Goal: Book appointment/travel/reservation

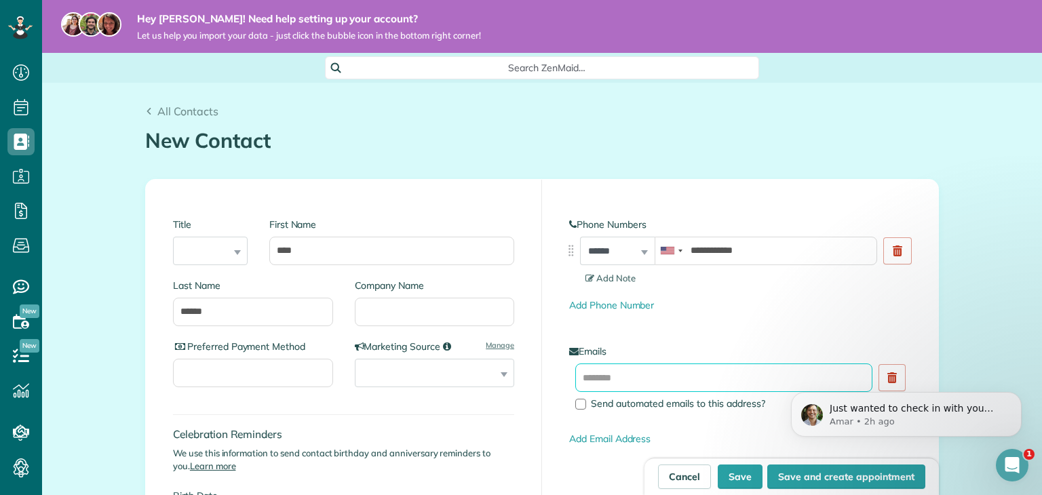
click at [613, 373] on input "text" at bounding box center [723, 378] width 297 height 28
paste input "**********"
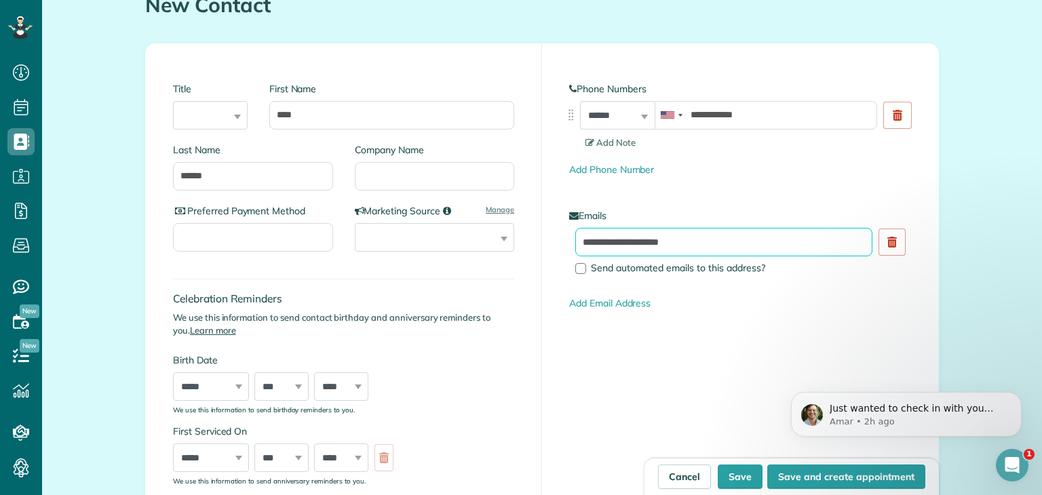
scroll to position [68, 0]
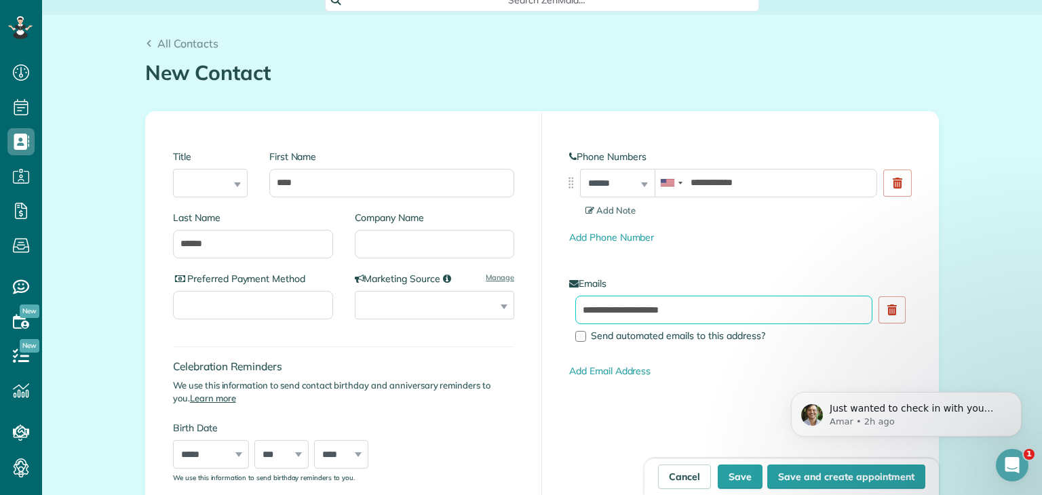
type input "**********"
click at [643, 207] on section "Add Note" at bounding box center [748, 210] width 326 height 13
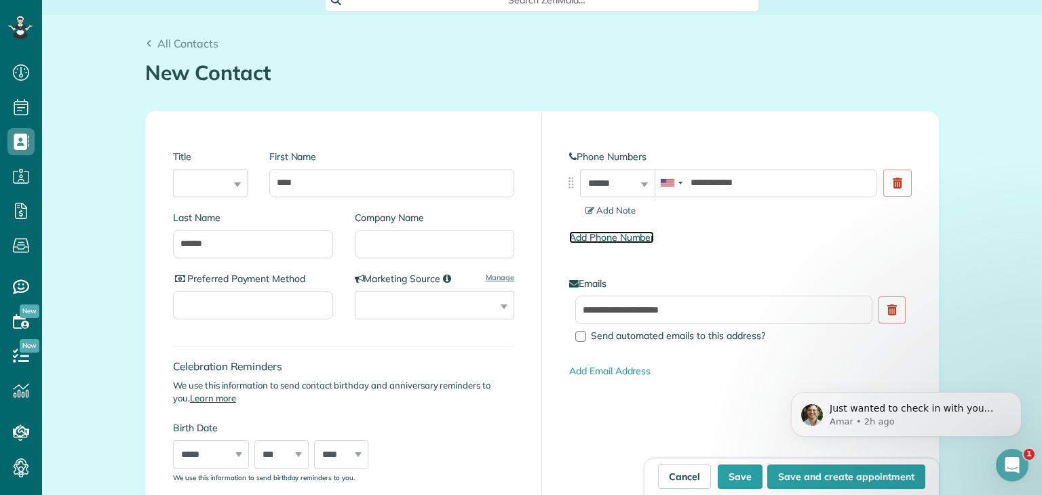
click at [636, 238] on link "Add Phone Number" at bounding box center [611, 237] width 85 height 12
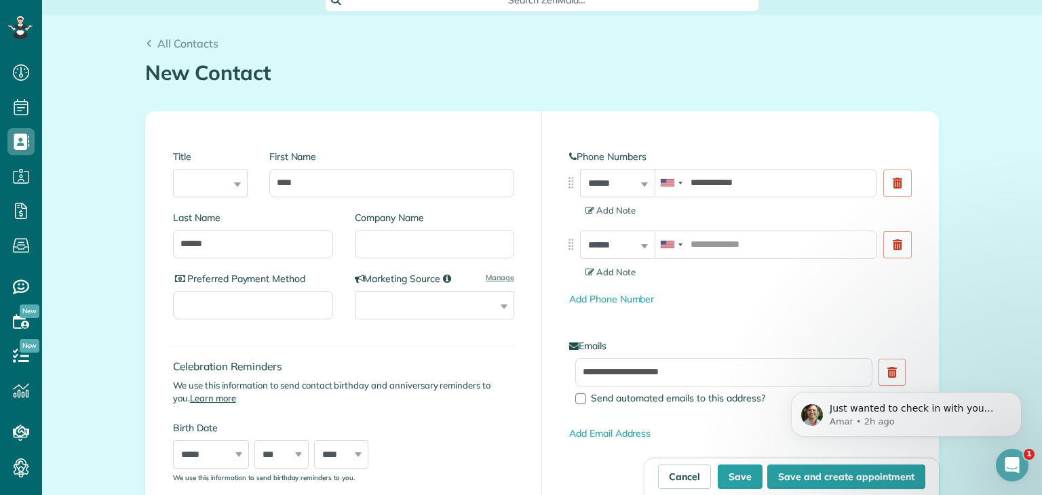
click at [900, 244] on link at bounding box center [897, 244] width 28 height 27
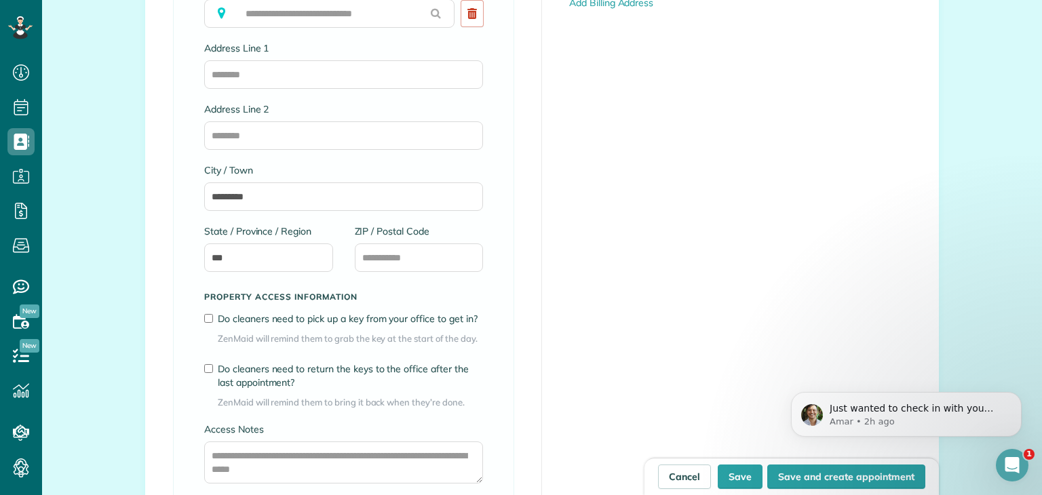
scroll to position [746, 0]
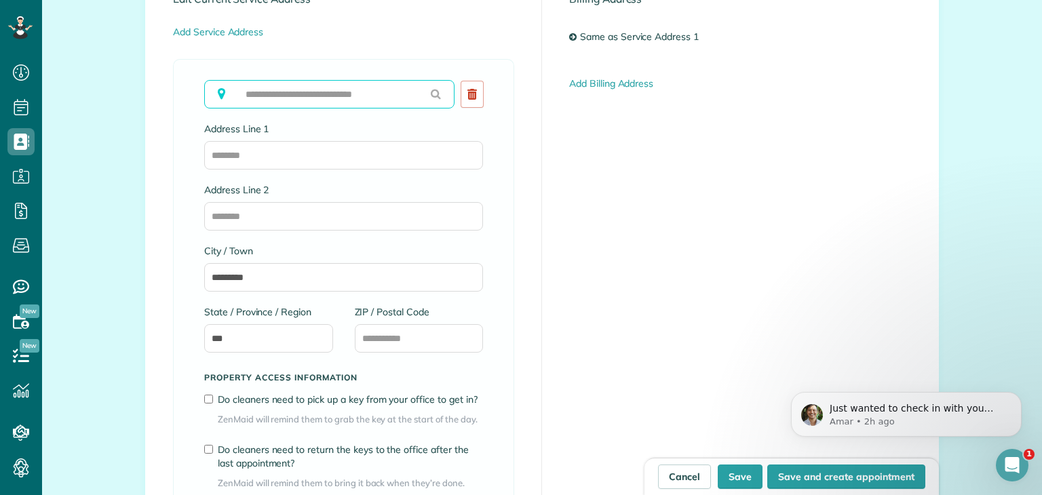
click at [281, 96] on input "text" at bounding box center [329, 94] width 250 height 28
paste input "**********"
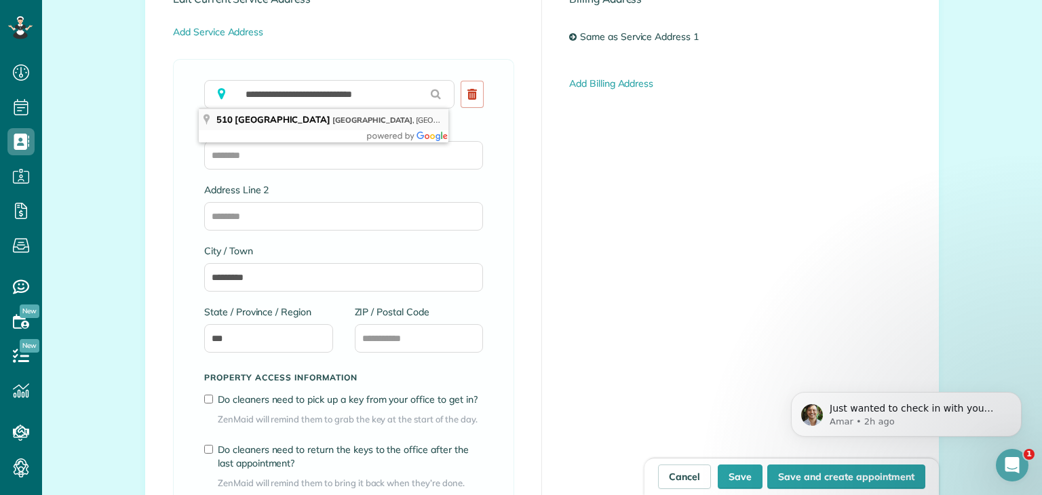
type input "**********"
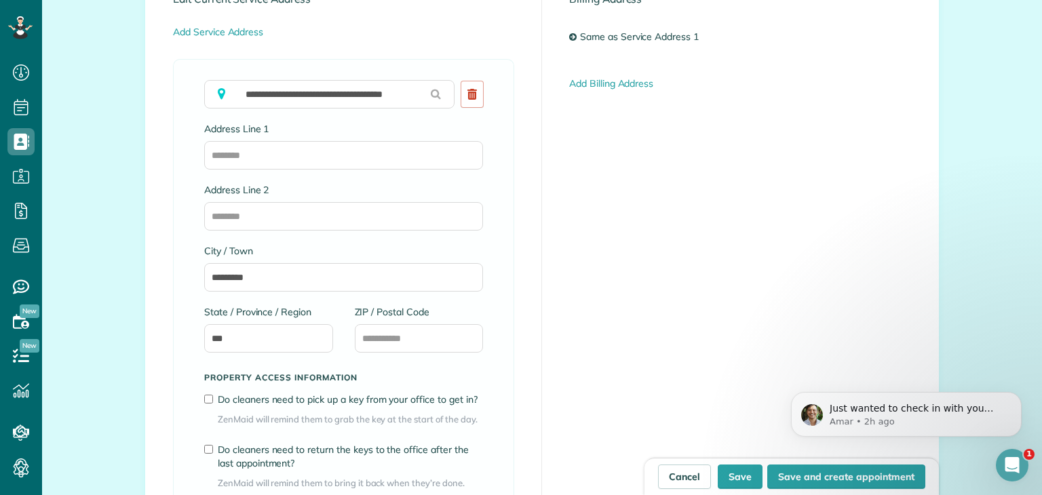
type input "**********"
type input "********"
type input "**"
type input "*****"
click at [801, 474] on button "Save and create appointment" at bounding box center [846, 477] width 158 height 24
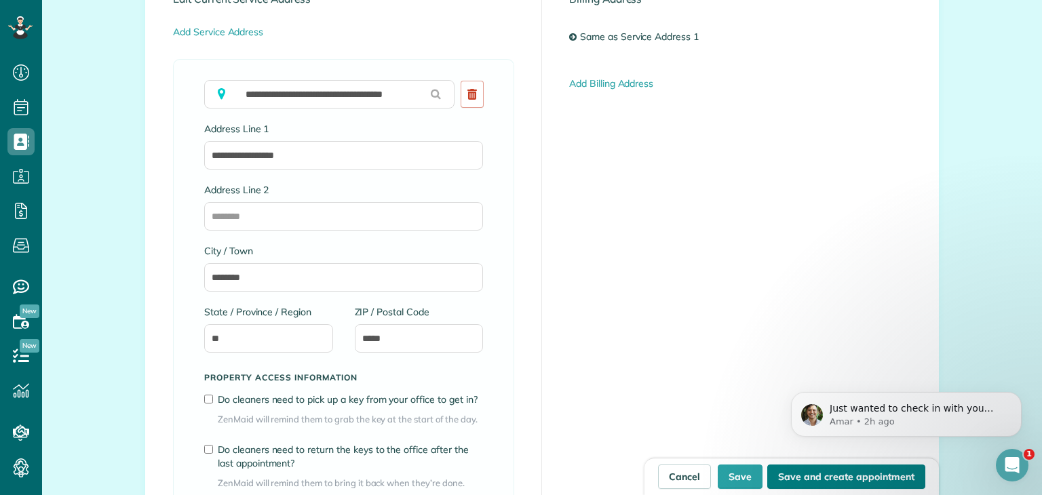
type input "**********"
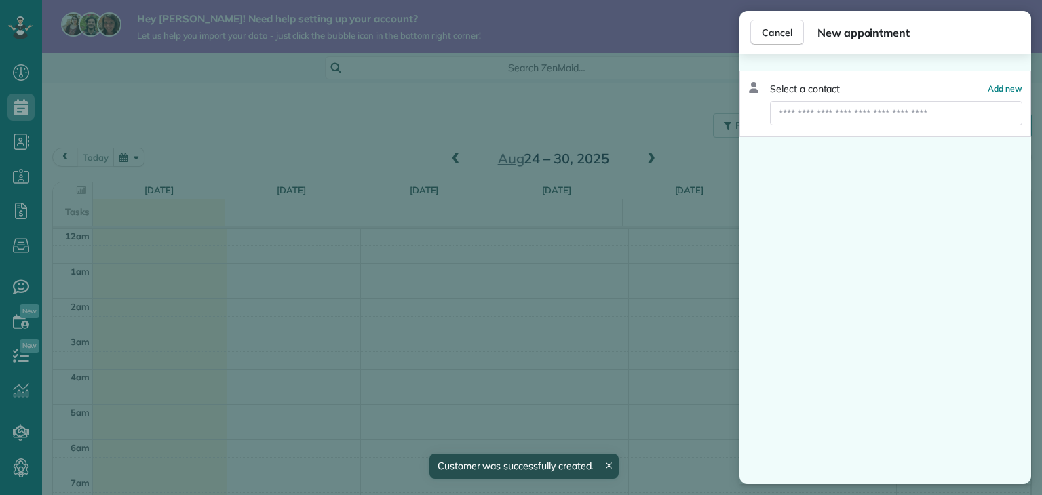
scroll to position [246, 0]
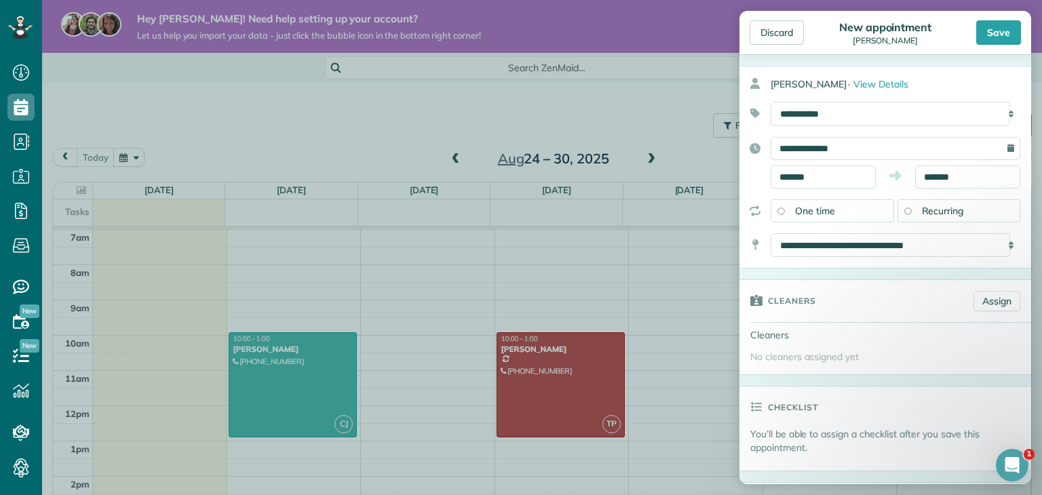
scroll to position [68, 0]
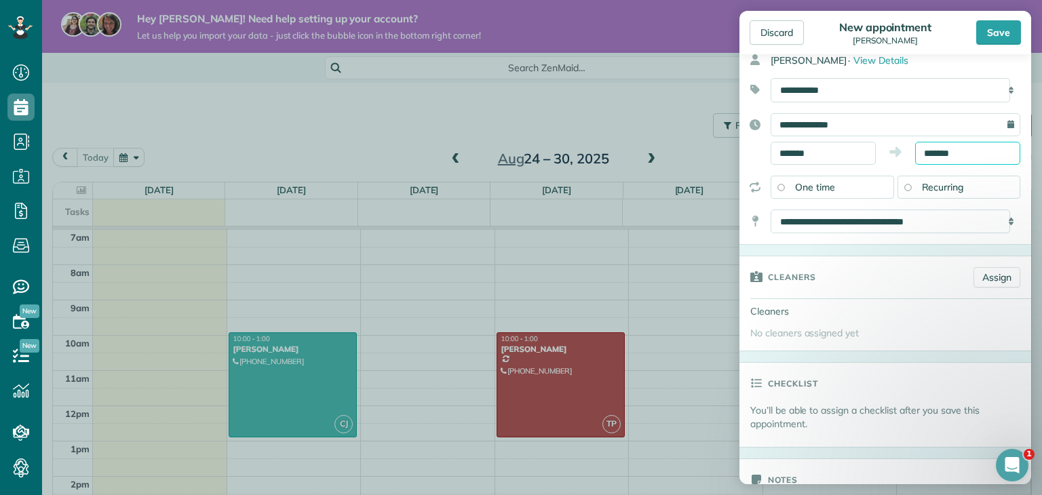
click at [952, 153] on input "*******" at bounding box center [967, 153] width 105 height 23
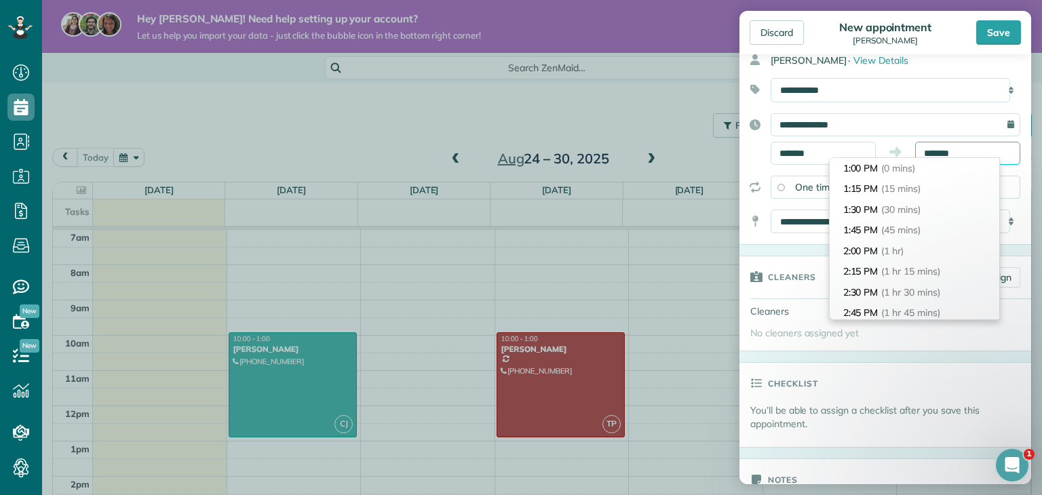
scroll to position [310, 0]
type input "*******"
click at [887, 275] on span "(5 hrs)" at bounding box center [895, 272] width 29 height 12
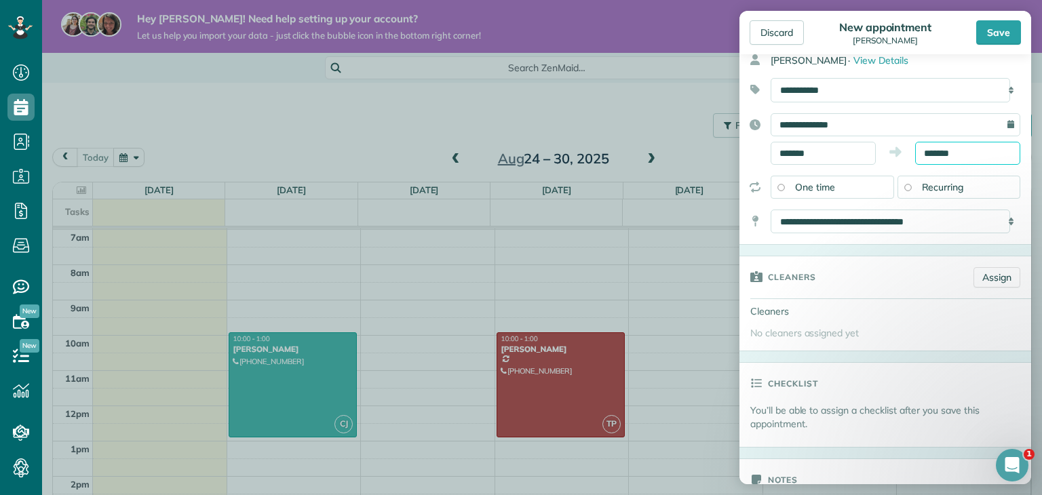
scroll to position [136, 0]
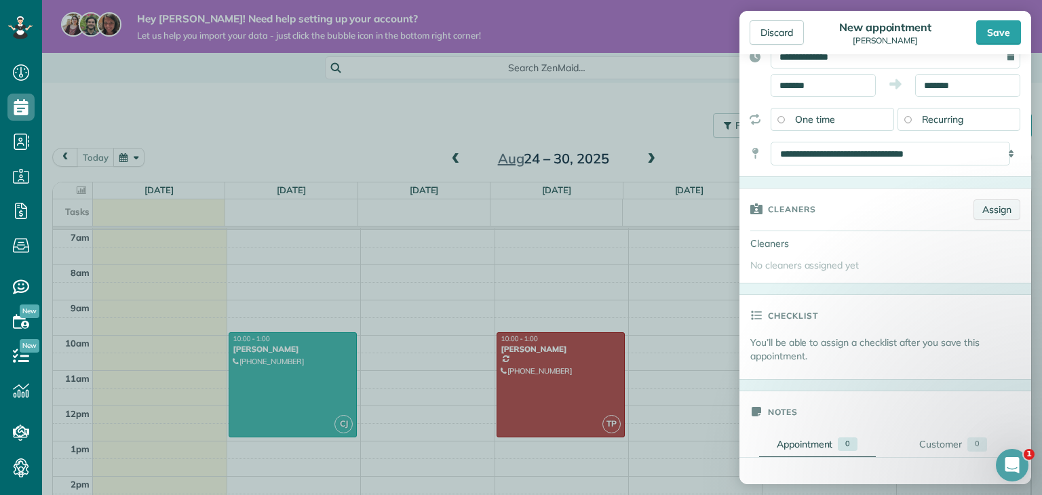
click at [974, 210] on link "Assign" at bounding box center [997, 209] width 47 height 20
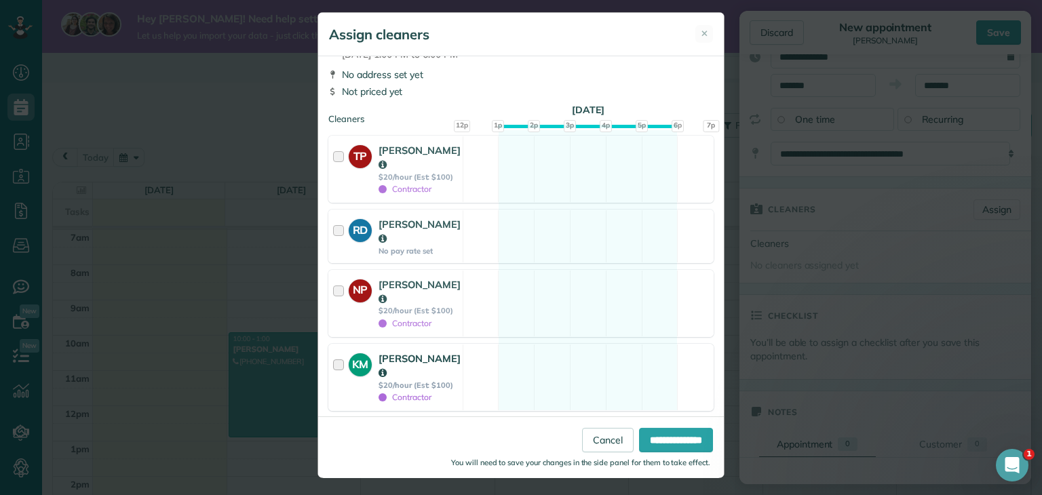
scroll to position [11, 0]
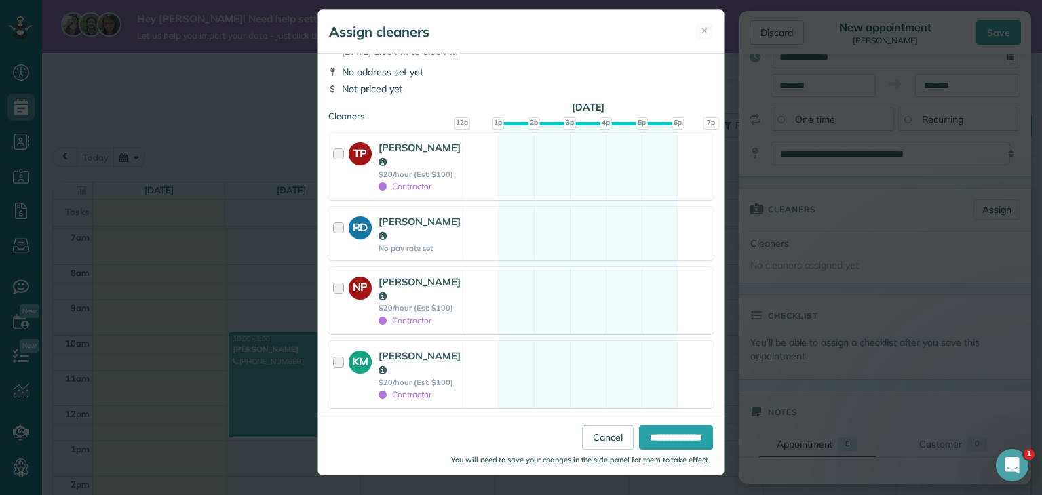
click at [386, 423] on strong "Chelsea jones" at bounding box center [420, 436] width 82 height 27
click at [662, 433] on input "**********" at bounding box center [676, 437] width 74 height 24
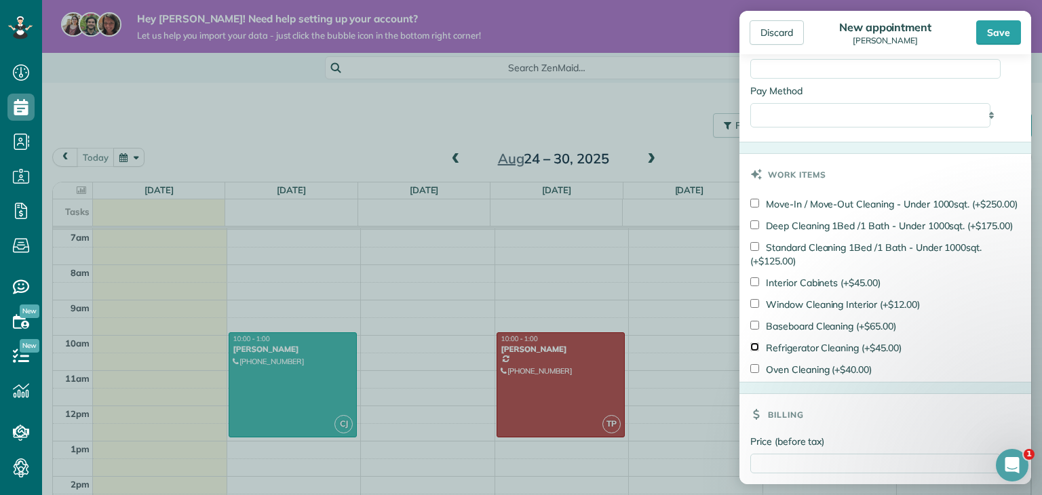
scroll to position [537, 0]
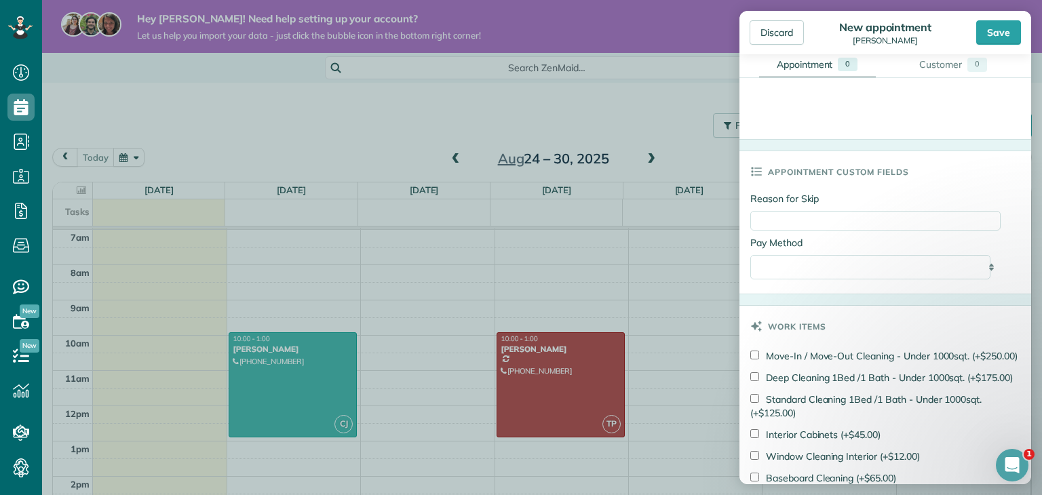
click at [990, 33] on div "Save" at bounding box center [998, 32] width 45 height 24
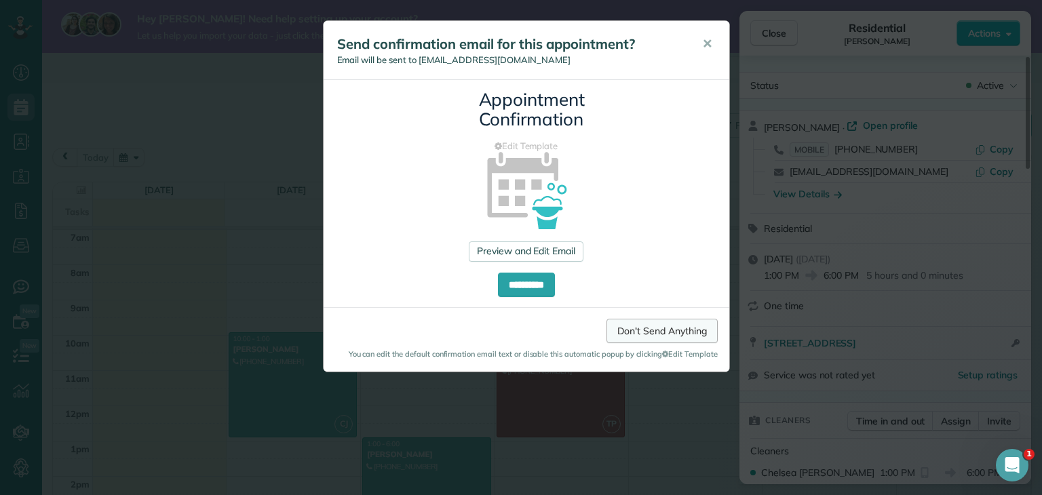
click at [687, 336] on link "Don't Send Anything" at bounding box center [661, 331] width 111 height 24
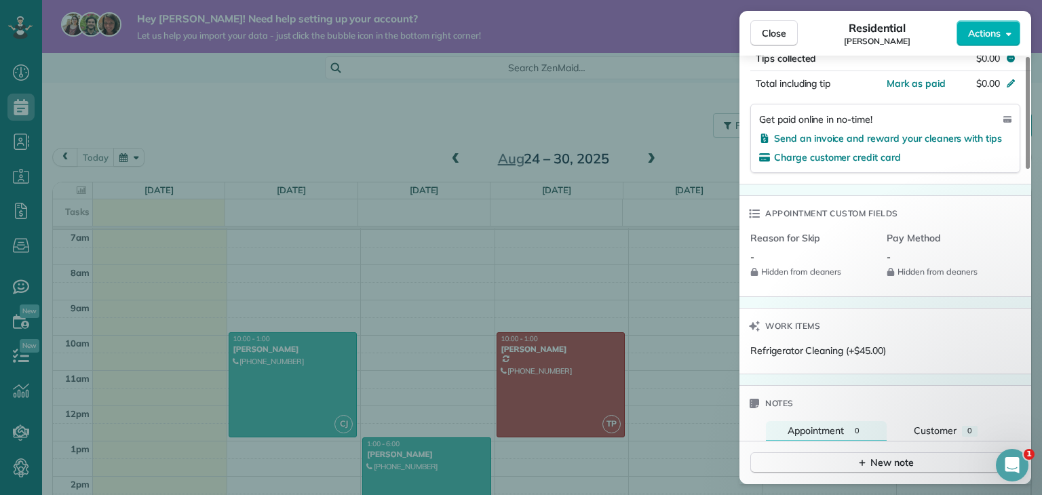
scroll to position [890, 0]
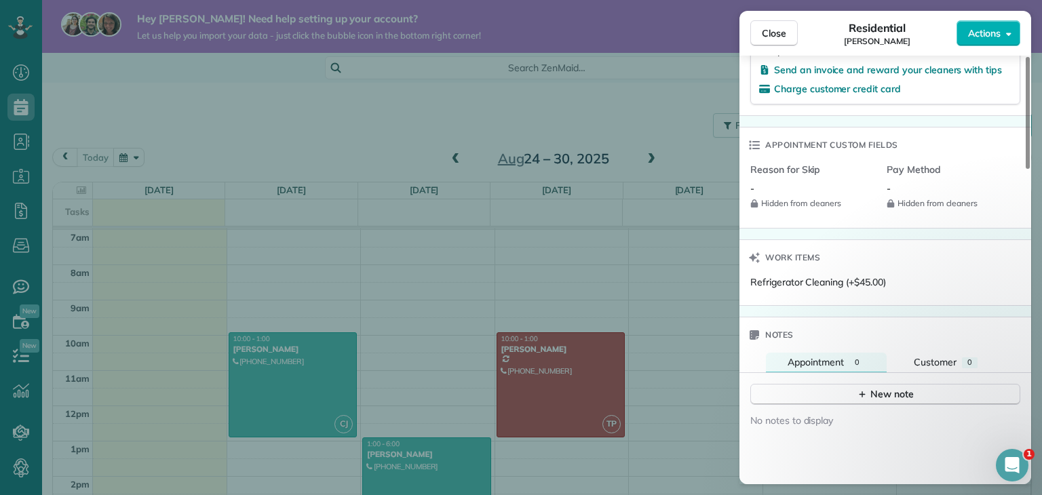
click at [801, 289] on div "Refrigerator Cleaning (+$45.00)" at bounding box center [818, 282] width 136 height 14
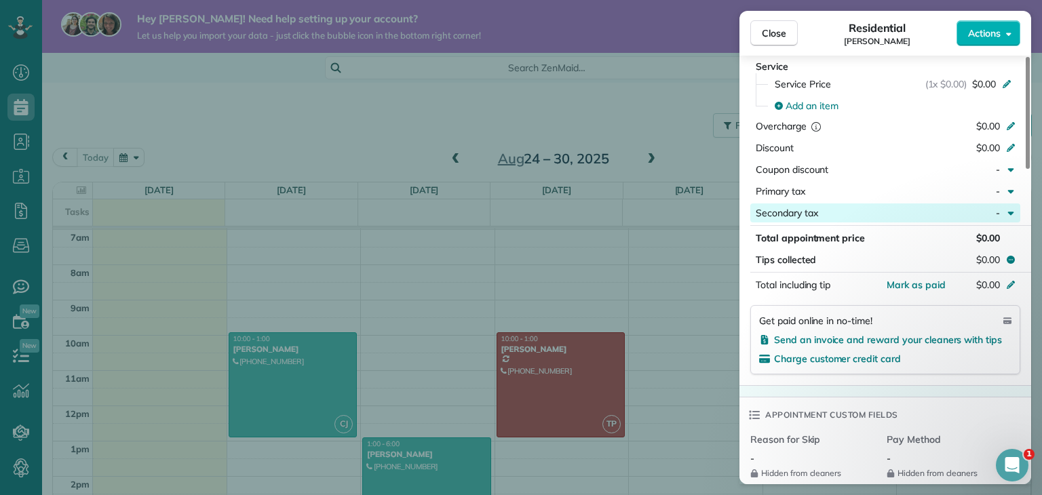
scroll to position [551, 0]
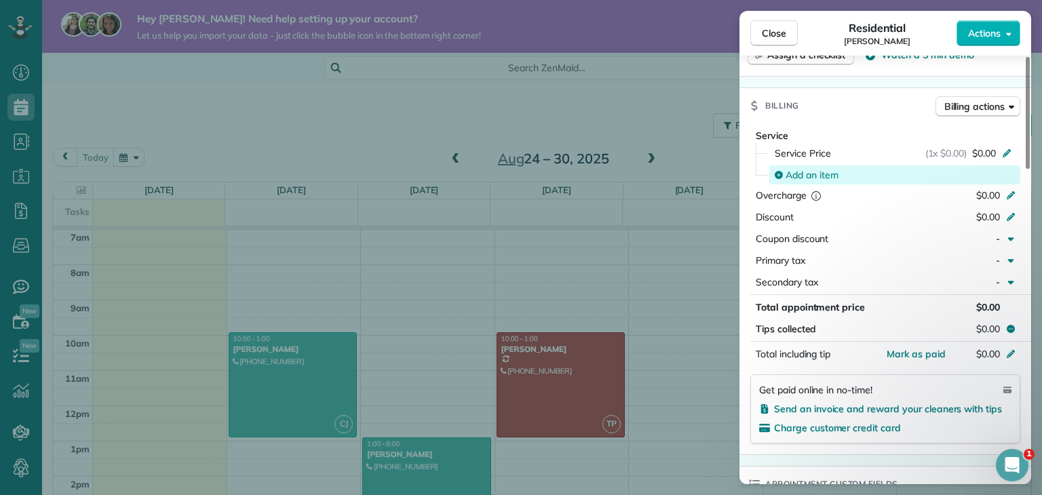
click at [819, 168] on div "Add an item" at bounding box center [894, 175] width 251 height 19
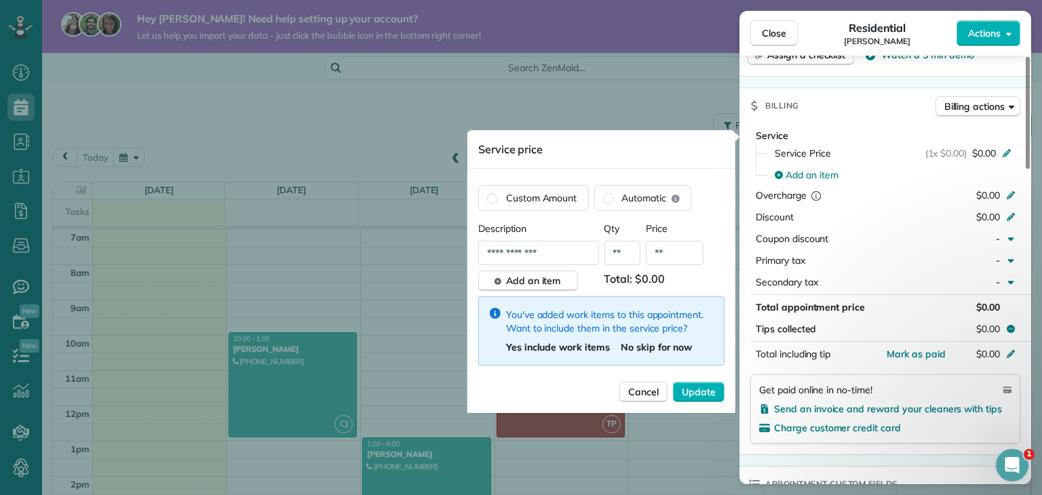
click at [556, 252] on input "**********" at bounding box center [538, 253] width 121 height 24
drag, startPoint x: 556, startPoint y: 252, endPoint x: 459, endPoint y: 245, distance: 97.2
click at [459, 0] on div "Close Residential Cana Curtis Actions Status Active Cana Curtis · Open profile …" at bounding box center [521, 0] width 1042 height 0
type input "*"
type input "**********"
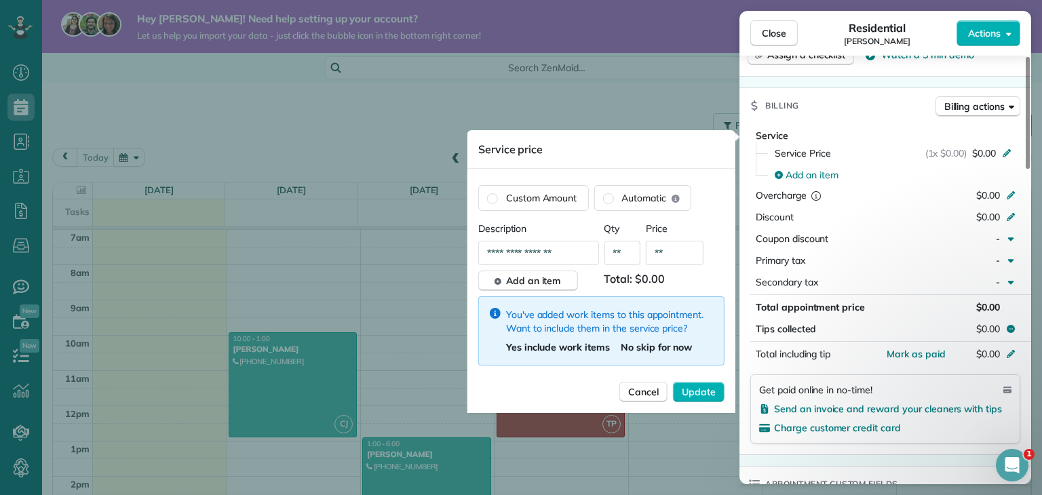
click at [659, 250] on input "**" at bounding box center [675, 253] width 58 height 24
click at [694, 261] on input "*****" at bounding box center [675, 253] width 58 height 24
type input "****"
click at [548, 278] on span "Add an item" at bounding box center [533, 281] width 55 height 14
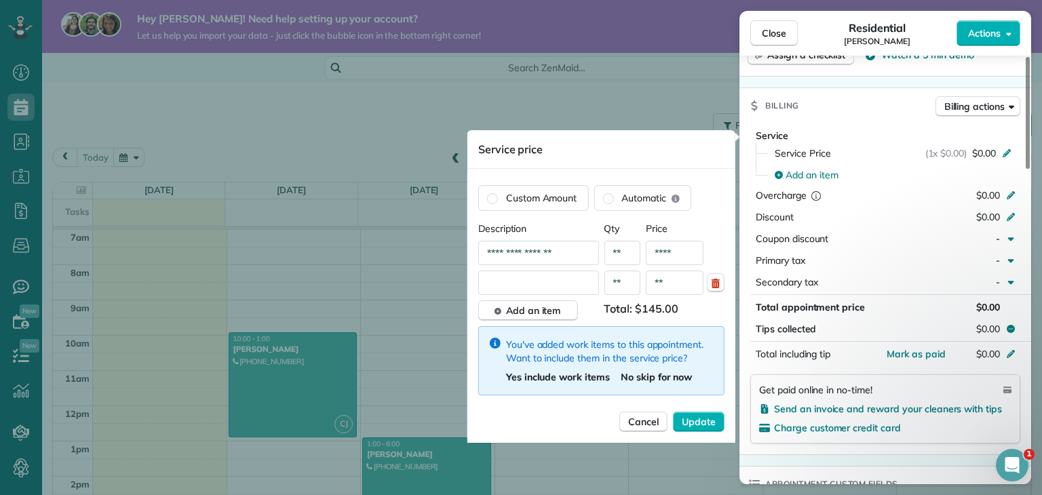
click at [542, 283] on input "text" at bounding box center [538, 283] width 121 height 24
type input "**********"
click at [674, 287] on input "**" at bounding box center [675, 283] width 58 height 24
type input "***"
click at [723, 286] on button "button" at bounding box center [716, 282] width 18 height 19
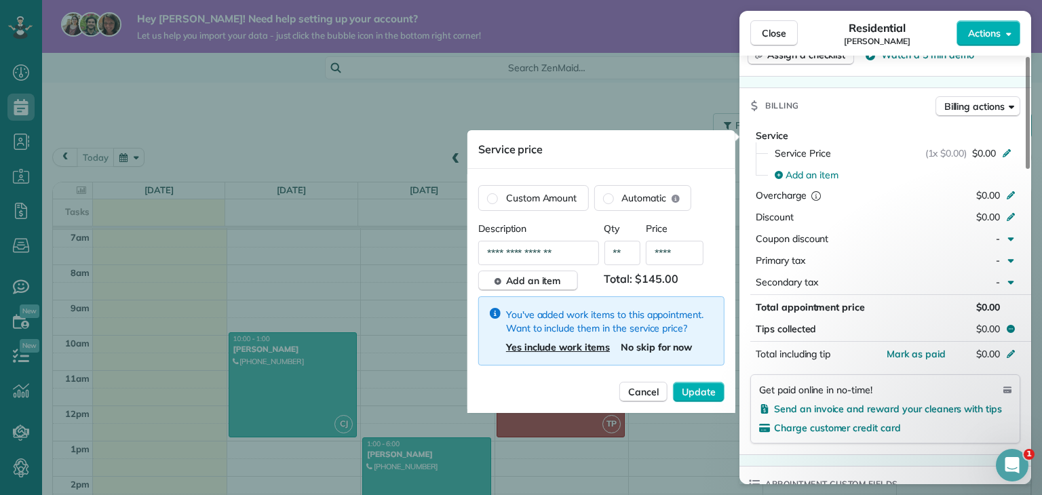
click at [570, 345] on span "Yes include work items" at bounding box center [558, 347] width 104 height 12
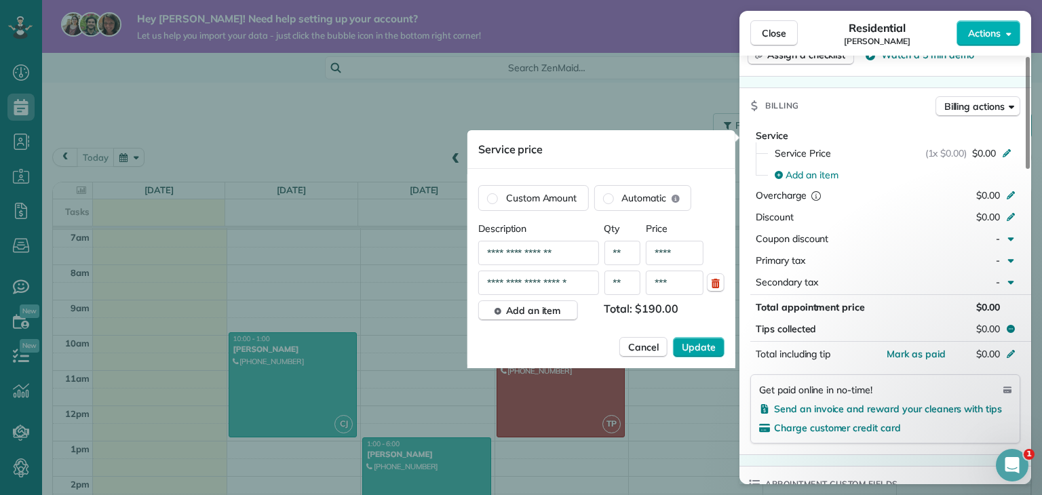
click at [705, 351] on span "Update" at bounding box center [699, 348] width 34 height 14
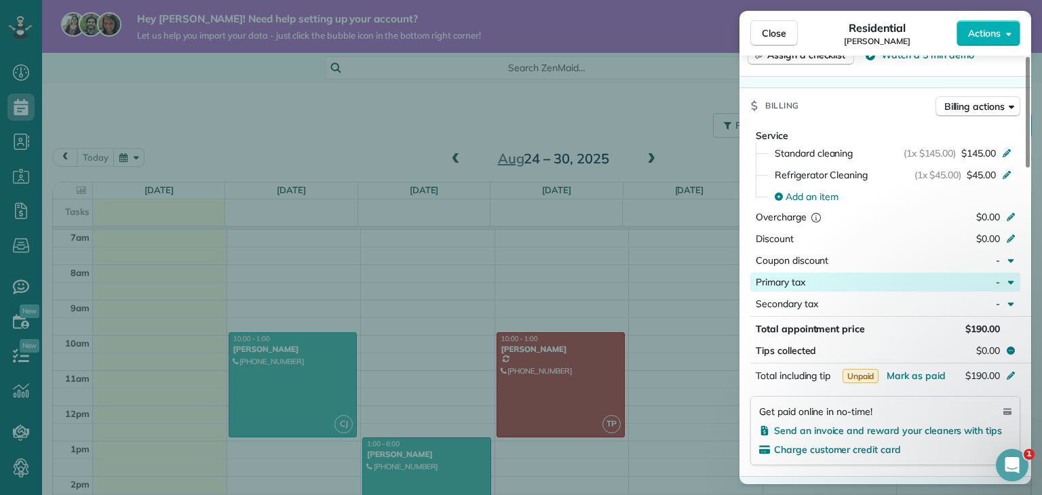
click at [1015, 286] on icon "button" at bounding box center [1010, 282] width 11 height 11
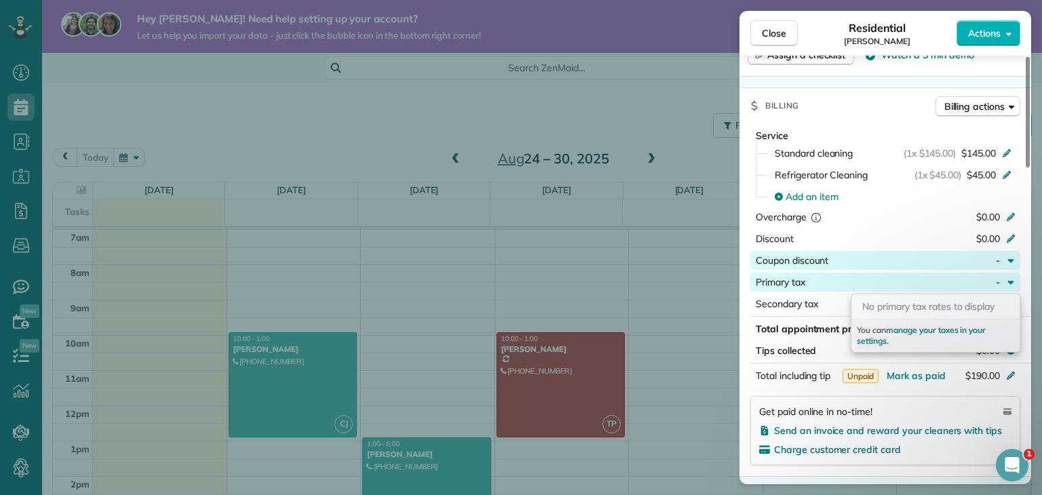
click at [1004, 258] on div "-" at bounding box center [975, 261] width 59 height 14
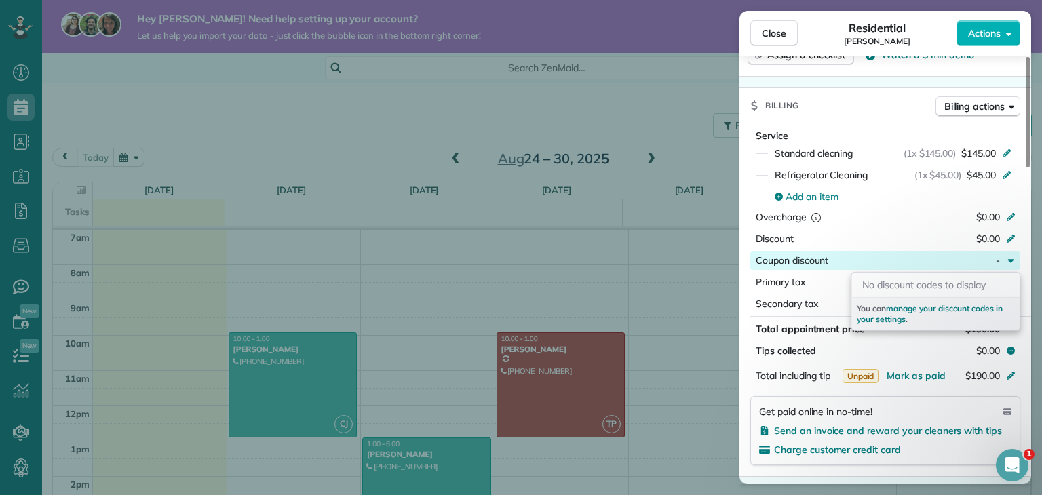
click at [1004, 258] on div "-" at bounding box center [975, 261] width 59 height 14
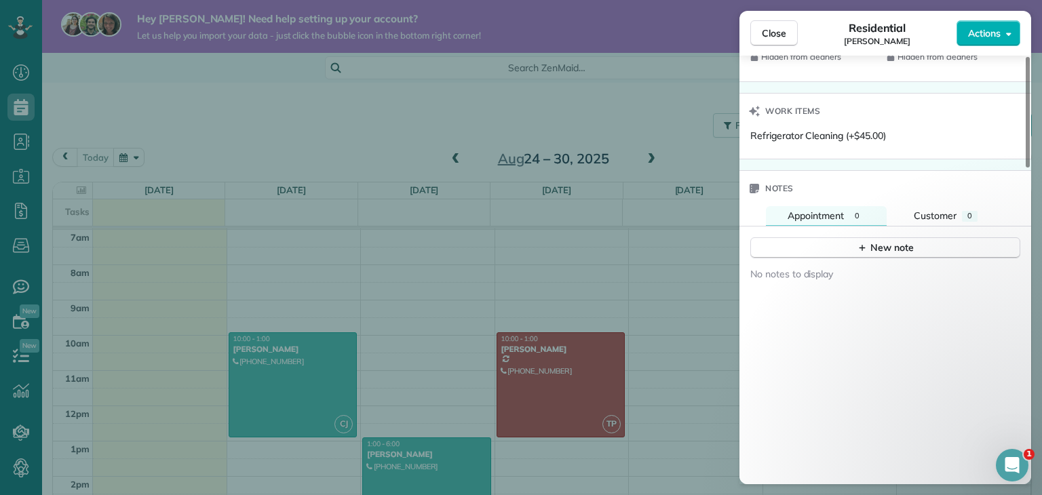
scroll to position [1092, 0]
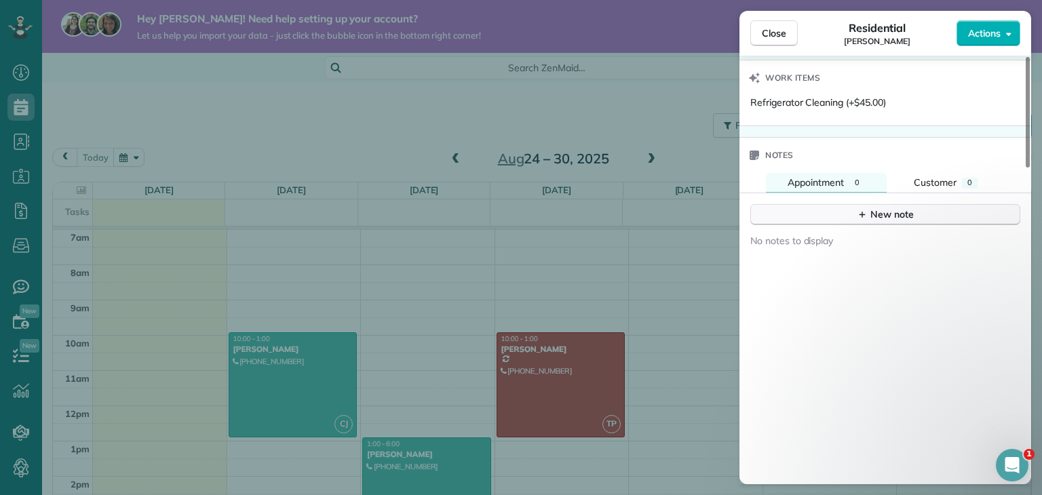
click at [885, 222] on div "New note" at bounding box center [885, 215] width 57 height 14
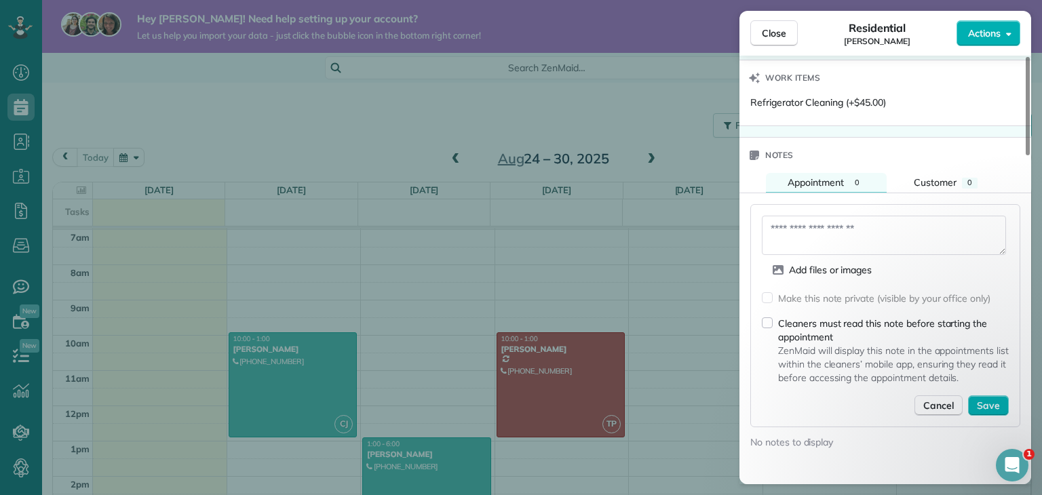
click at [798, 250] on textarea at bounding box center [884, 235] width 244 height 39
click at [834, 246] on textarea at bounding box center [884, 235] width 244 height 39
paste textarea "**********"
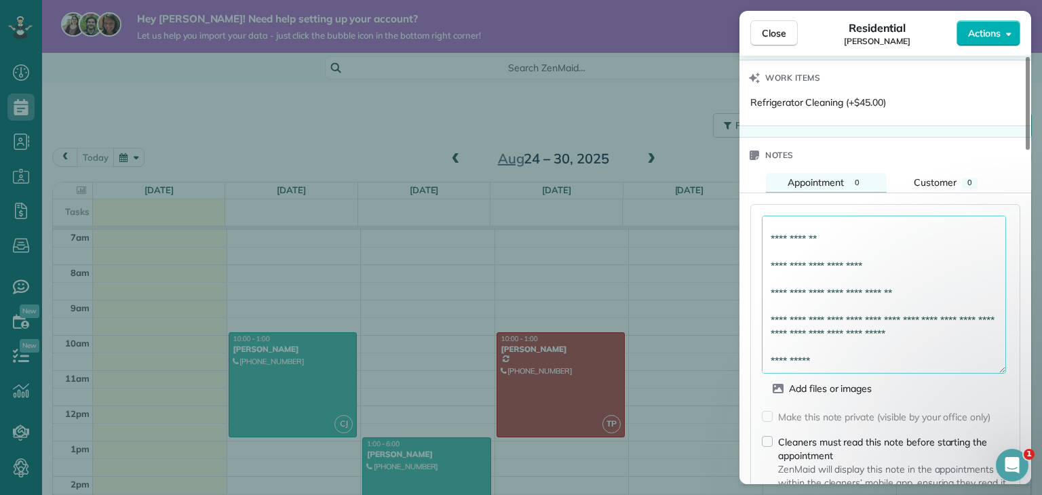
scroll to position [66, 0]
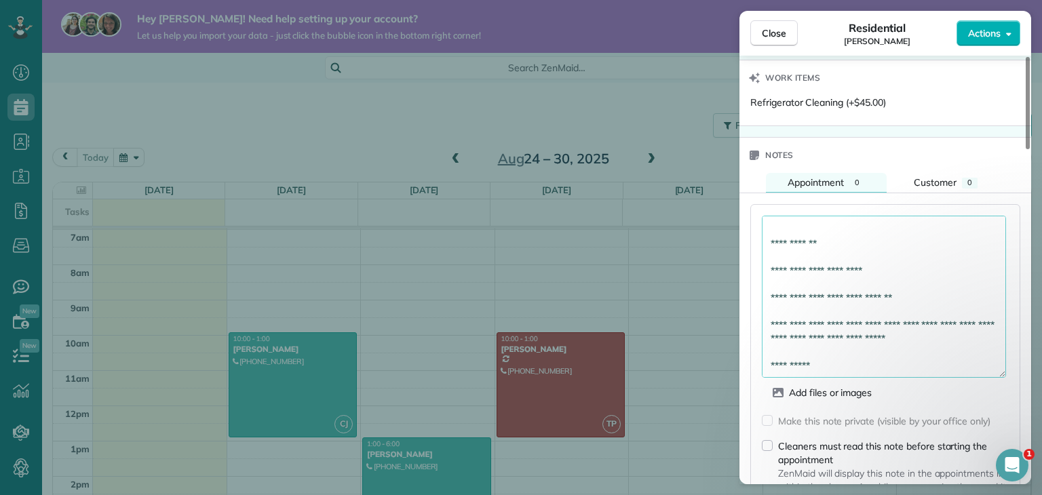
drag, startPoint x: 1001, startPoint y: 272, endPoint x: 969, endPoint y: 372, distance: 105.3
click at [1001, 378] on textarea "**********" at bounding box center [884, 297] width 244 height 162
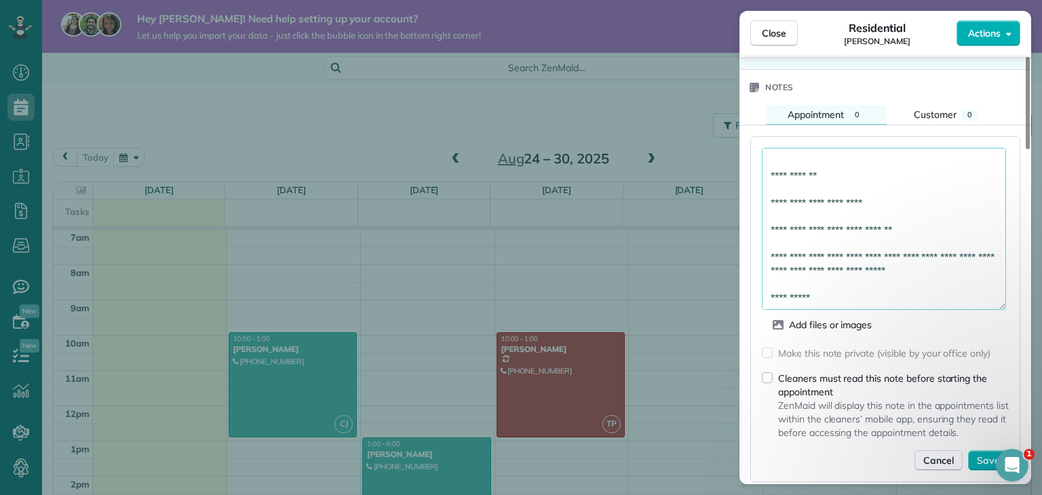
scroll to position [1297, 0]
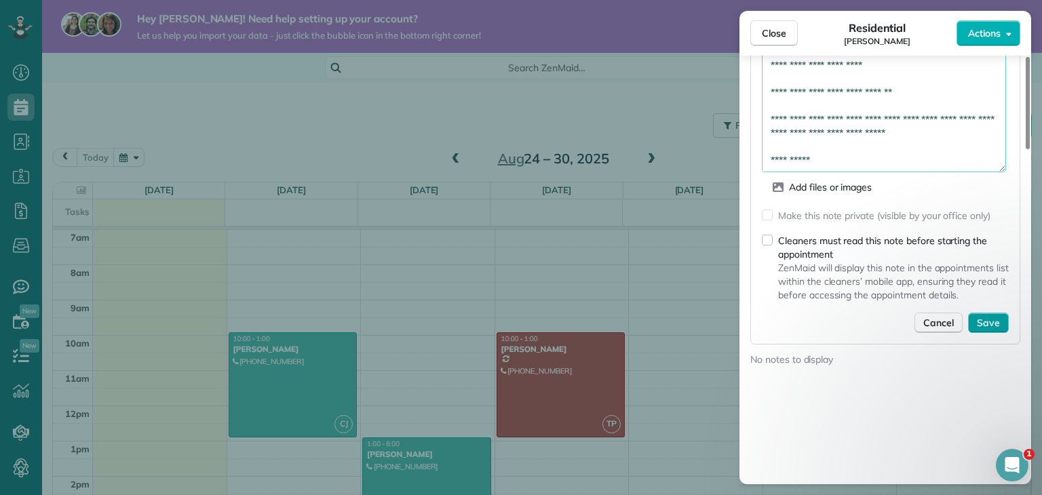
type textarea "**********"
click at [982, 330] on span "Save" at bounding box center [988, 323] width 23 height 14
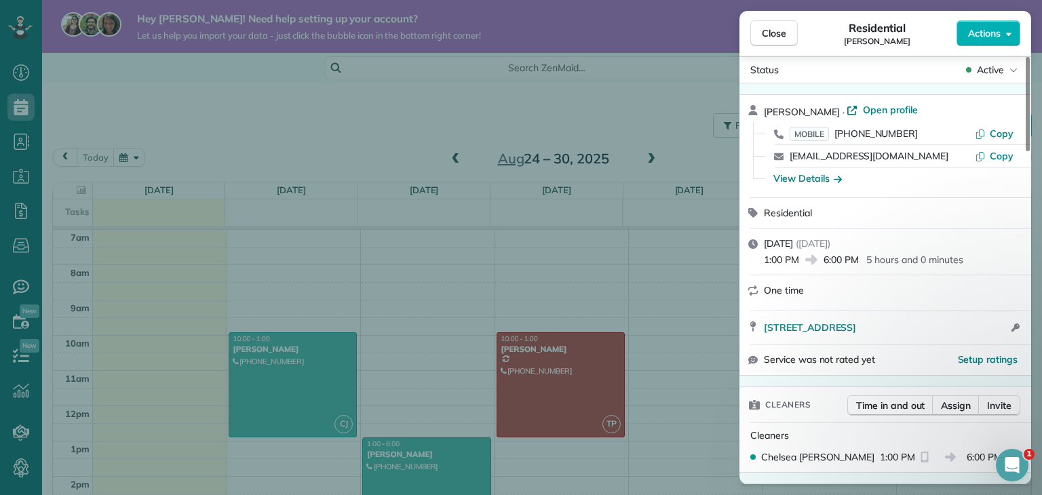
scroll to position [0, 0]
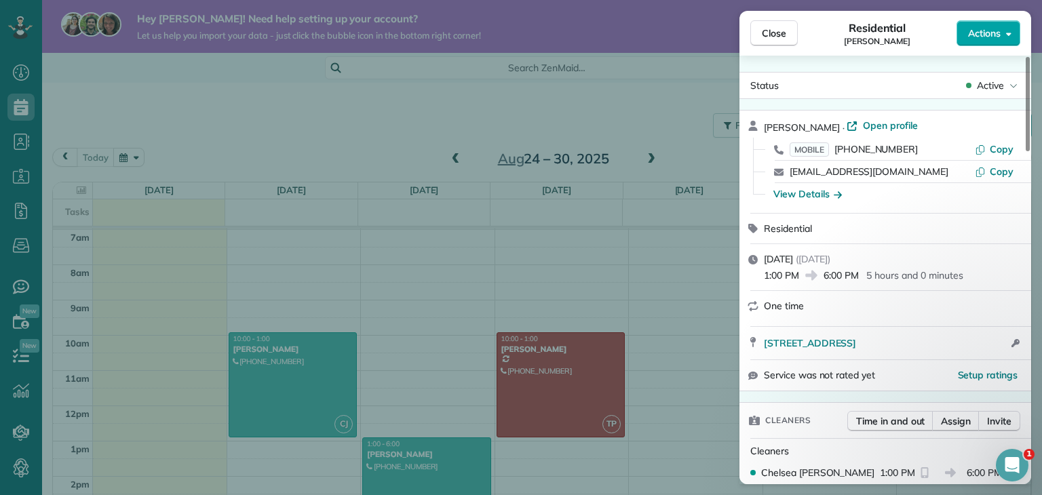
click at [1007, 39] on button "Actions" at bounding box center [989, 33] width 64 height 26
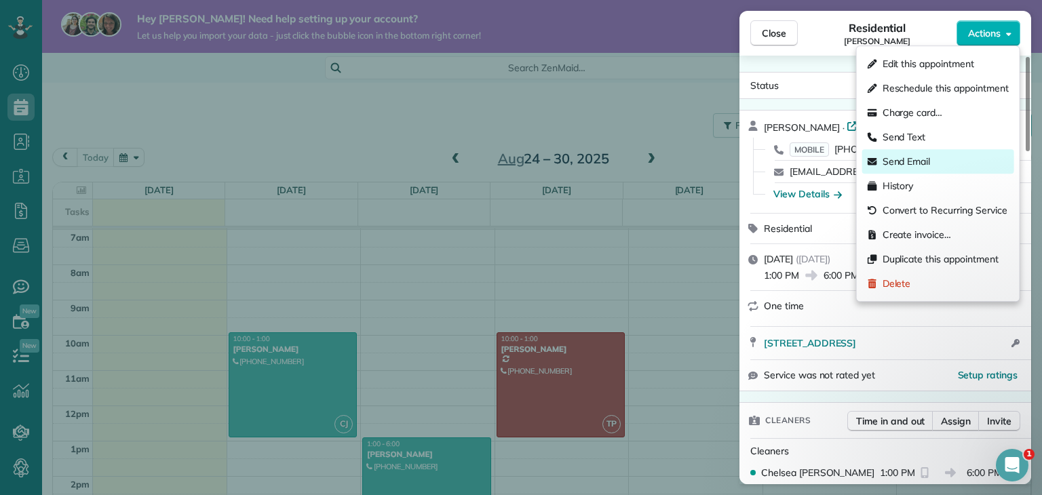
click at [929, 163] on span "Send Email" at bounding box center [907, 162] width 48 height 14
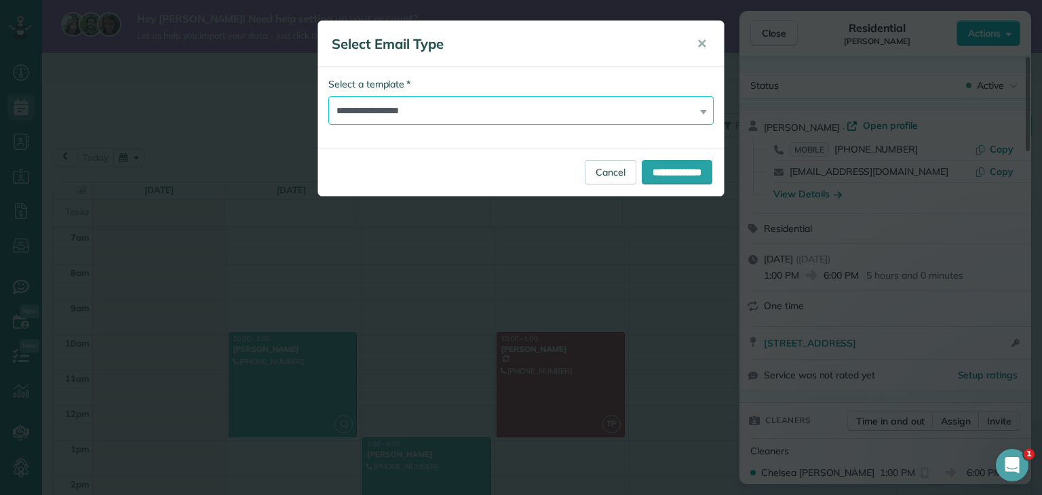
click at [441, 118] on select "**********" at bounding box center [520, 110] width 385 height 28
select select "*******"
click at [328, 96] on select "**********" at bounding box center [520, 110] width 385 height 28
click at [689, 177] on input "**********" at bounding box center [677, 172] width 71 height 24
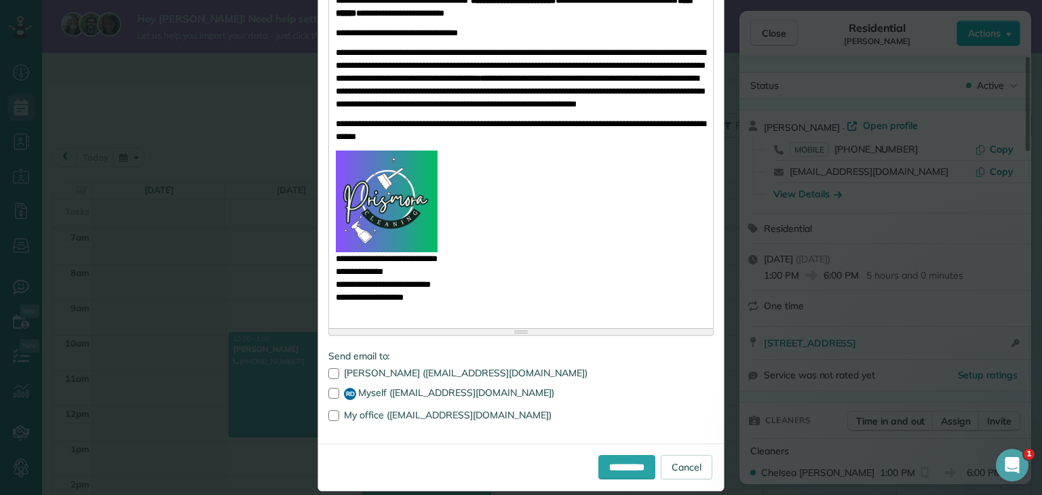
scroll to position [334, 0]
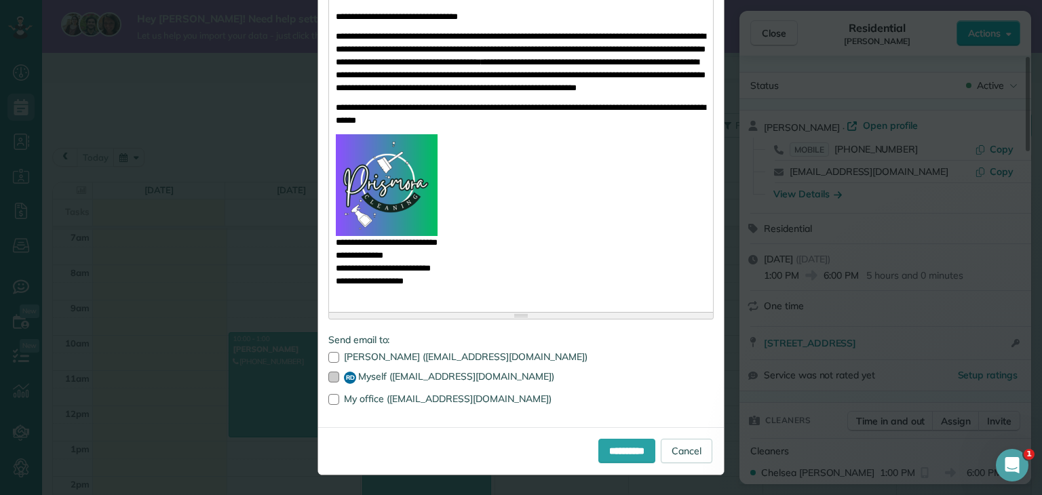
click at [354, 375] on label "RD Myself (info@prismoracleaningservices.com)" at bounding box center [520, 378] width 385 height 12
click at [601, 450] on input "**********" at bounding box center [626, 451] width 57 height 24
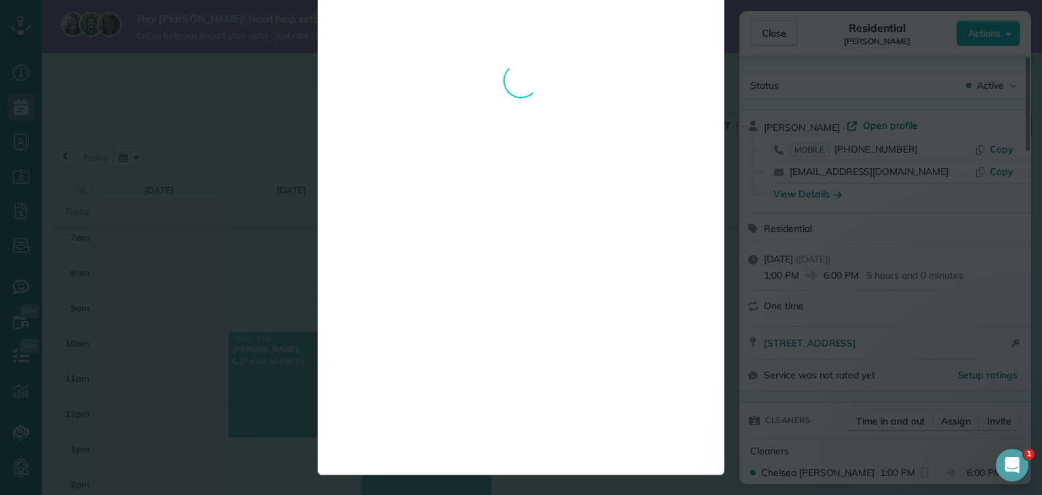
scroll to position [0, 0]
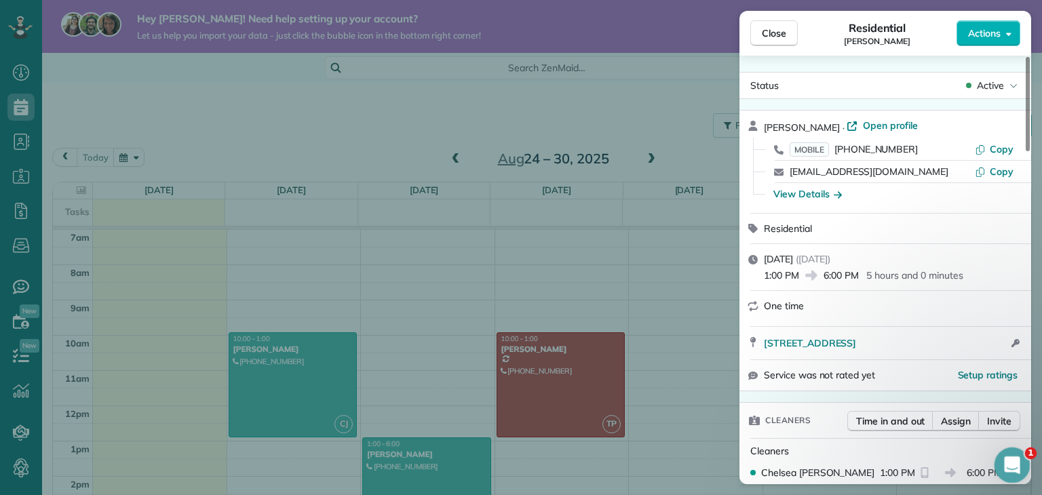
click at [1021, 463] on div "Open Intercom Messenger" at bounding box center [1010, 463] width 45 height 45
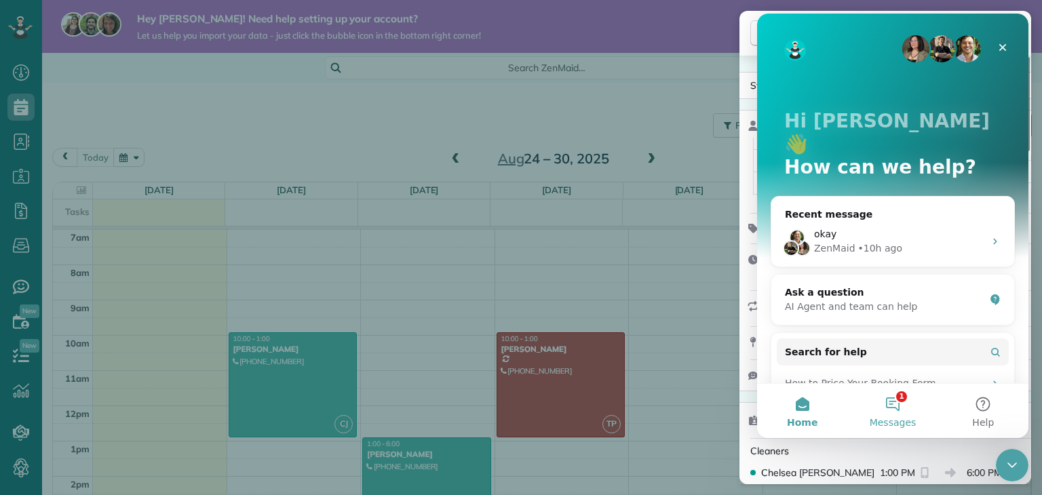
click at [891, 410] on button "1 Messages" at bounding box center [892, 411] width 90 height 54
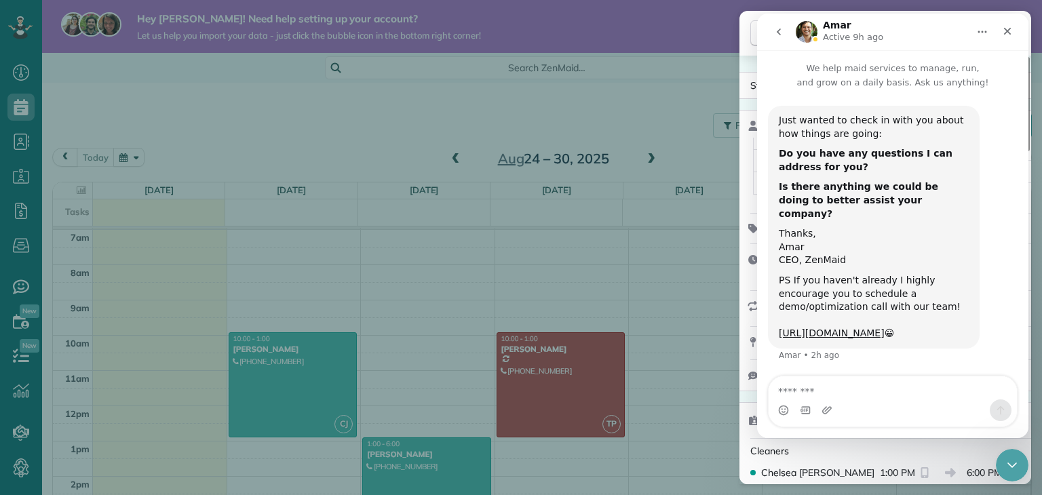
click at [845, 391] on textarea "Message…" at bounding box center [893, 388] width 248 height 23
click at [784, 30] on button "go back" at bounding box center [779, 32] width 26 height 26
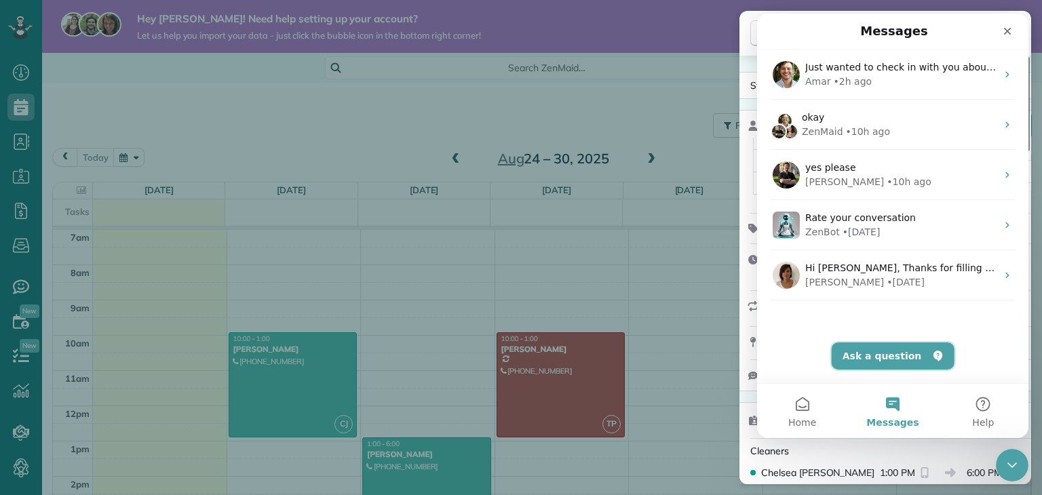
click at [890, 358] on button "Ask a question" at bounding box center [893, 356] width 123 height 27
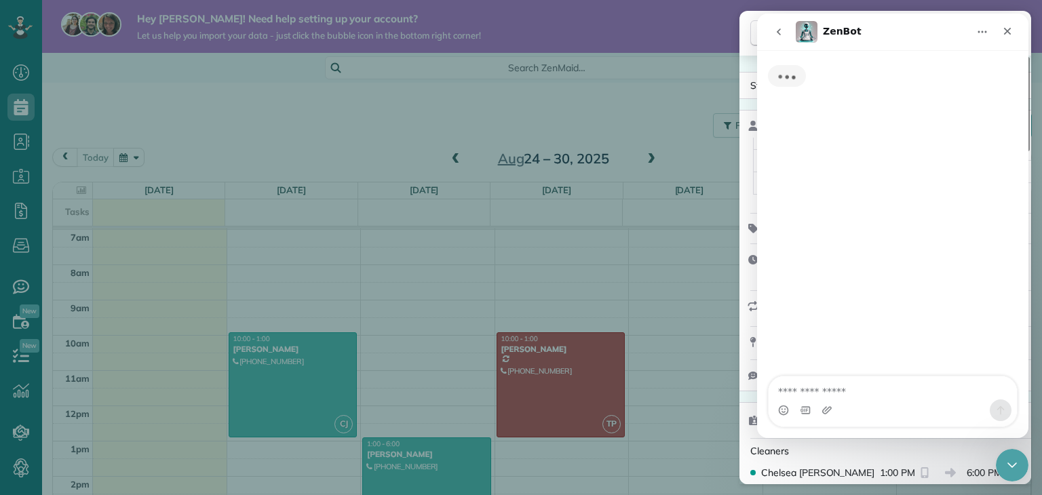
click at [860, 391] on textarea "Ask a question…" at bounding box center [893, 388] width 248 height 23
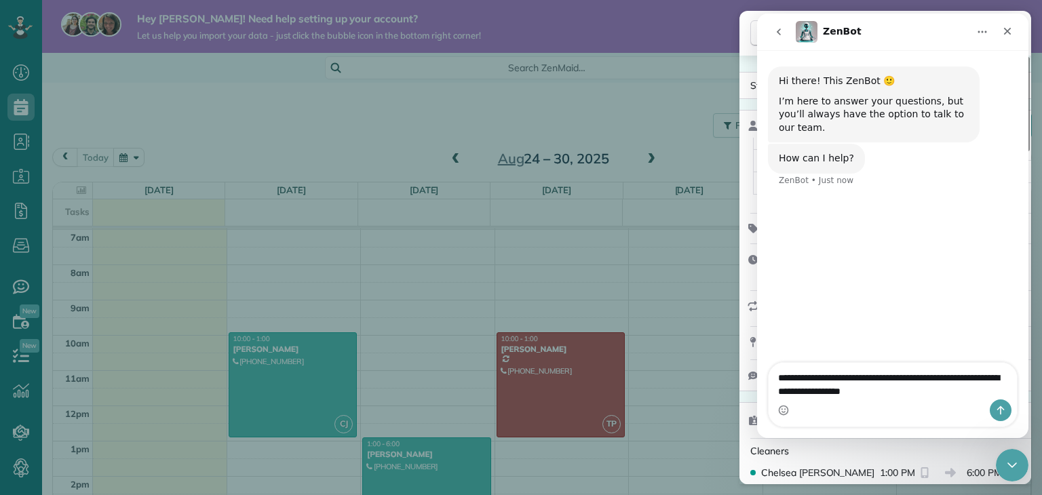
type textarea "**********"
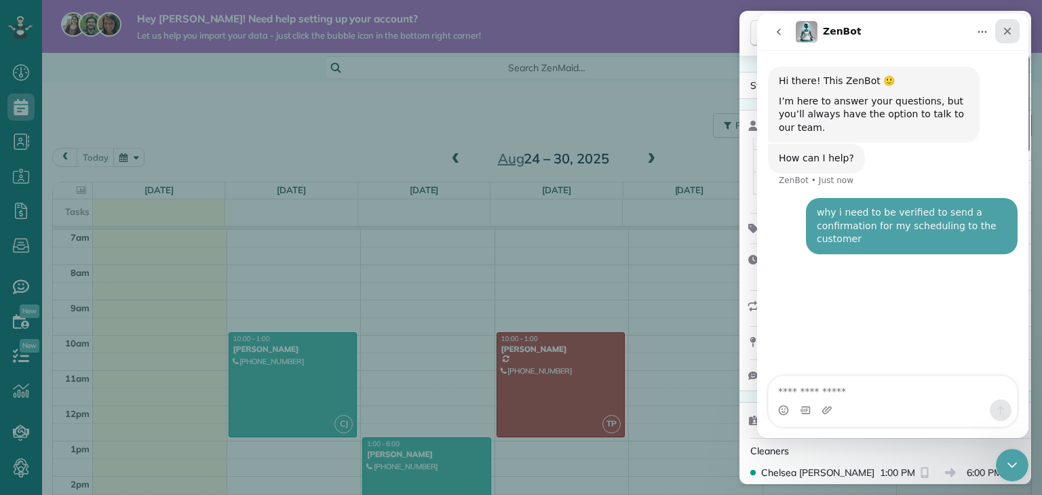
click at [1010, 31] on icon "Close" at bounding box center [1007, 31] width 11 height 11
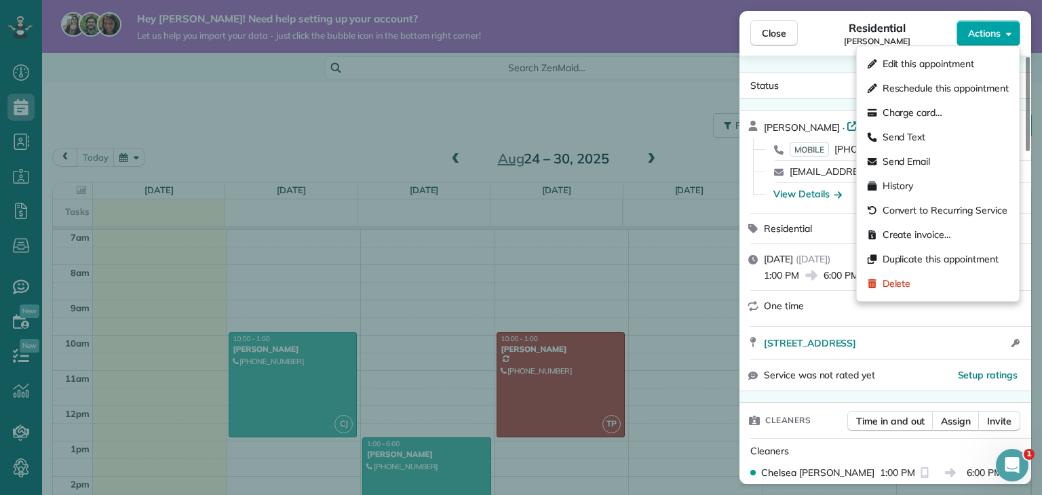
click at [1003, 38] on button "Actions" at bounding box center [989, 33] width 64 height 26
click at [898, 165] on span "Send Email" at bounding box center [907, 162] width 48 height 14
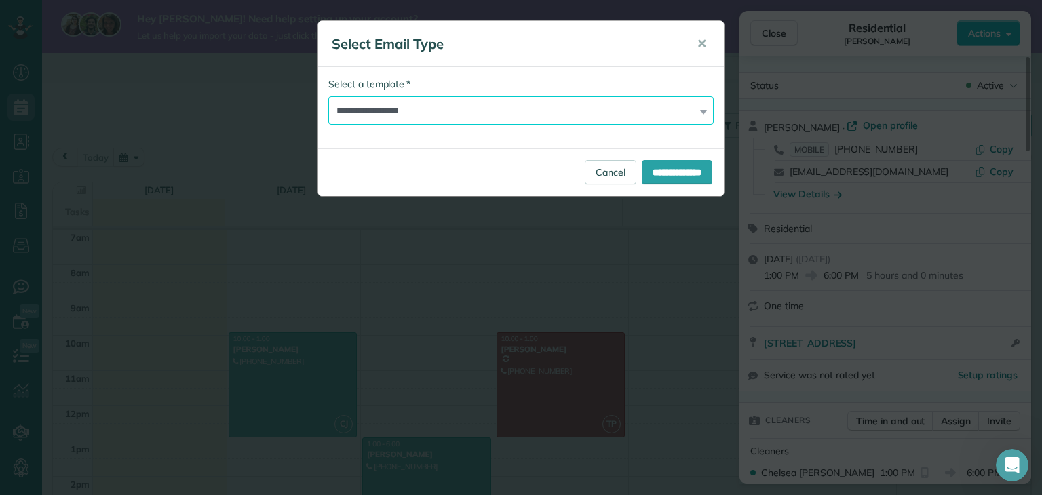
click at [575, 119] on select "**********" at bounding box center [520, 110] width 385 height 28
select select "*******"
click at [328, 96] on select "**********" at bounding box center [520, 110] width 385 height 28
click at [676, 168] on input "**********" at bounding box center [677, 172] width 71 height 24
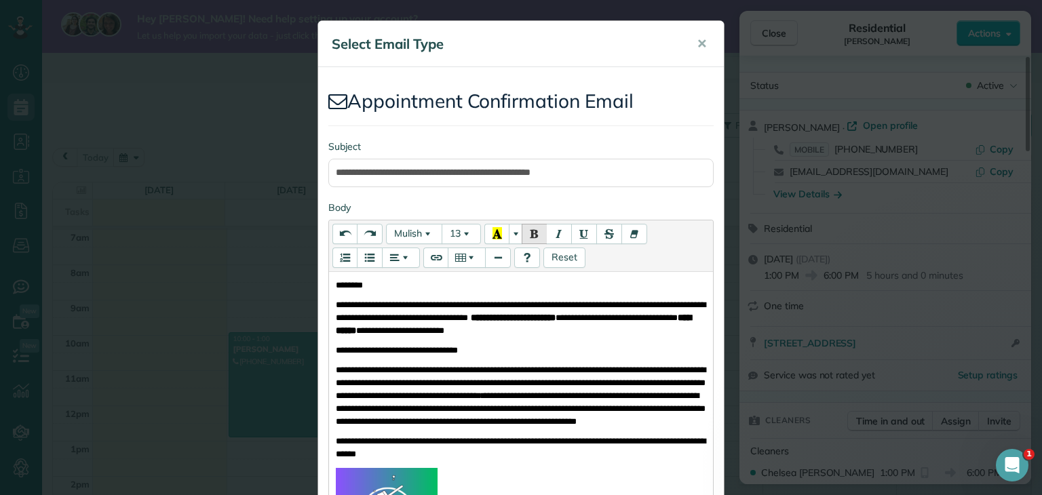
scroll to position [136, 0]
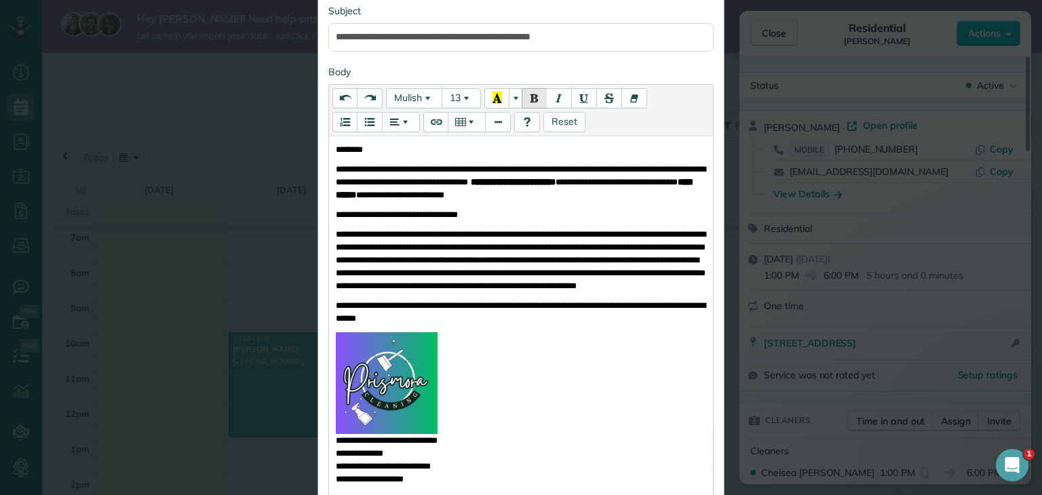
click at [517, 290] on span "**********" at bounding box center [521, 273] width 370 height 35
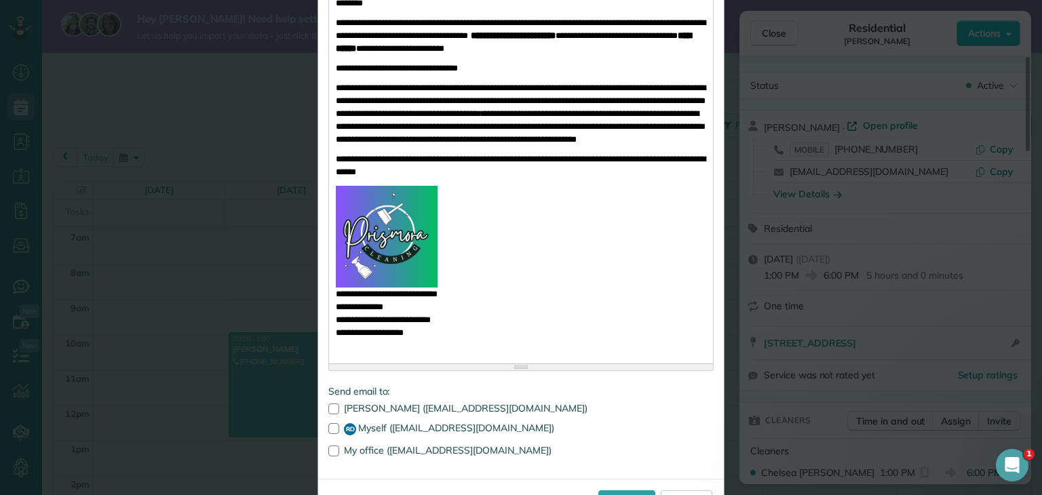
scroll to position [334, 0]
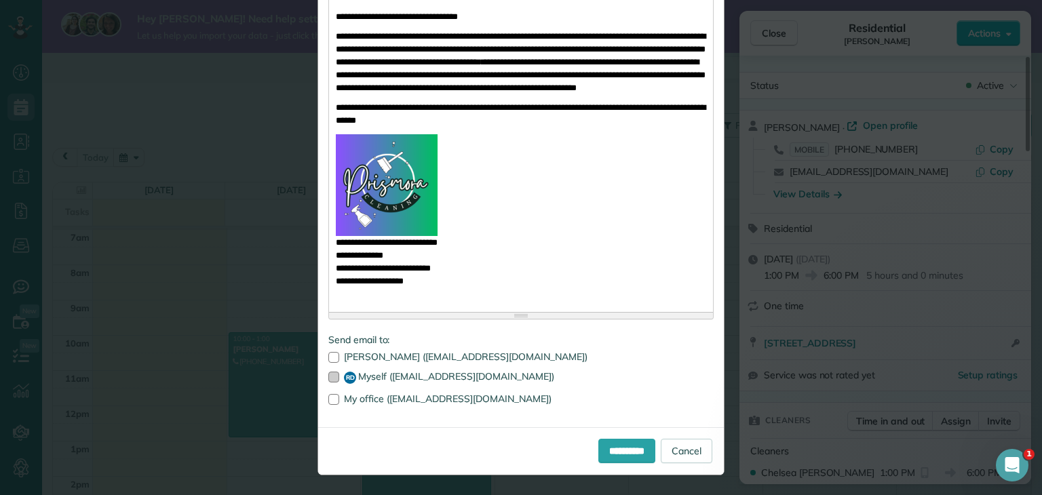
click at [448, 378] on label "RD Myself (info@prismoracleaningservices.com)" at bounding box center [520, 378] width 385 height 12
click at [600, 443] on input "**********" at bounding box center [626, 451] width 57 height 24
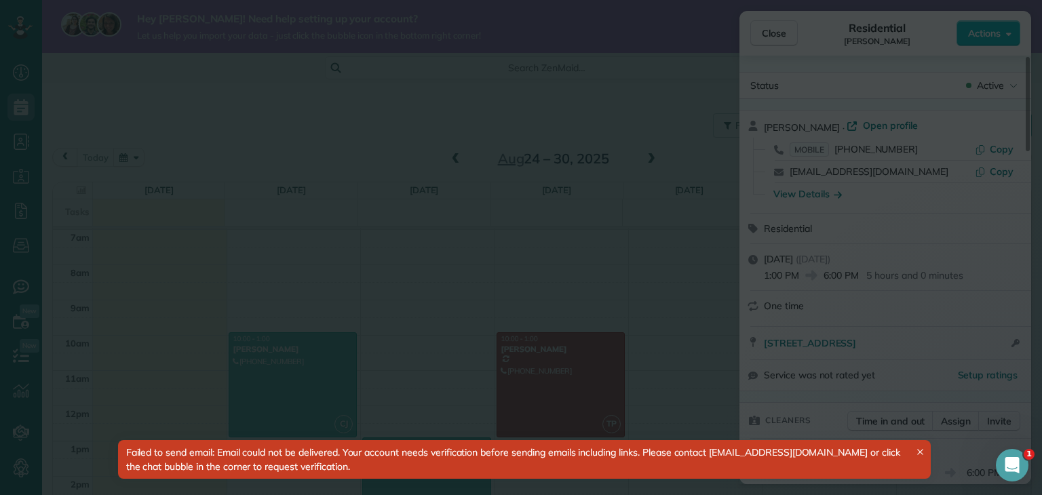
scroll to position [0, 0]
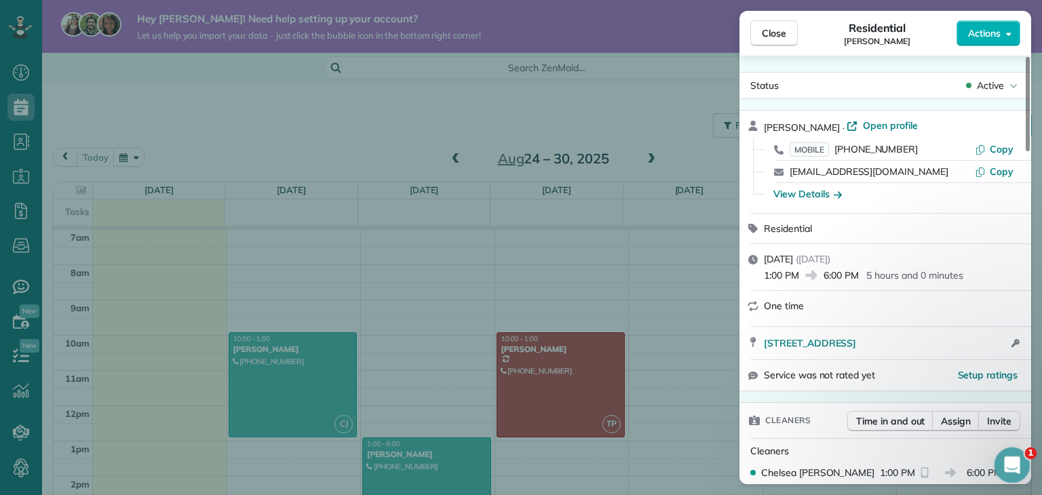
click at [1018, 467] on div "Open Intercom Messenger" at bounding box center [1010, 463] width 45 height 45
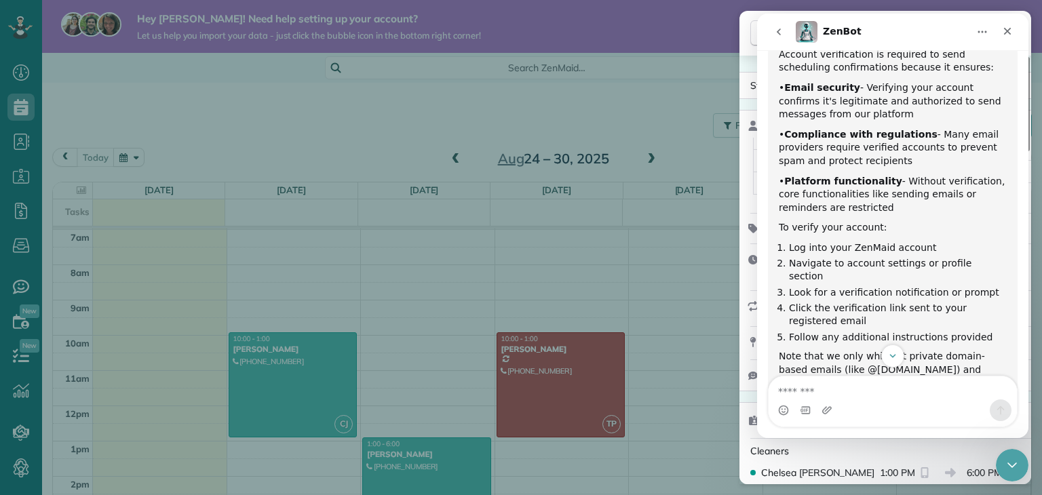
scroll to position [280, 0]
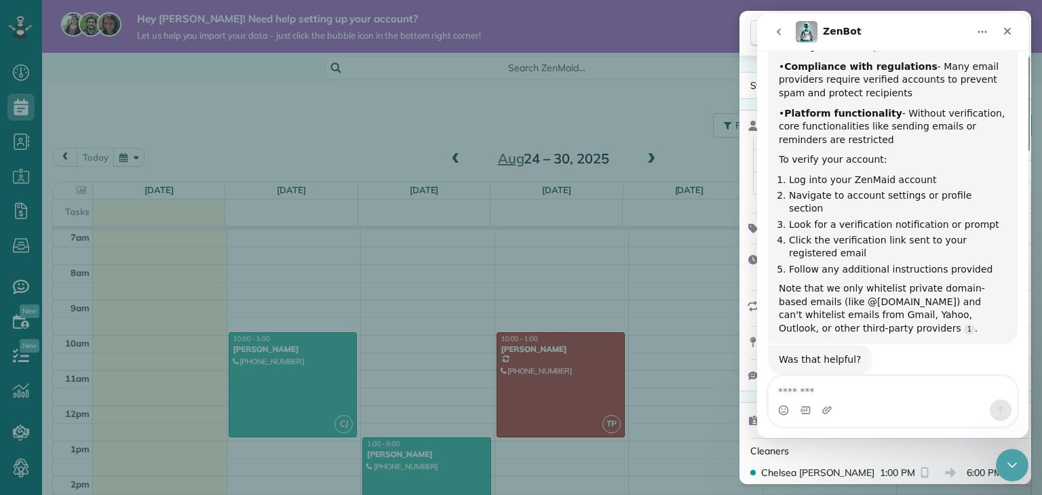
click at [383, 148] on div "Close Residential Cana Curtis Actions Status Active Cana Curtis · Open profile …" at bounding box center [521, 247] width 1042 height 495
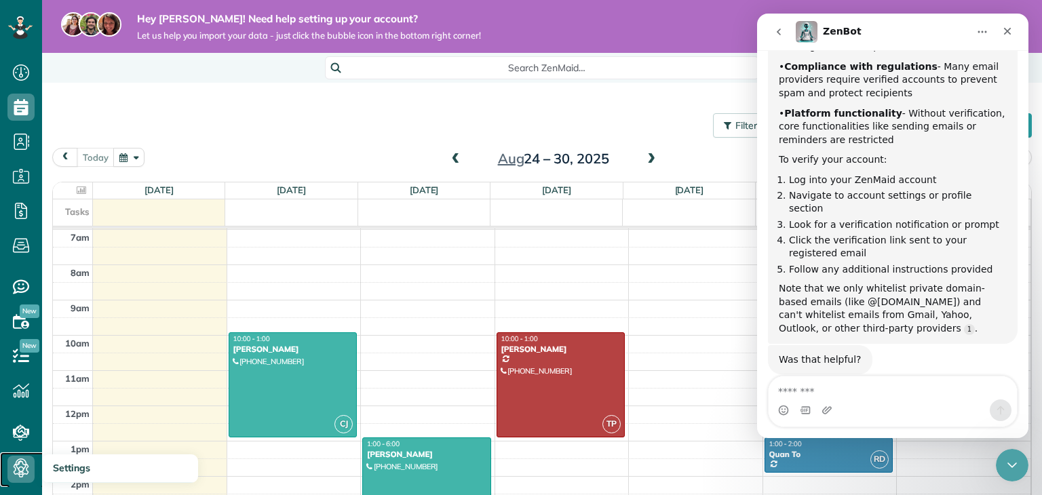
click at [16, 461] on icon at bounding box center [20, 469] width 27 height 27
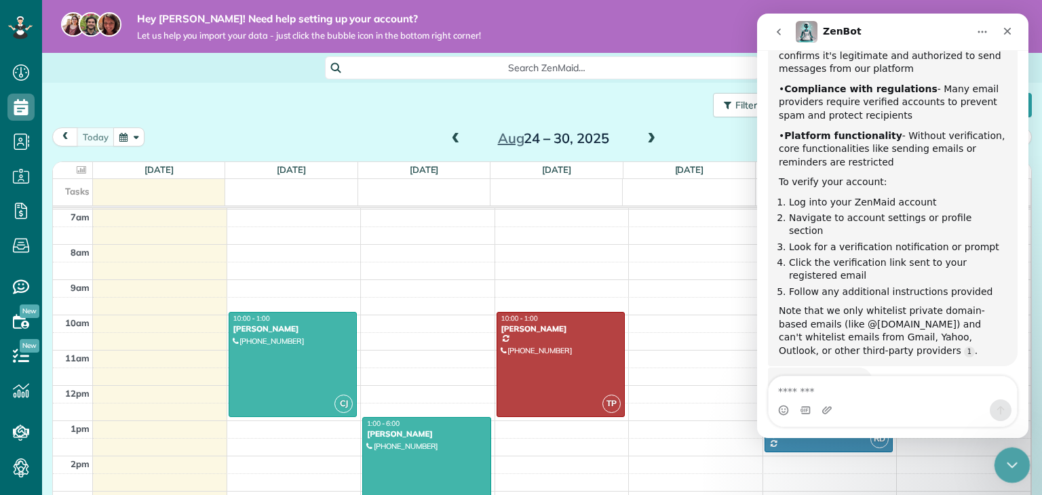
scroll to position [280, 0]
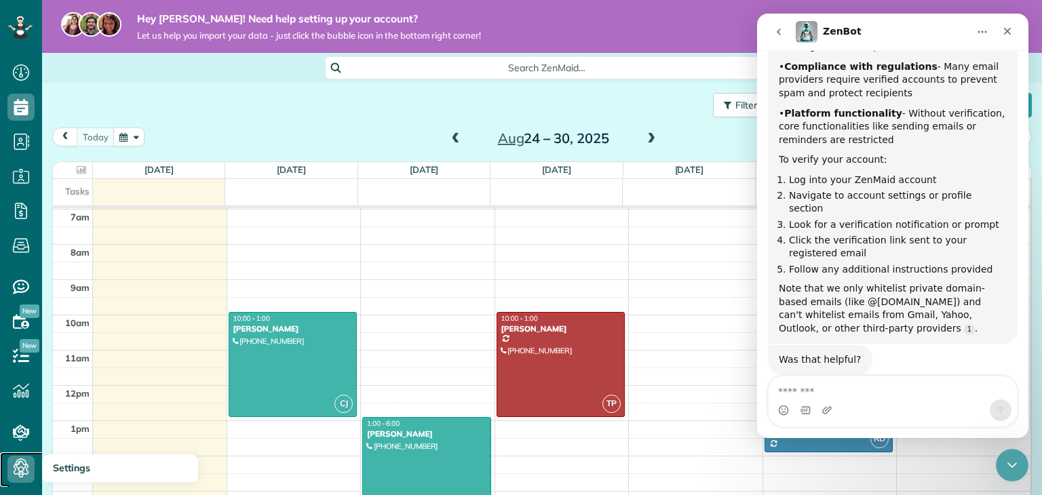
click at [27, 476] on icon at bounding box center [20, 469] width 27 height 27
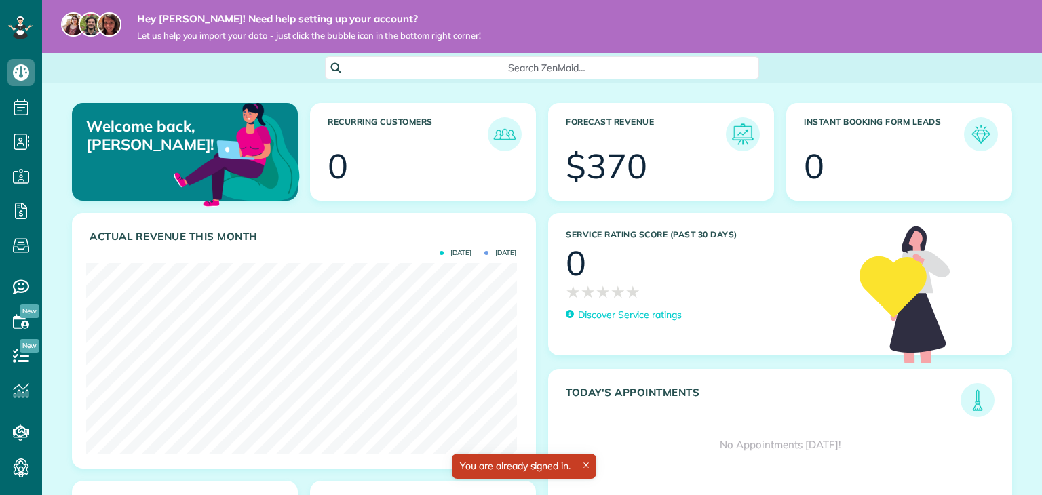
scroll to position [191, 430]
click at [586, 468] on div "You are already signed in." at bounding box center [524, 466] width 144 height 25
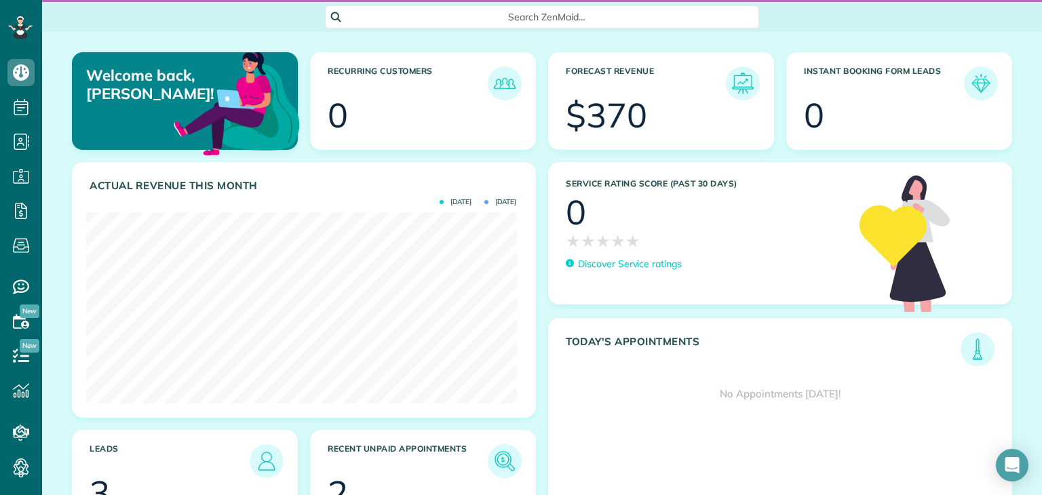
scroll to position [0, 0]
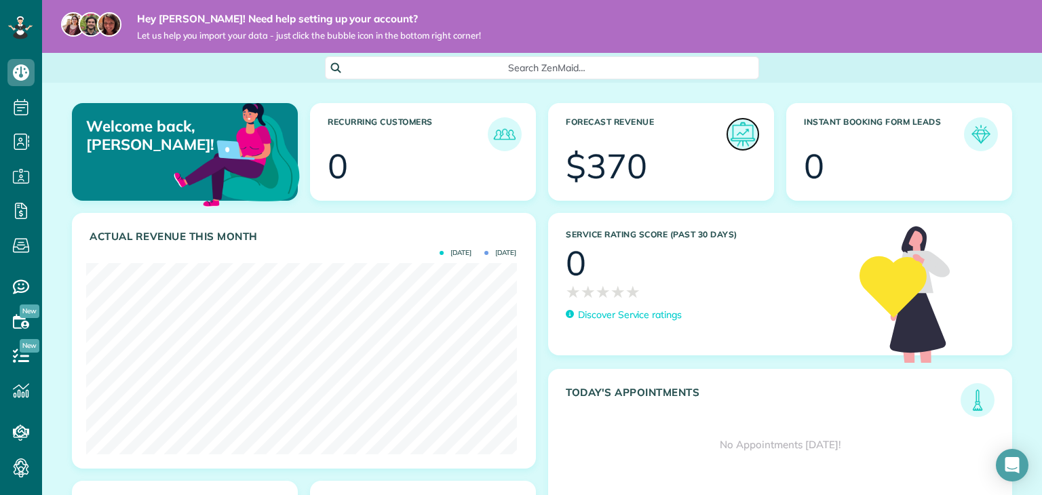
click at [746, 128] on img at bounding box center [742, 134] width 31 height 31
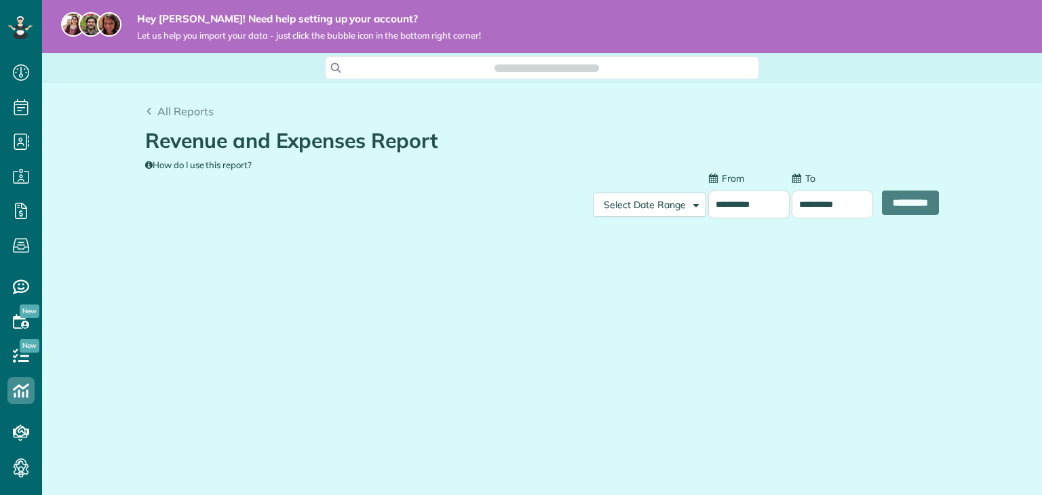
scroll to position [6, 6]
type input "**********"
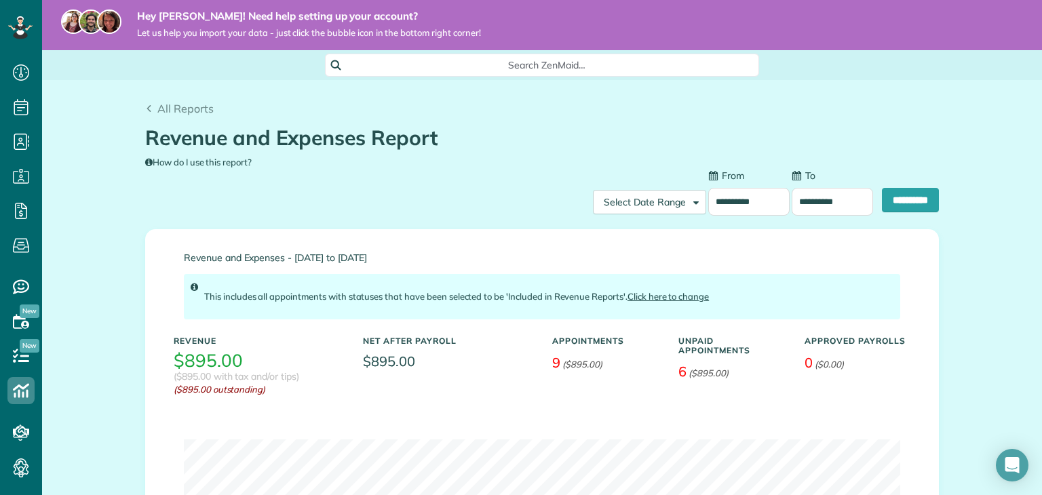
scroll to position [0, 0]
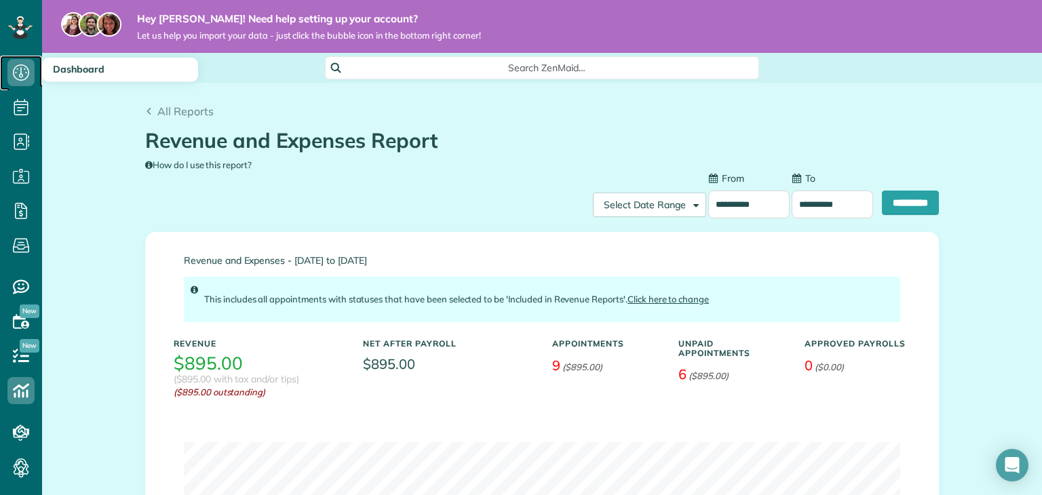
click at [24, 79] on icon at bounding box center [20, 72] width 27 height 27
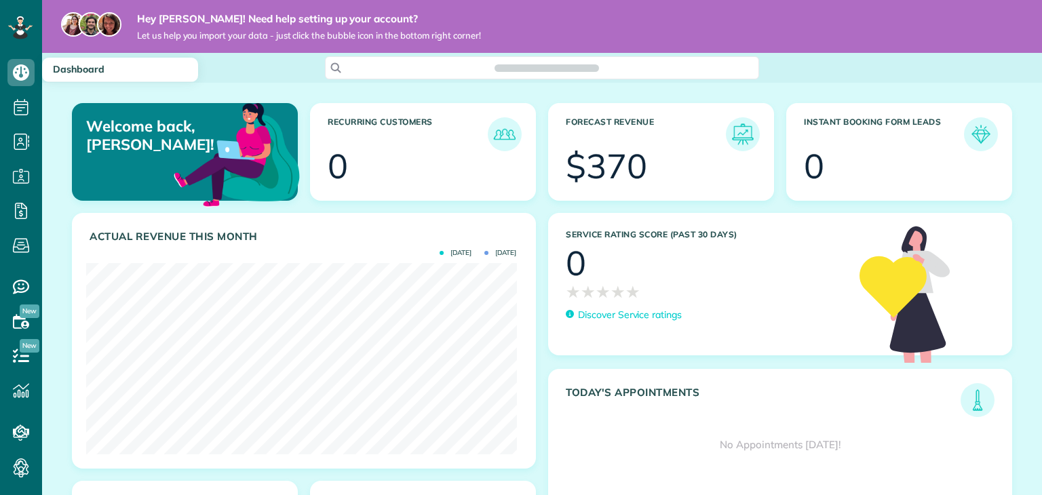
scroll to position [191, 430]
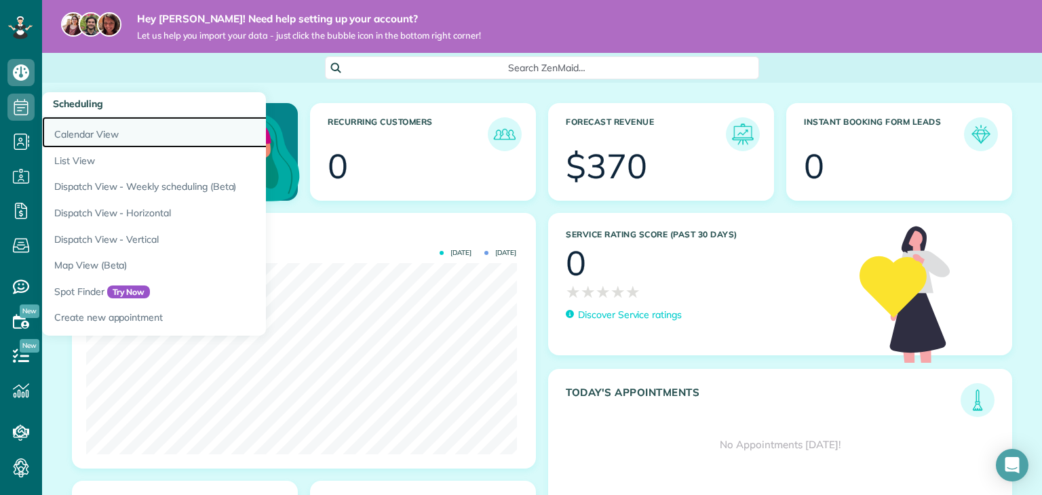
click at [102, 136] on link "Calendar View" at bounding box center [211, 132] width 339 height 31
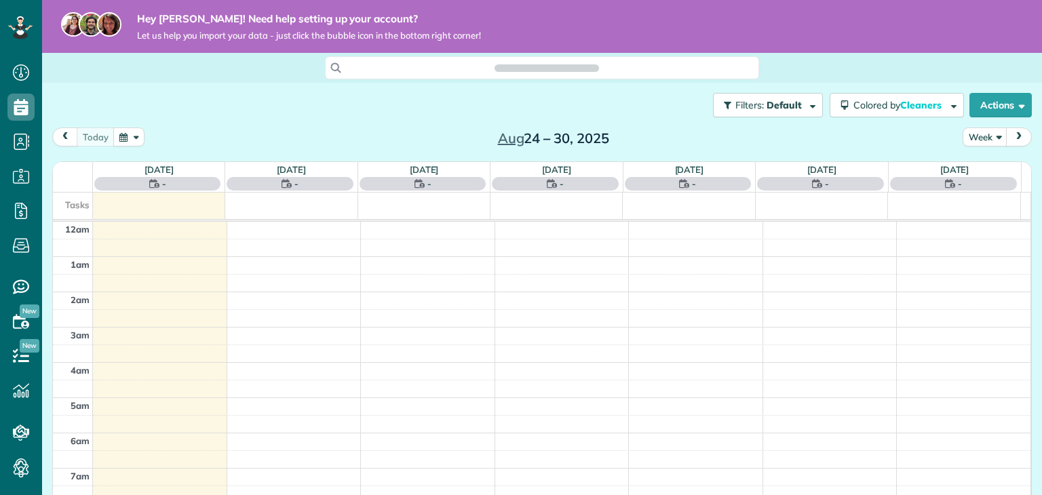
scroll to position [246, 0]
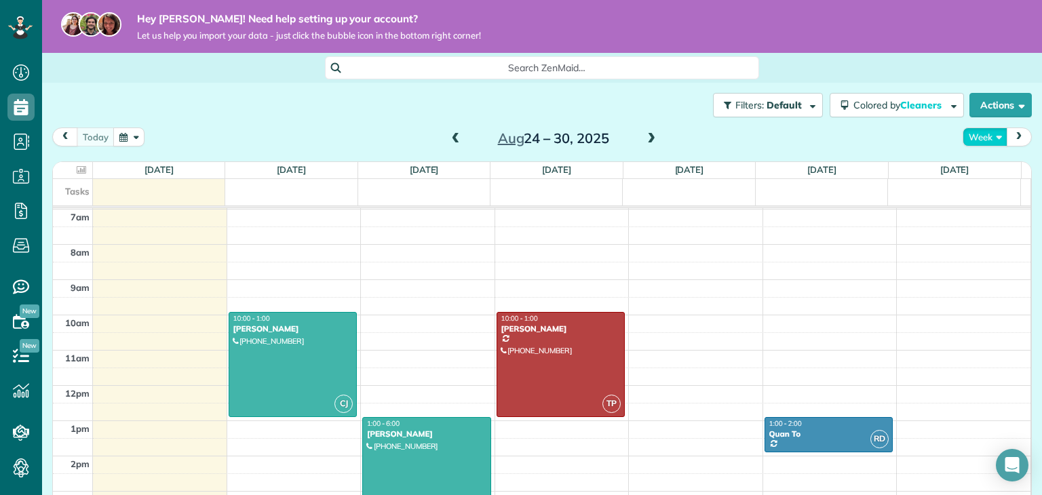
click at [985, 136] on button "Week" at bounding box center [985, 137] width 45 height 18
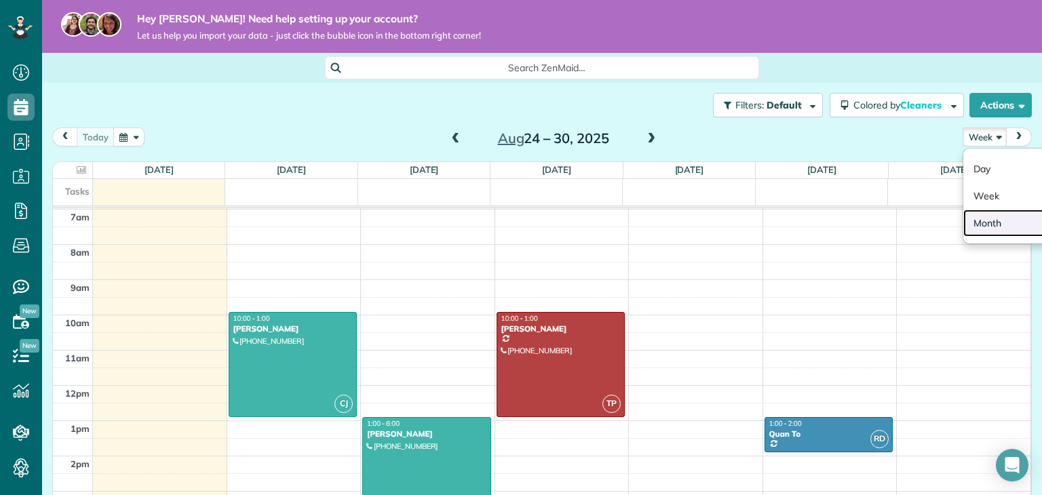
click at [975, 219] on link "Month" at bounding box center [1016, 223] width 107 height 27
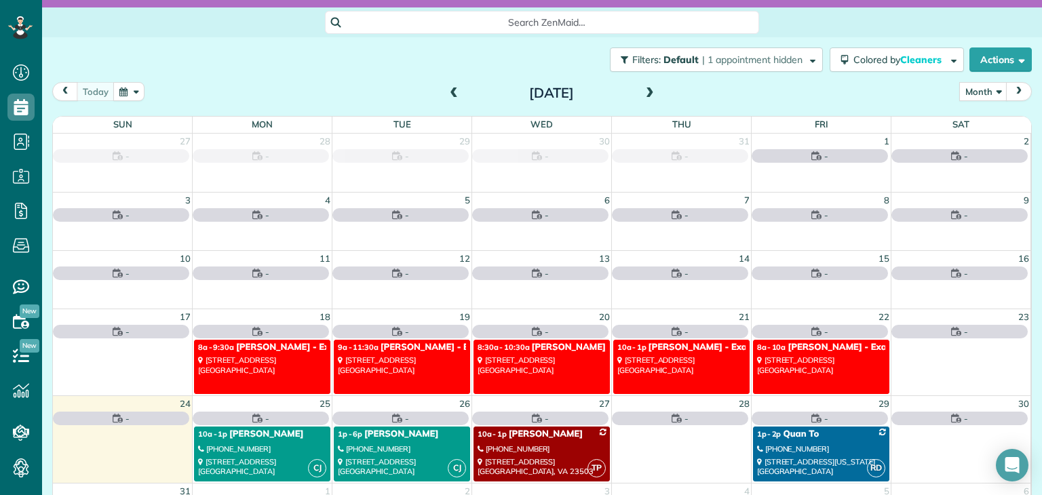
scroll to position [68, 0]
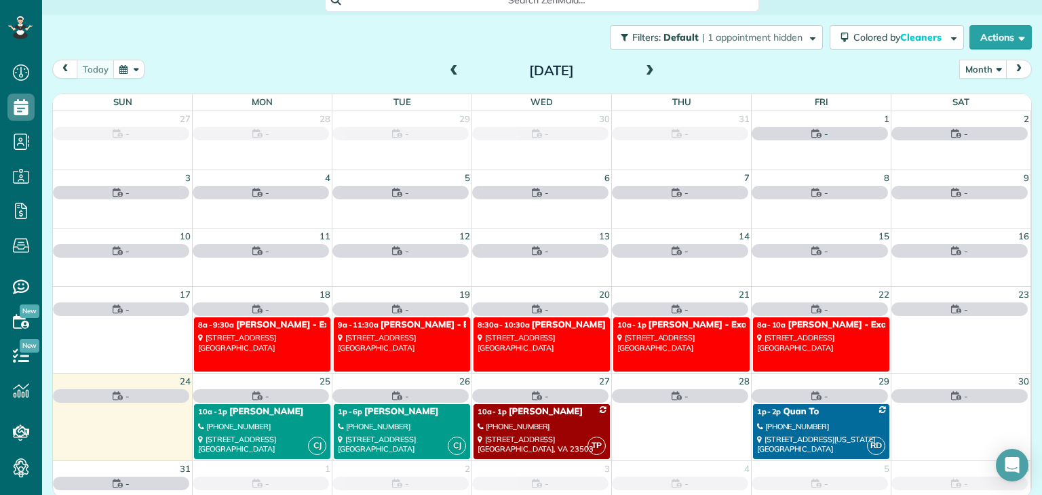
click at [554, 345] on link "8:30a - 10:30a Sharon Tinberg - Example Appointment 6375 West Charleston Boulev…" at bounding box center [542, 344] width 136 height 55
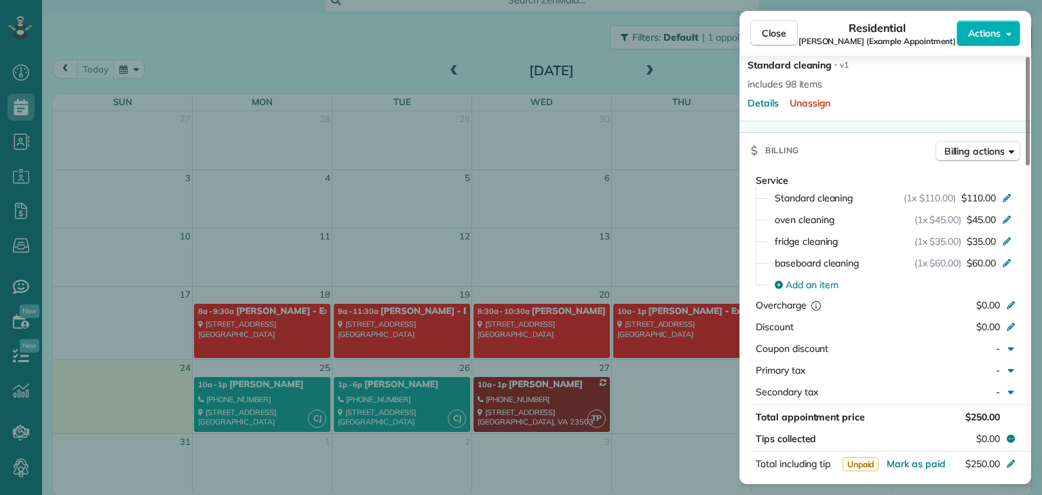
scroll to position [407, 0]
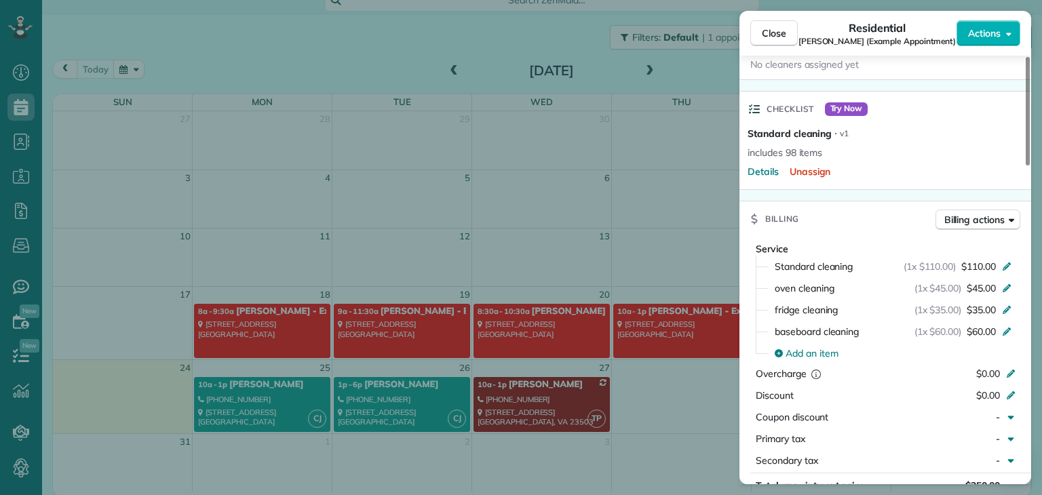
click at [997, 47] on div "Close Residential Sharon Tinberg (Example Appointment) Actions" at bounding box center [885, 33] width 292 height 45
click at [997, 33] on span "Actions" at bounding box center [984, 33] width 33 height 14
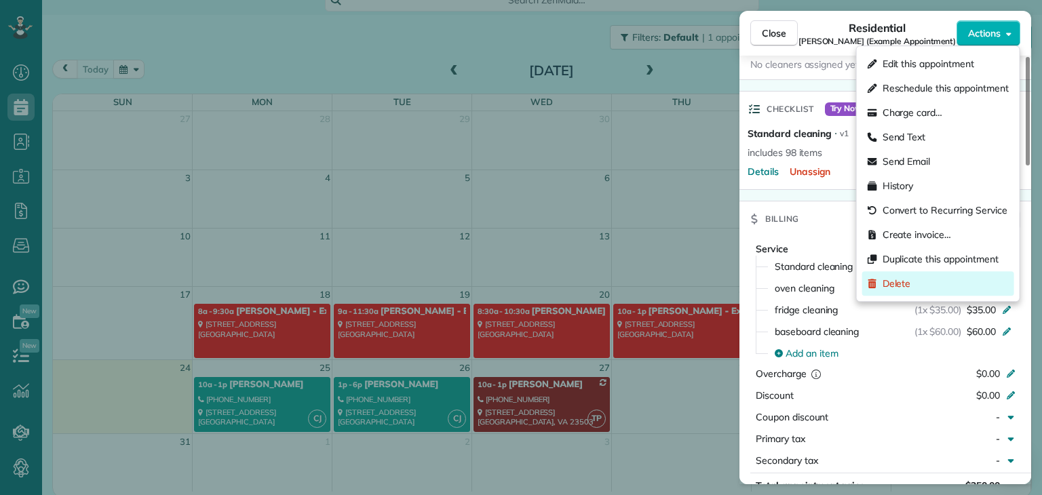
click at [895, 286] on span "Delete" at bounding box center [897, 284] width 28 height 14
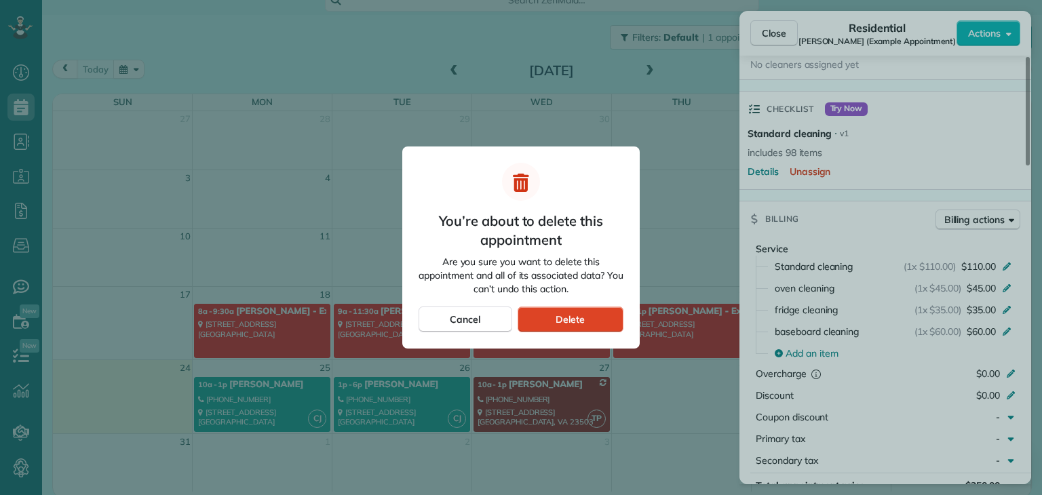
click at [581, 315] on span "Delete" at bounding box center [570, 320] width 29 height 14
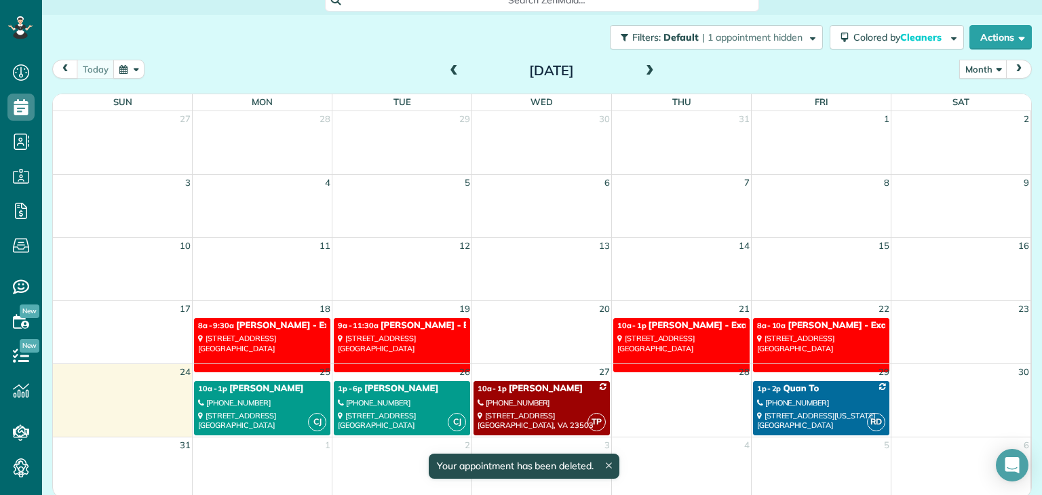
click at [428, 340] on div "8970 Bolsa Avenue Westminster, CA 92683" at bounding box center [402, 344] width 128 height 20
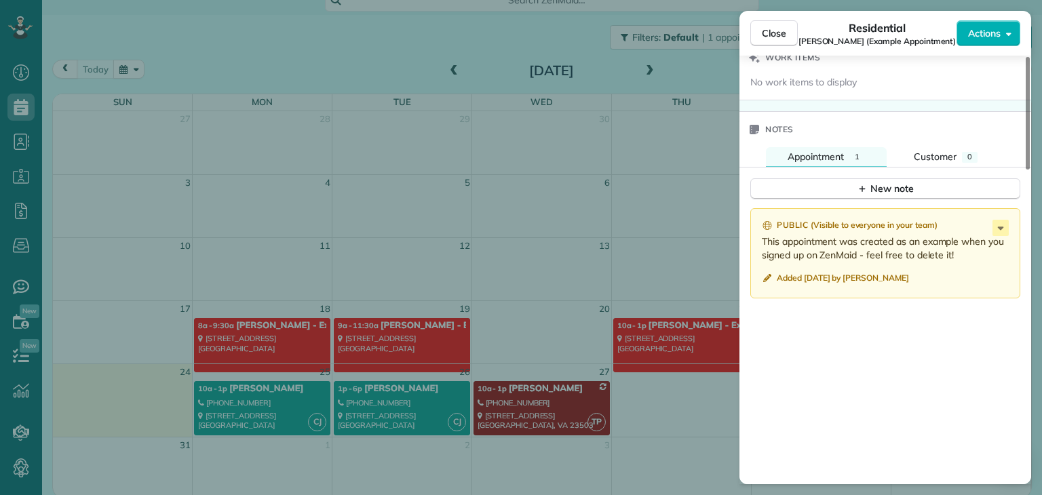
scroll to position [1024, 0]
click at [778, 37] on span "Close" at bounding box center [774, 33] width 24 height 14
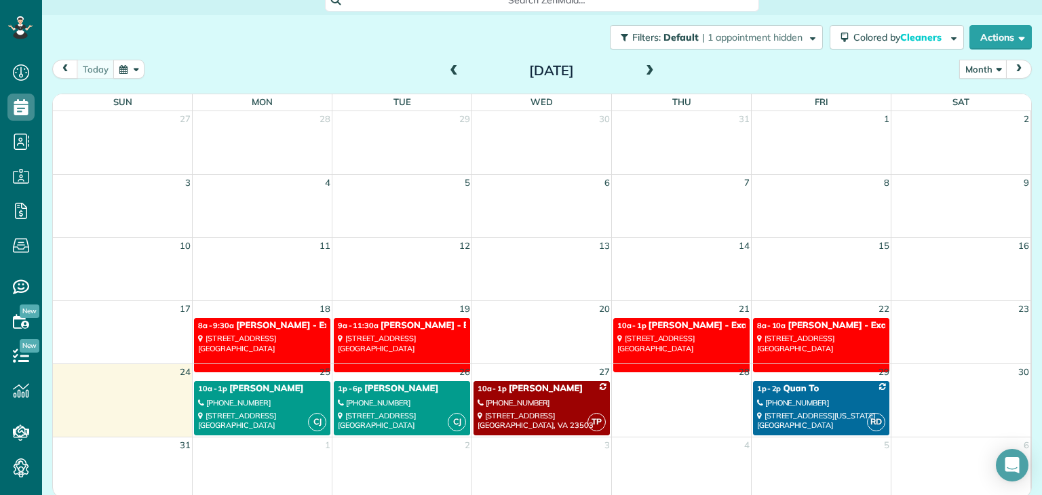
click at [683, 332] on link "10a - 1p Amar Ghose - Example Appointment 673 Park Boulevard Palo Alto, CA 94306" at bounding box center [681, 345] width 136 height 55
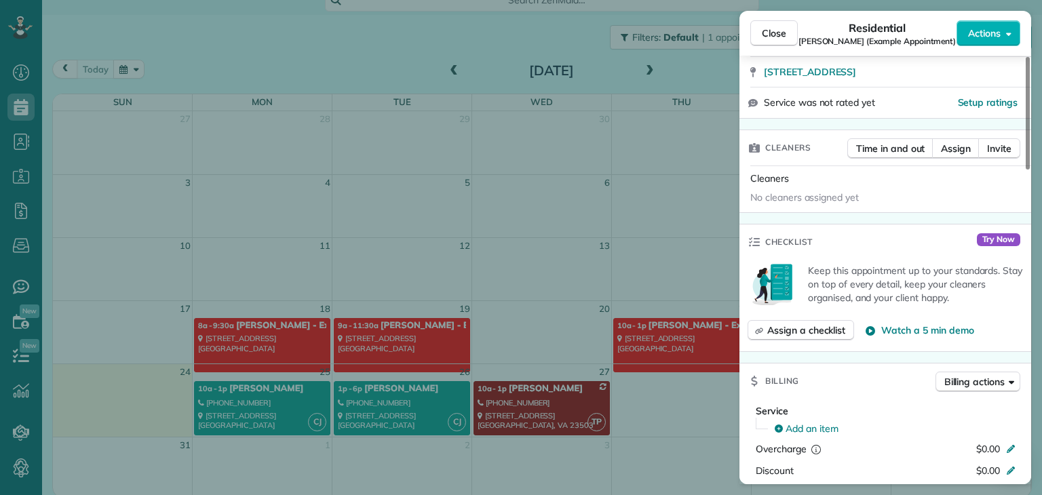
scroll to position [545, 0]
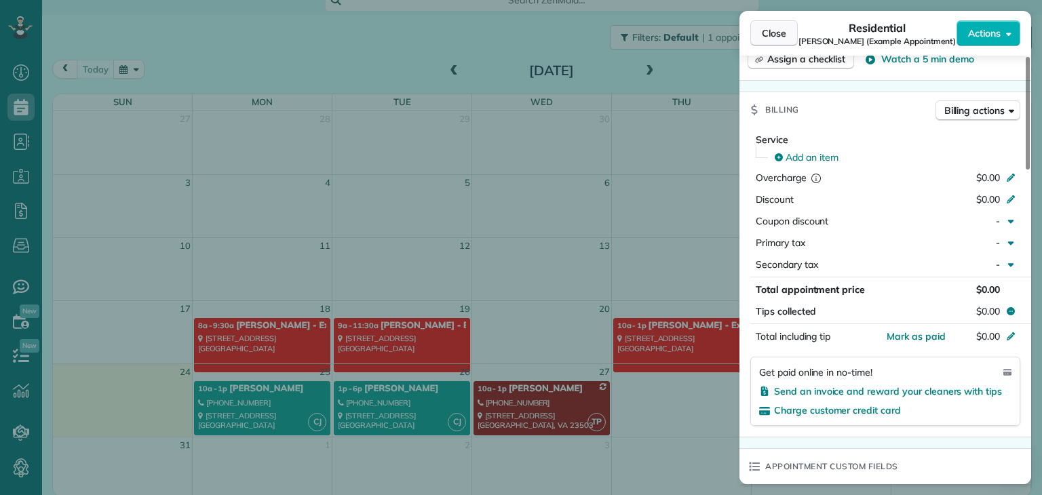
click at [774, 25] on button "Close" at bounding box center [773, 33] width 47 height 26
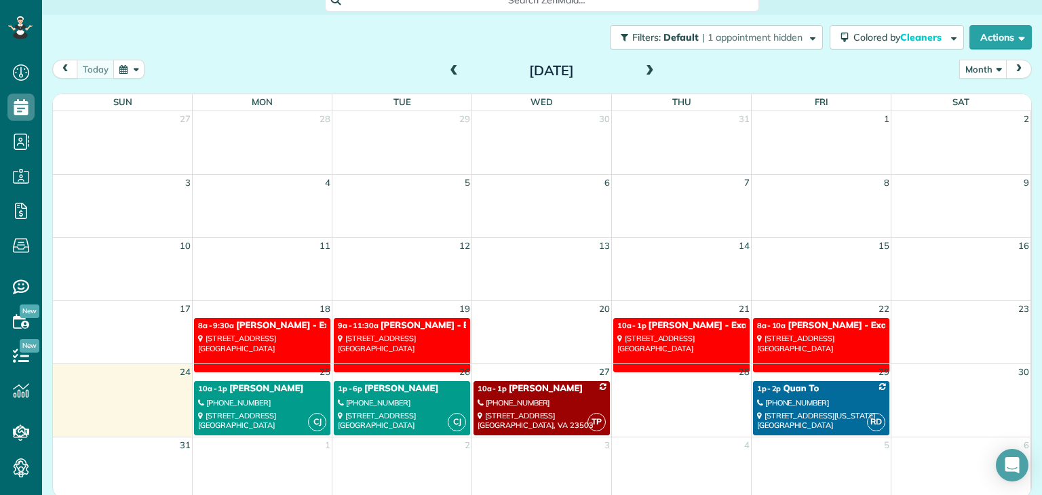
click at [826, 349] on div "8920 Wilshire Boulevard Beverly Hills, CA 90211" at bounding box center [821, 344] width 128 height 20
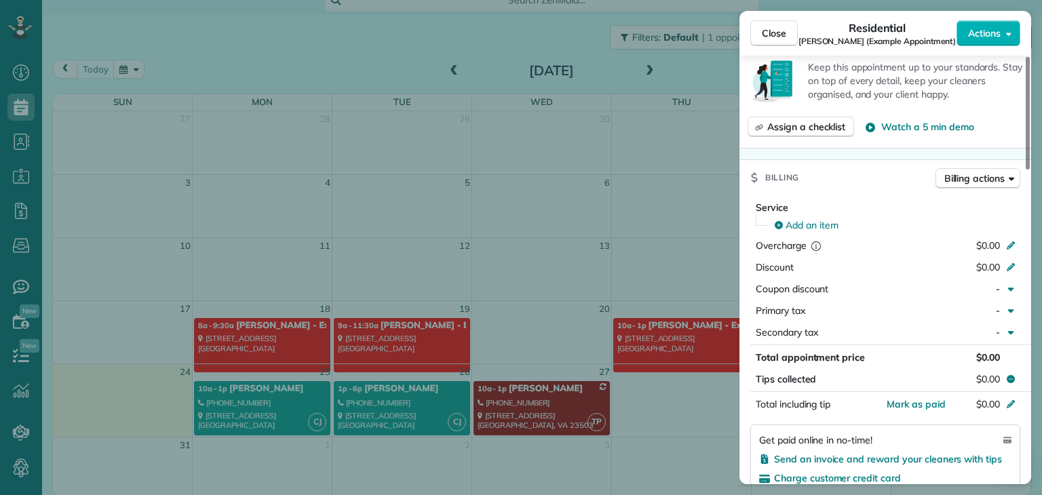
scroll to position [409, 0]
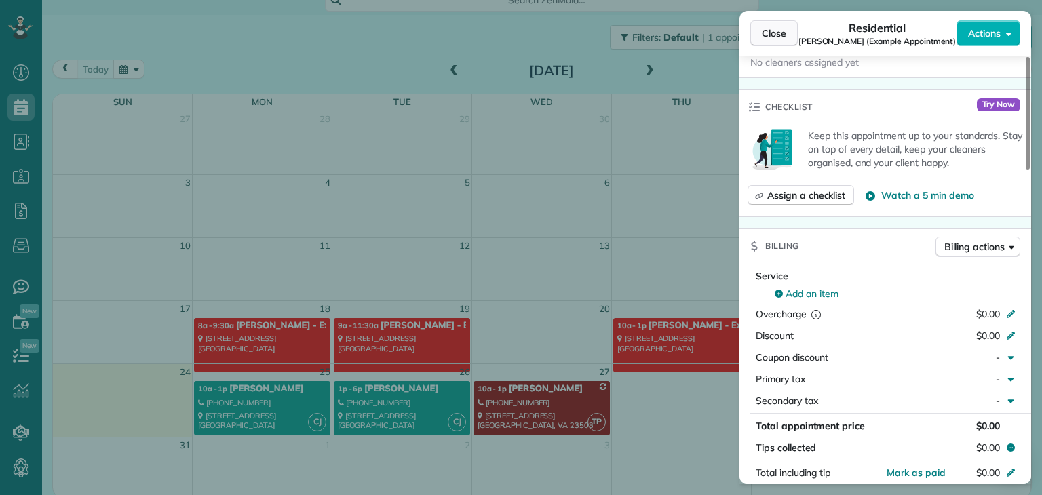
click at [792, 31] on button "Close" at bounding box center [773, 33] width 47 height 26
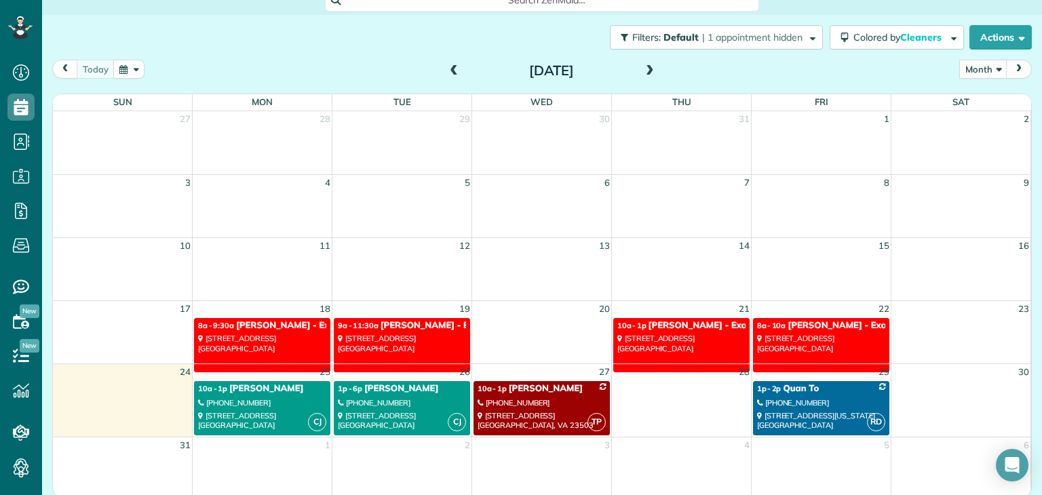
click at [365, 353] on link "9a - 11:30a Carolyn Arellano - Example Appointment 8970 Bolsa Avenue Westminste…" at bounding box center [402, 345] width 136 height 55
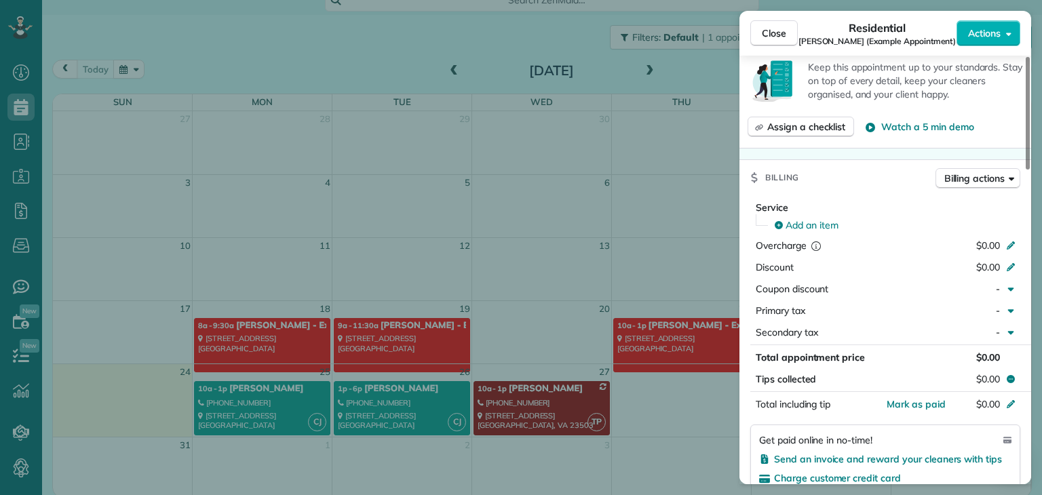
scroll to position [546, 0]
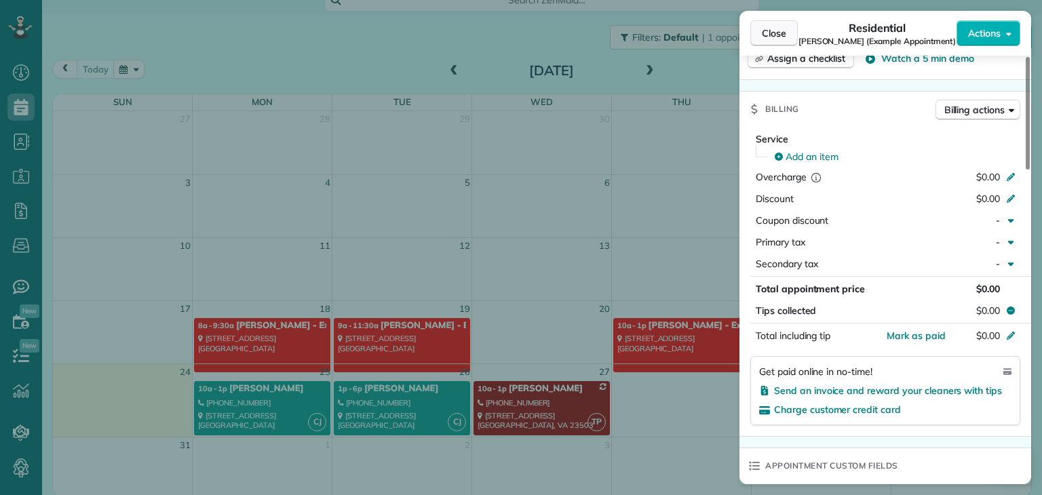
click at [773, 33] on span "Close" at bounding box center [774, 33] width 24 height 14
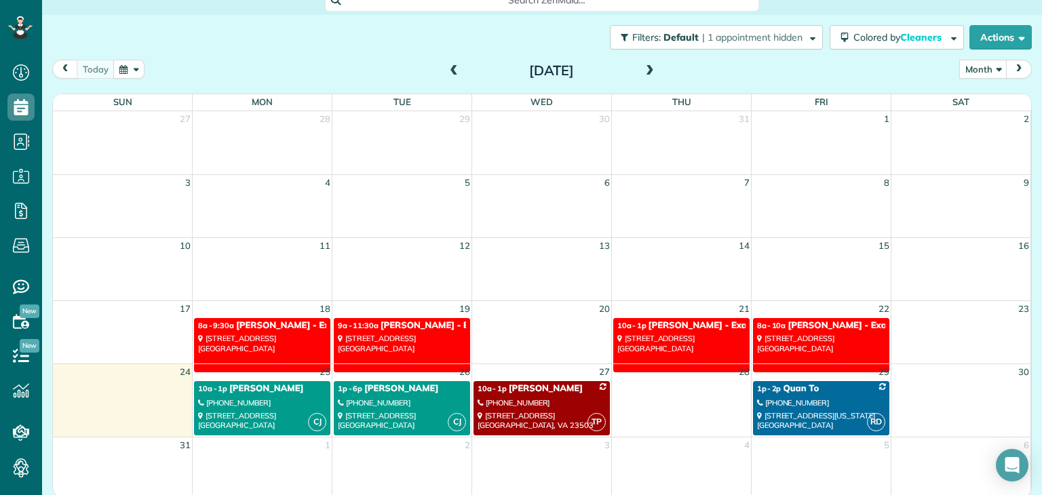
click at [282, 334] on div "1234 Wilshire Boulevard Los Angeles, CA 90017" at bounding box center [262, 344] width 128 height 20
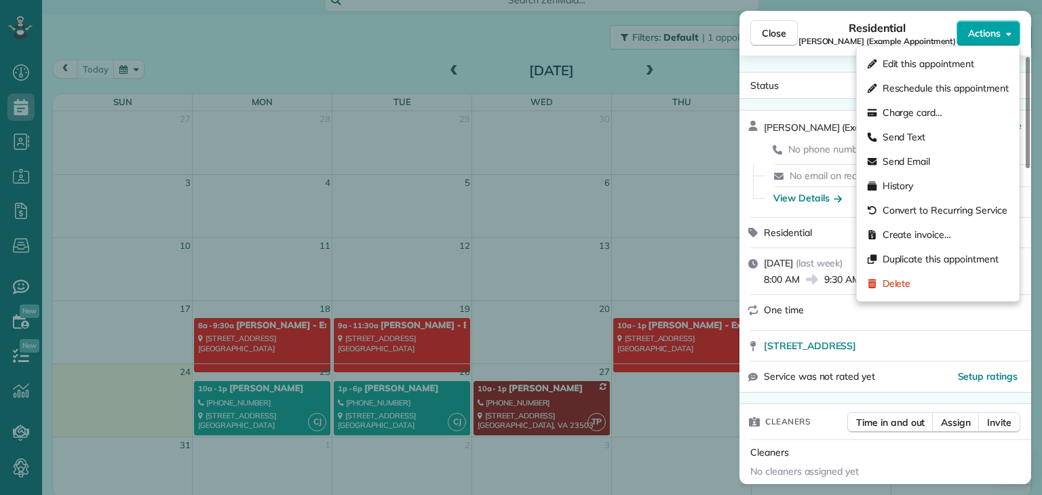
click at [981, 43] on button "Actions" at bounding box center [989, 33] width 64 height 26
click at [894, 282] on span "Delete" at bounding box center [897, 284] width 28 height 14
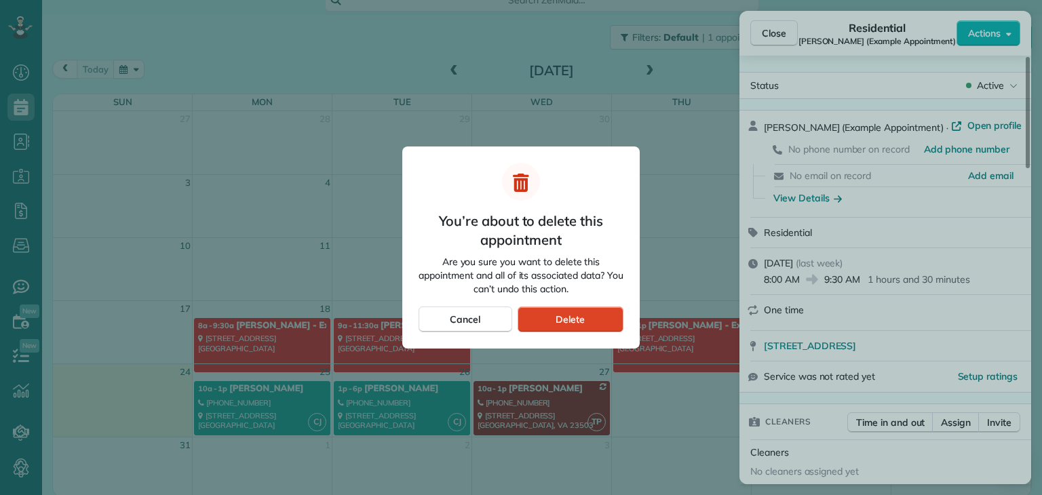
click at [587, 324] on div "Delete" at bounding box center [571, 320] width 106 height 26
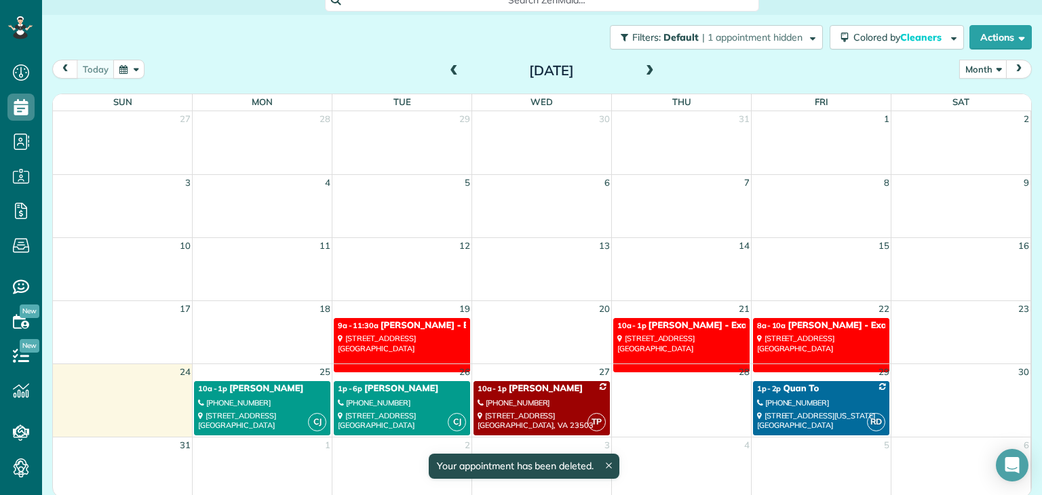
scroll to position [71, 0]
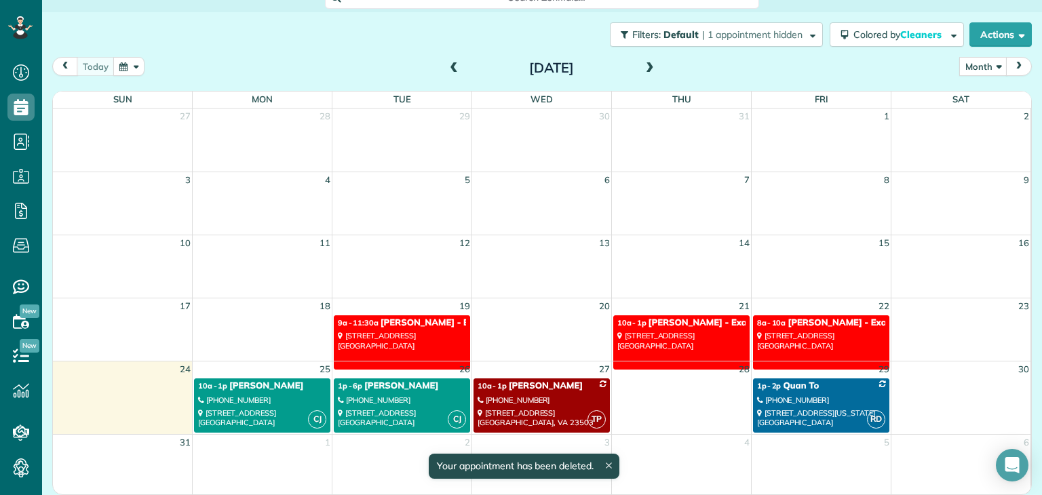
click at [576, 408] on div "869 Little Bay Avenue Norfolk, VA 23503" at bounding box center [542, 418] width 128 height 20
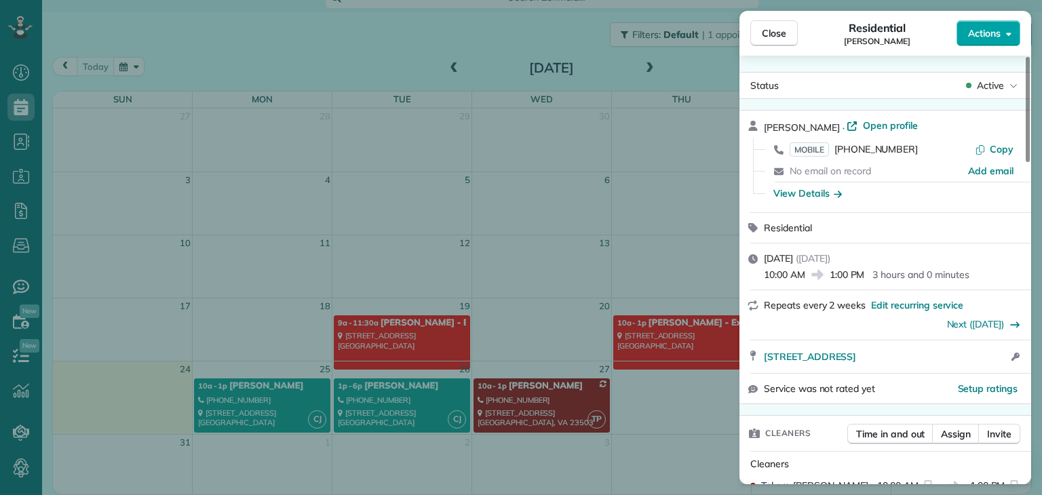
click at [998, 29] on span "Actions" at bounding box center [984, 33] width 33 height 14
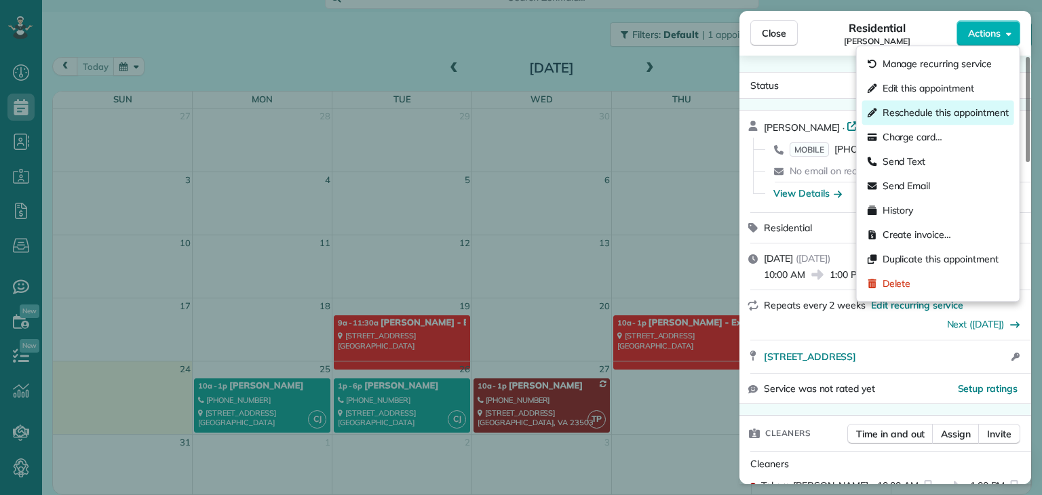
click at [950, 115] on span "Reschedule this appointment" at bounding box center [946, 113] width 126 height 14
select select "*"
select select "****"
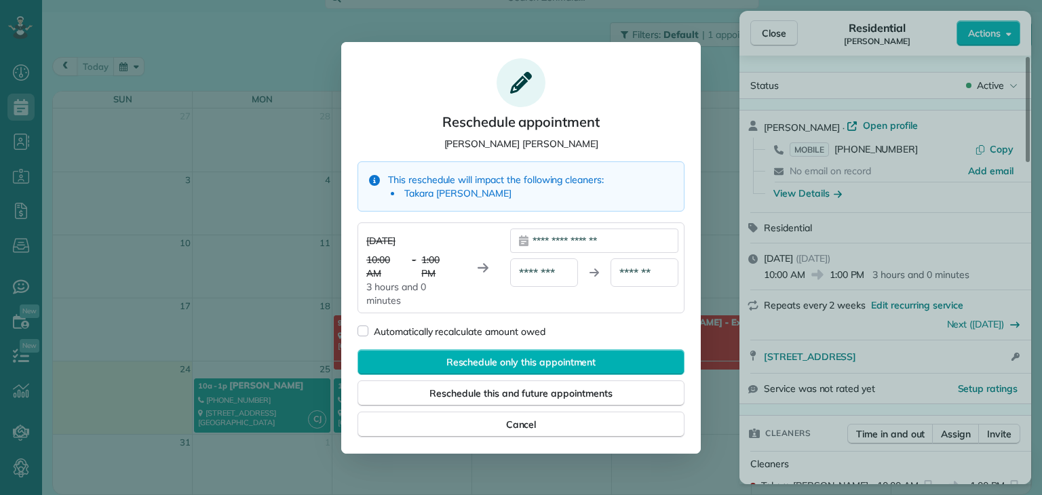
click at [575, 244] on div "**********" at bounding box center [594, 241] width 168 height 24
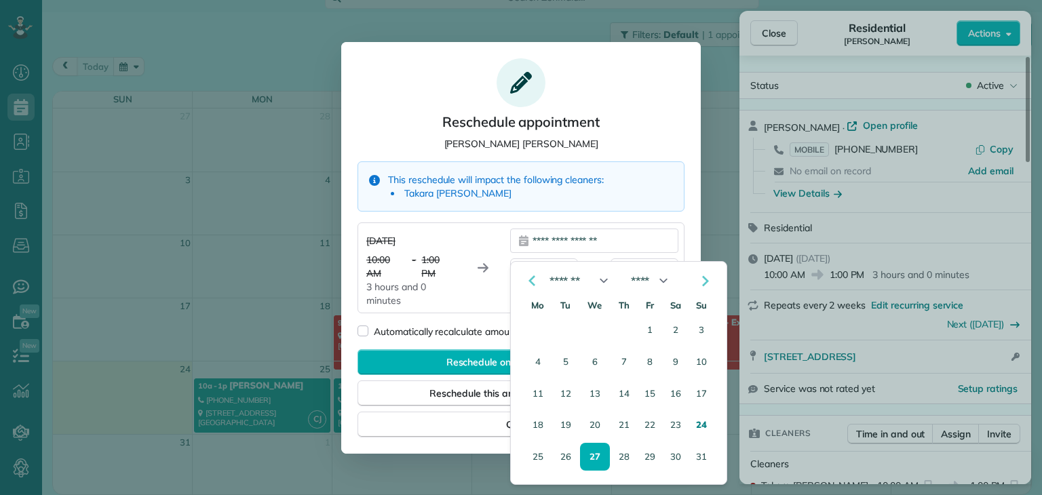
click at [703, 282] on icon "Go to the Next Month" at bounding box center [705, 281] width 16 height 16
select select "*"
click at [591, 332] on button "3" at bounding box center [595, 330] width 28 height 26
type div "**********"
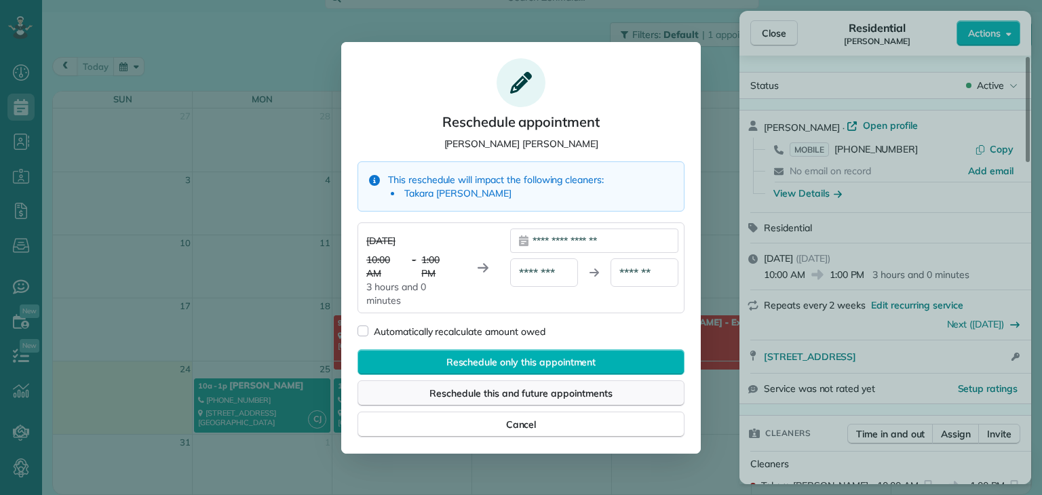
click at [520, 390] on span "Reschedule this and future appointments" at bounding box center [520, 394] width 182 height 14
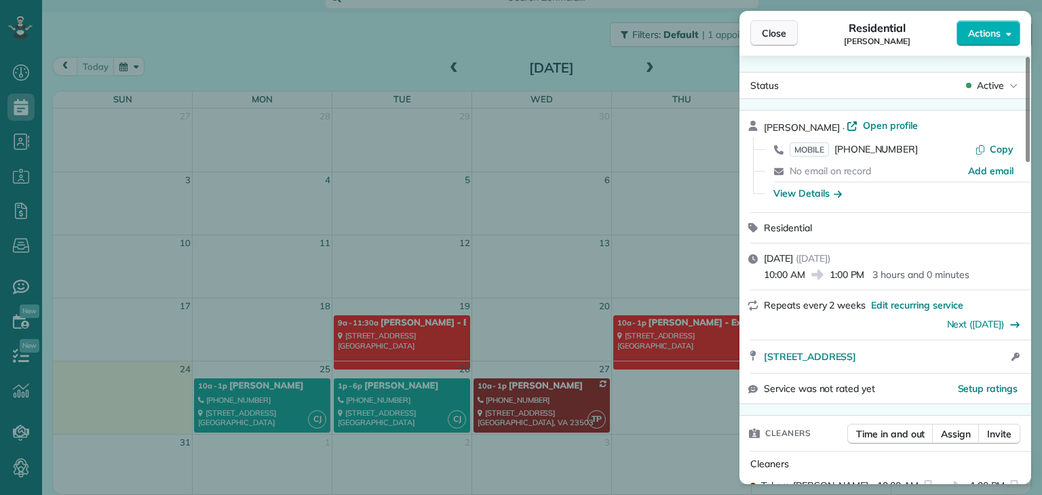
click at [771, 35] on span "Close" at bounding box center [774, 33] width 24 height 14
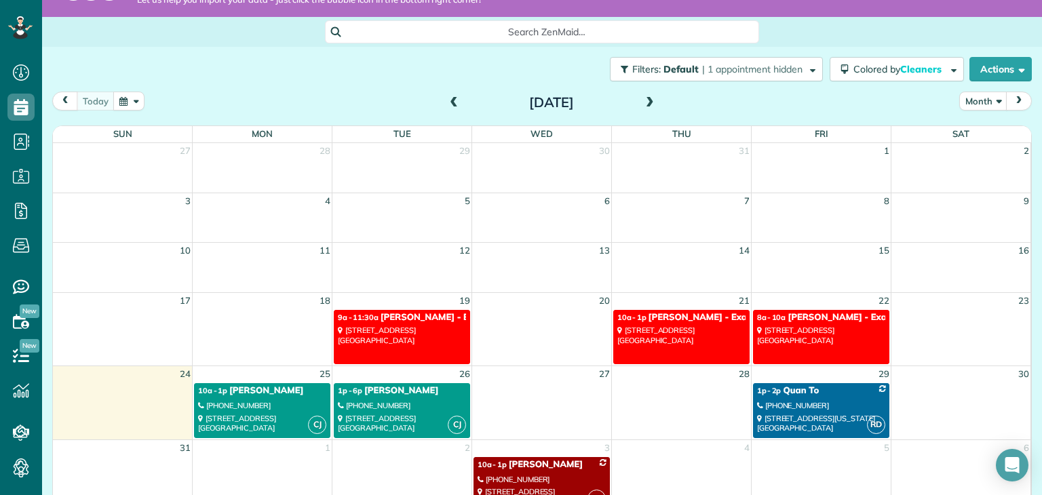
scroll to position [71, 0]
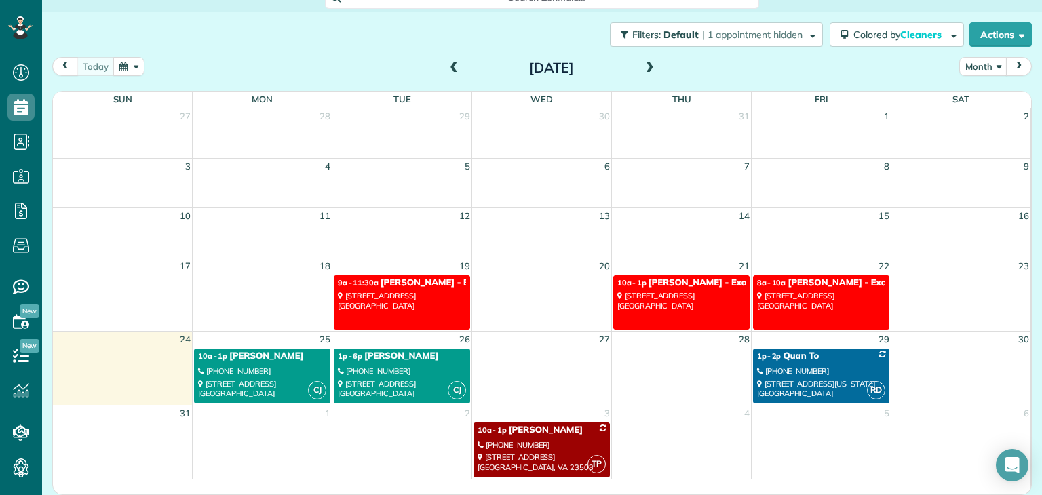
click at [642, 70] on span at bounding box center [649, 68] width 15 height 12
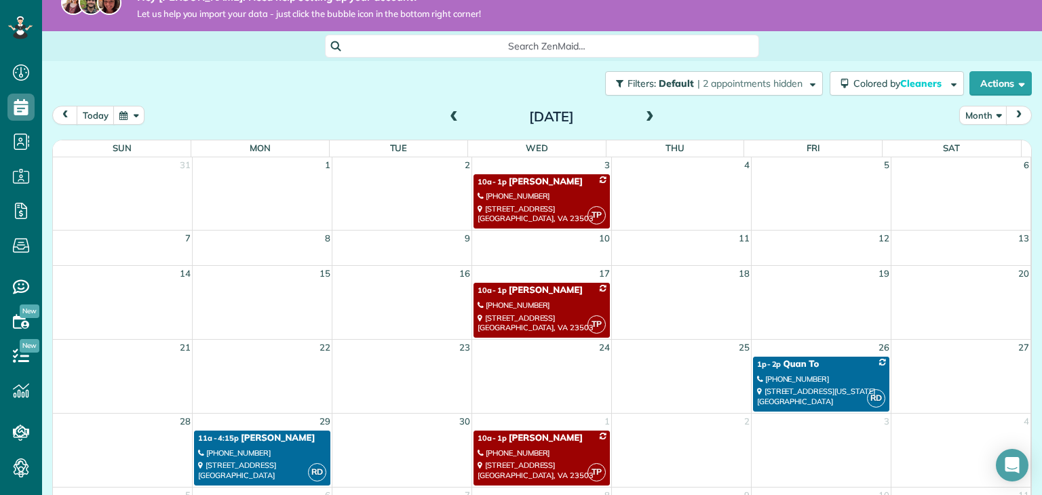
scroll to position [0, 0]
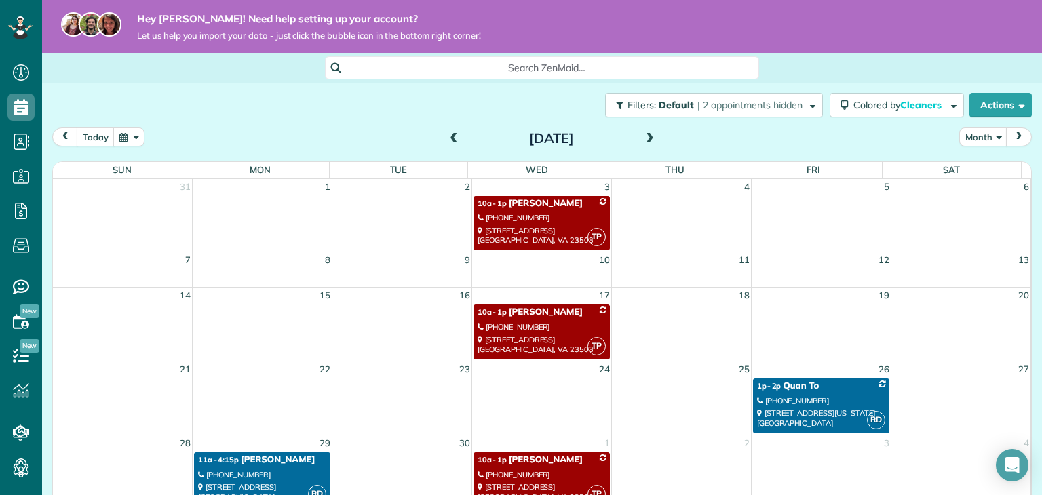
click at [449, 132] on span at bounding box center [453, 139] width 15 height 20
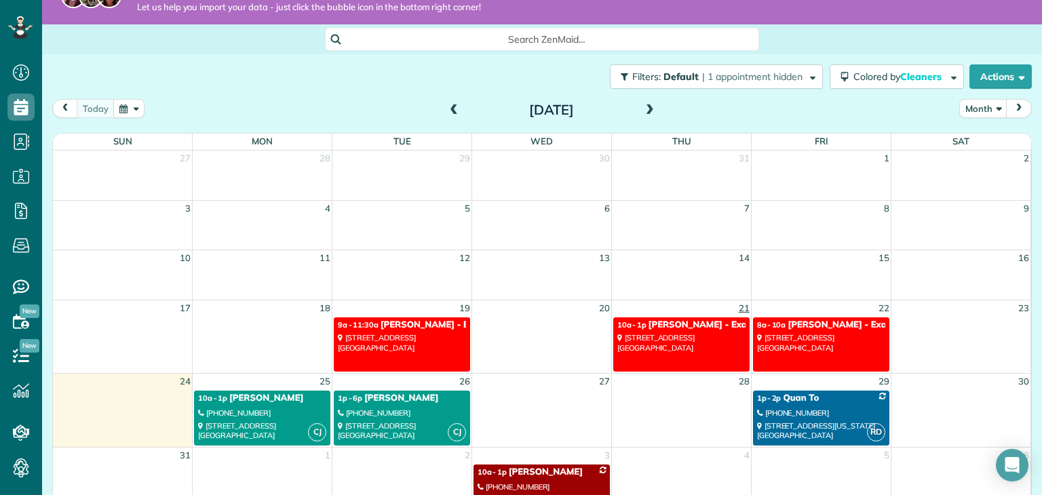
scroll to position [71, 0]
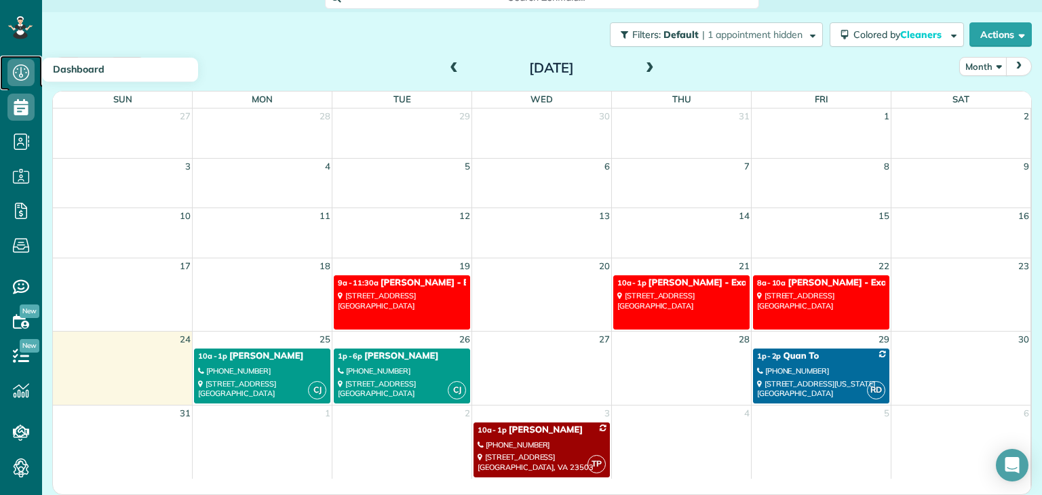
click at [18, 70] on icon at bounding box center [20, 72] width 27 height 27
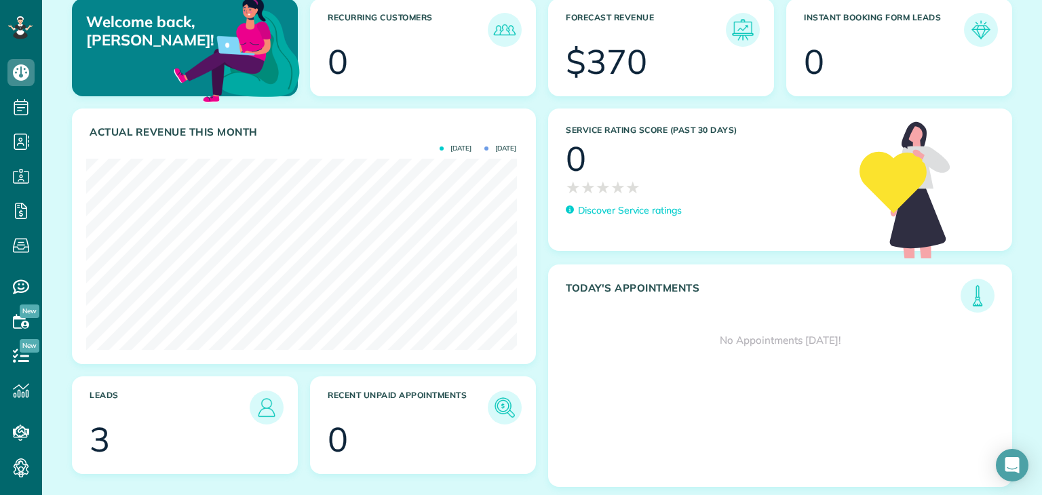
scroll to position [109, 0]
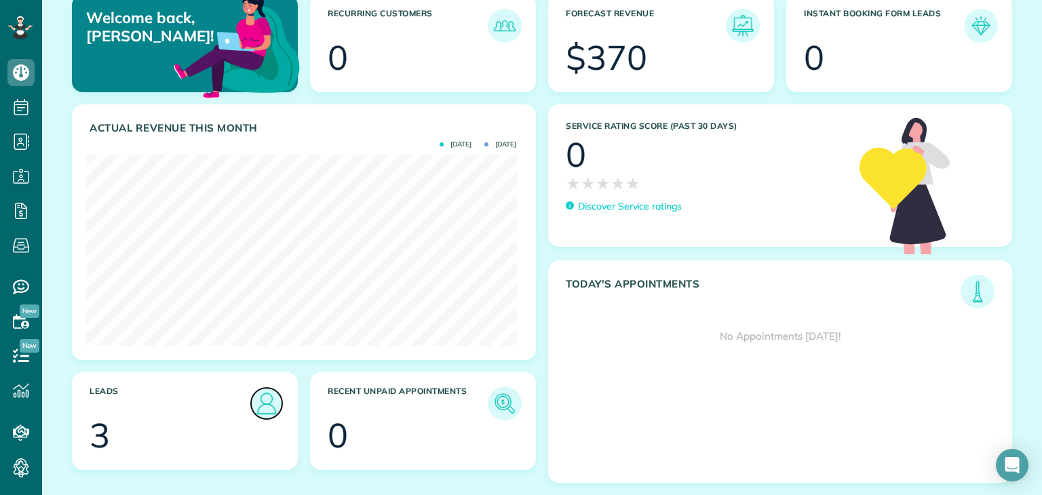
click at [263, 406] on img at bounding box center [266, 403] width 31 height 31
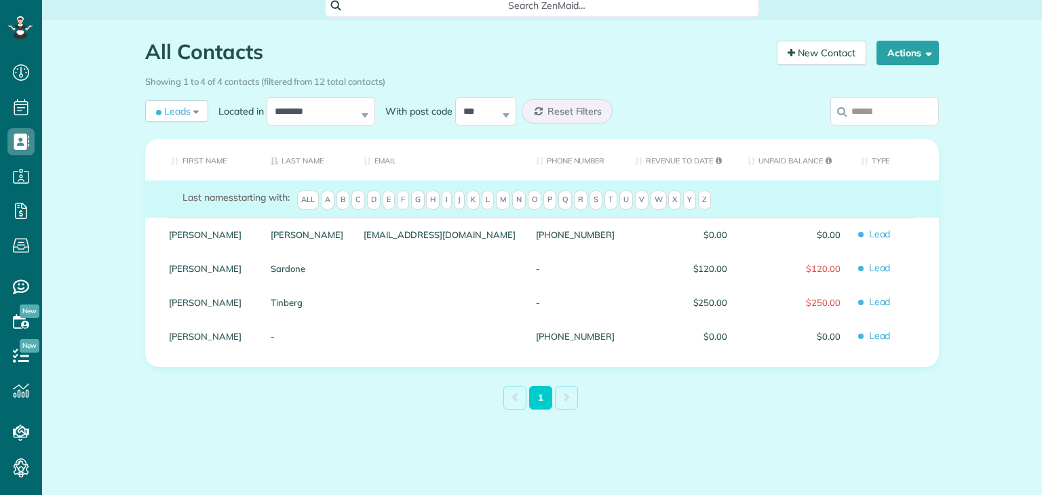
scroll to position [63, 0]
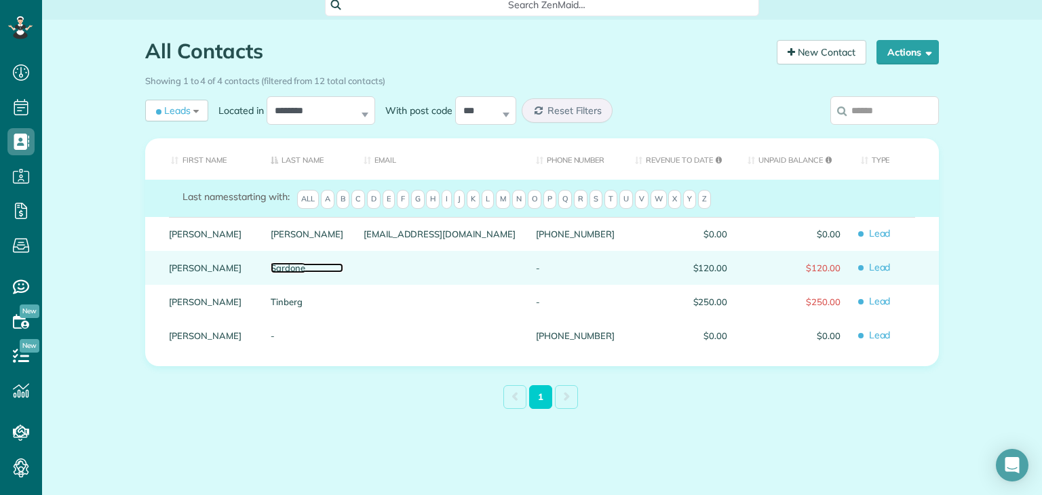
click at [299, 272] on link "Sardone" at bounding box center [307, 267] width 73 height 9
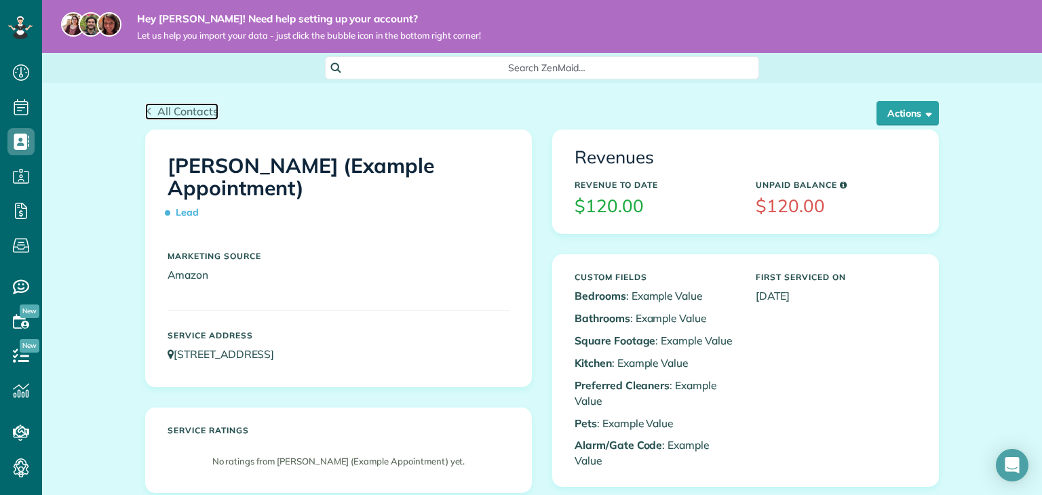
click at [145, 115] on icon at bounding box center [148, 111] width 7 height 7
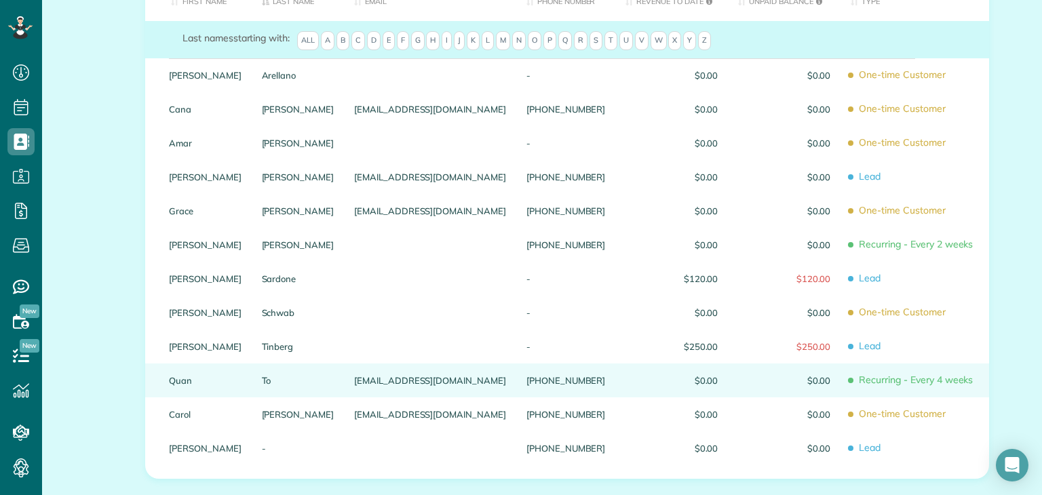
scroll to position [199, 0]
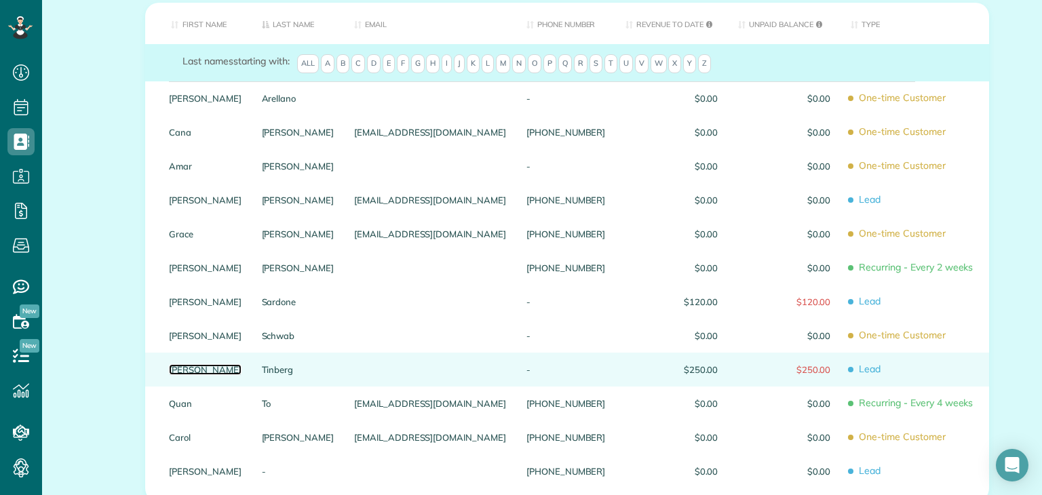
click at [188, 370] on link "Sharon" at bounding box center [205, 369] width 73 height 9
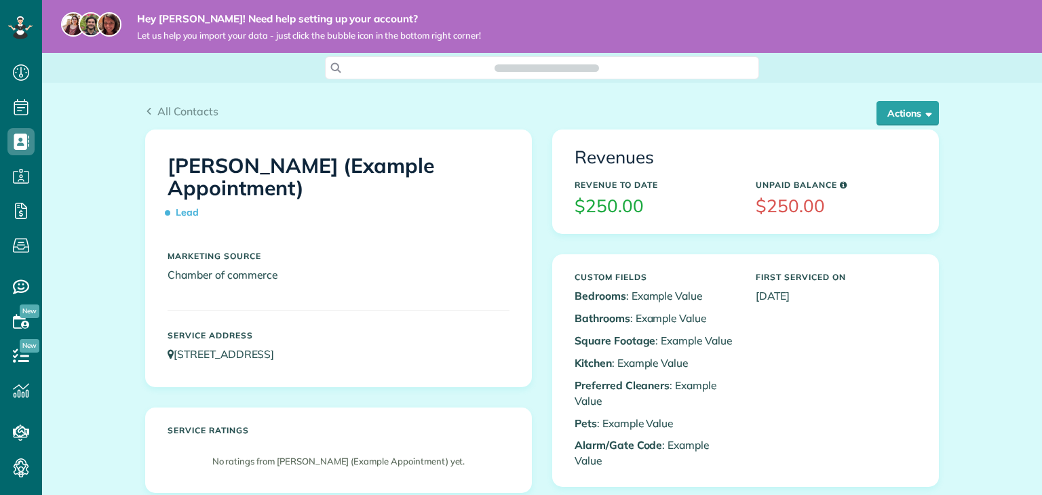
scroll to position [6, 6]
click at [924, 117] on span "button" at bounding box center [926, 113] width 10 height 10
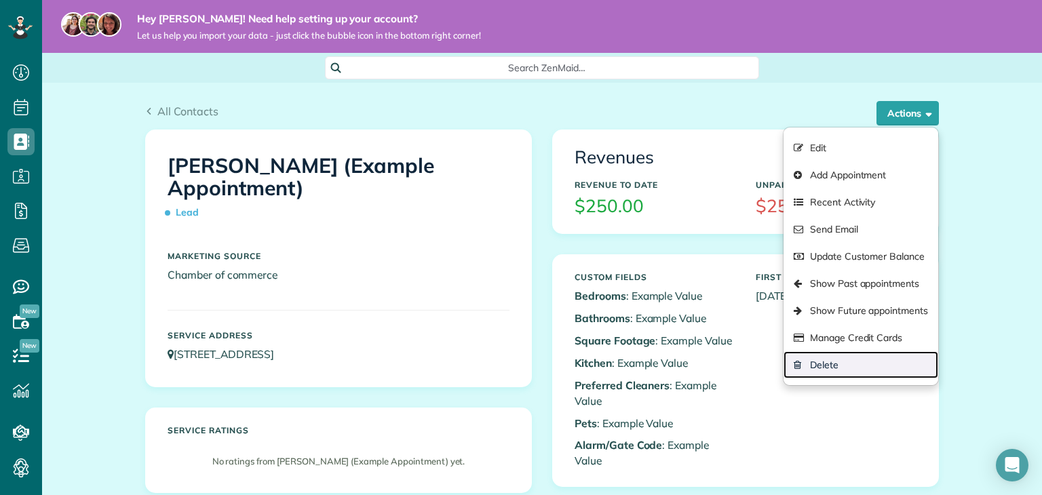
click at [820, 365] on link "Delete" at bounding box center [861, 364] width 155 height 27
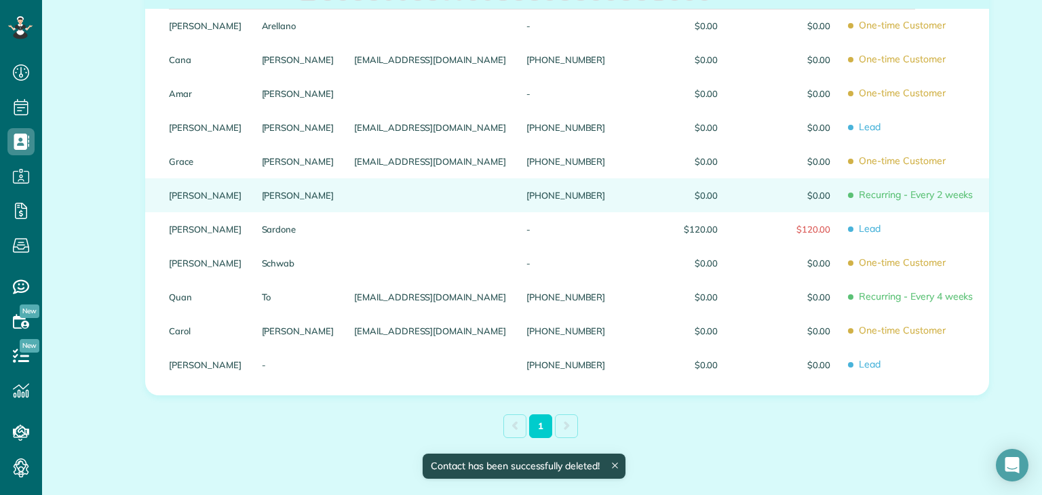
scroll to position [301, 0]
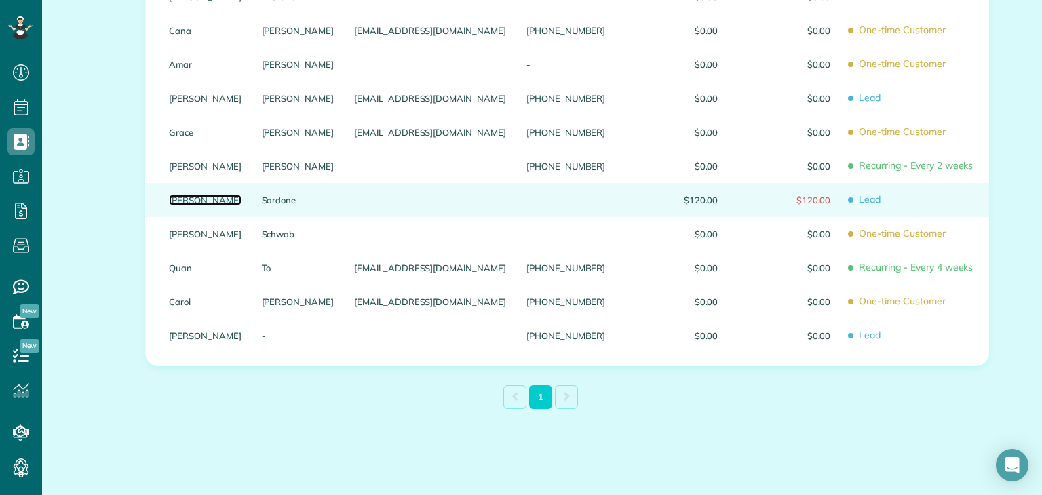
click at [220, 199] on link "[PERSON_NAME]" at bounding box center [205, 199] width 73 height 9
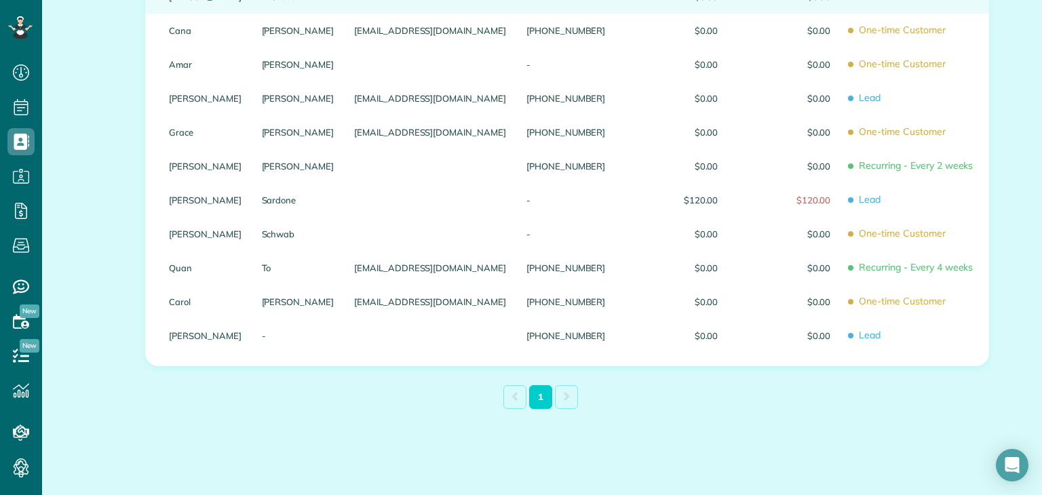
scroll to position [97, 0]
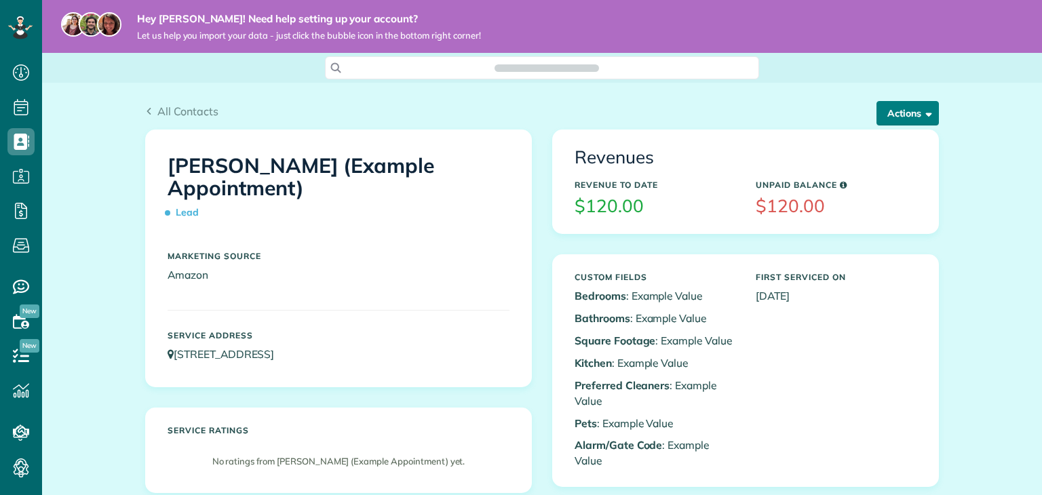
scroll to position [495, 41]
click at [918, 121] on button "Actions" at bounding box center [907, 113] width 62 height 24
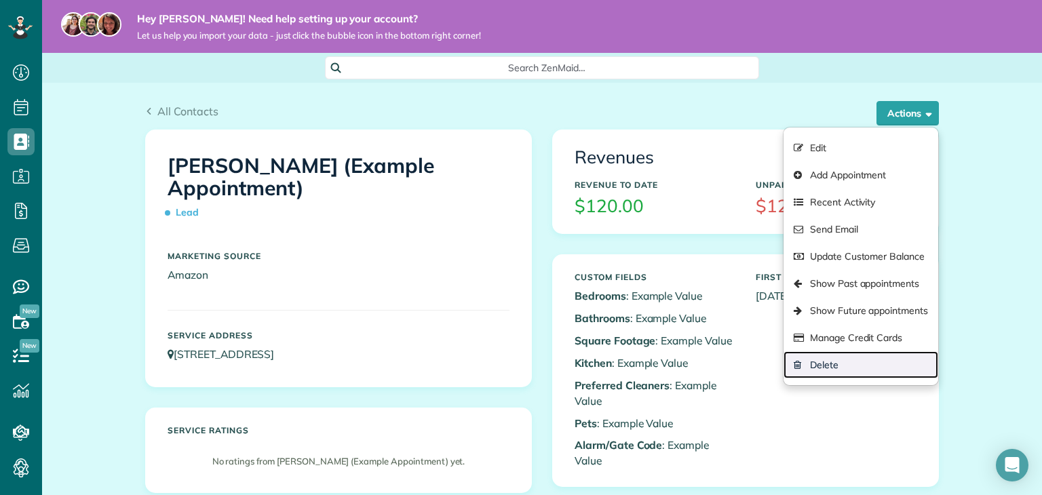
click at [814, 362] on link "Delete" at bounding box center [861, 364] width 155 height 27
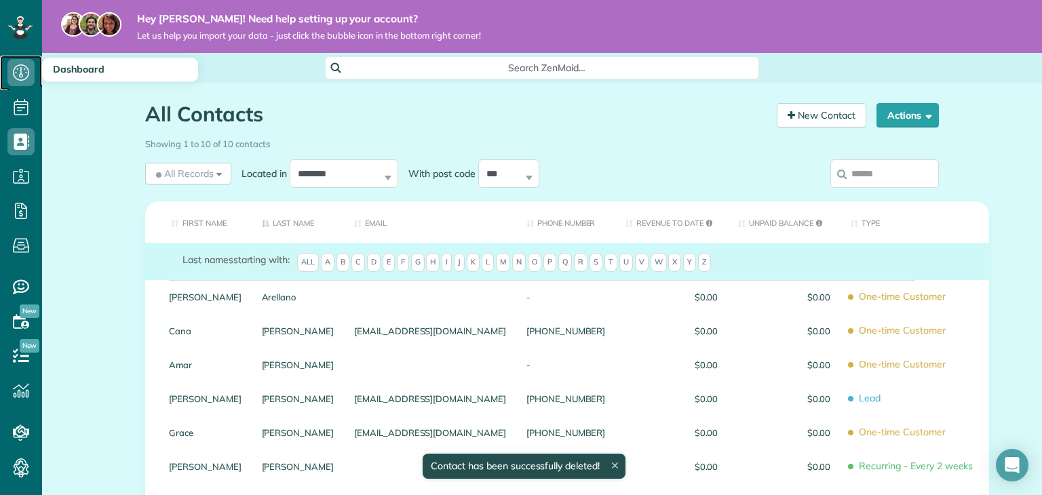
click at [13, 77] on icon at bounding box center [20, 72] width 27 height 27
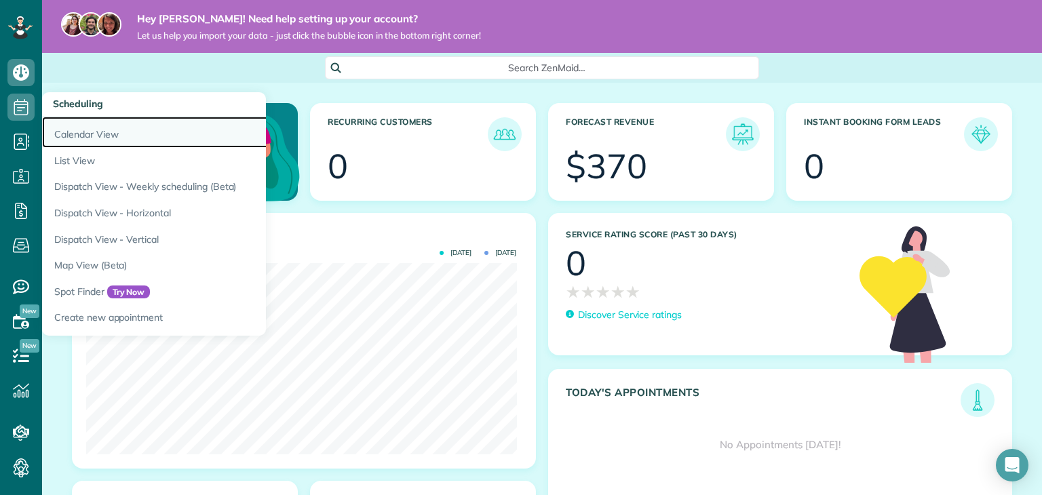
click at [69, 136] on link "Calendar View" at bounding box center [211, 132] width 339 height 31
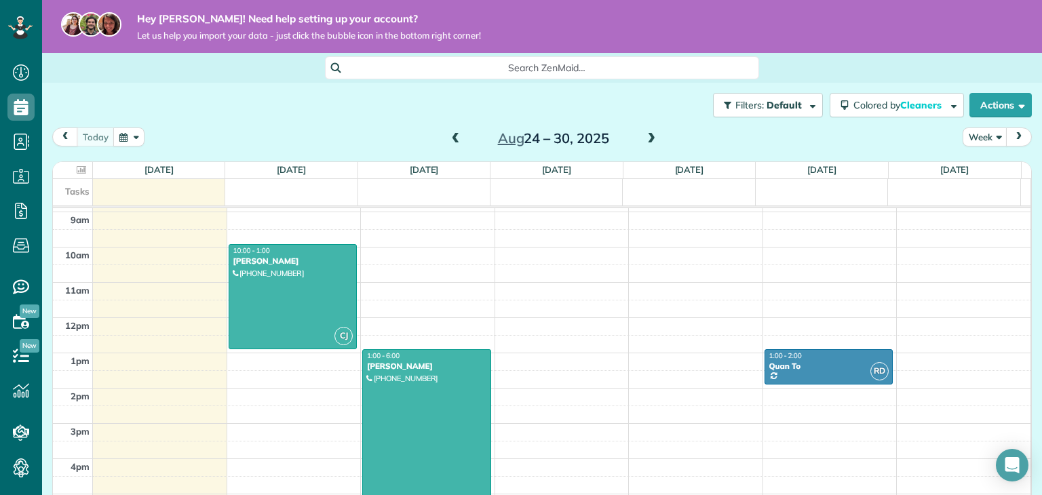
scroll to position [449, 0]
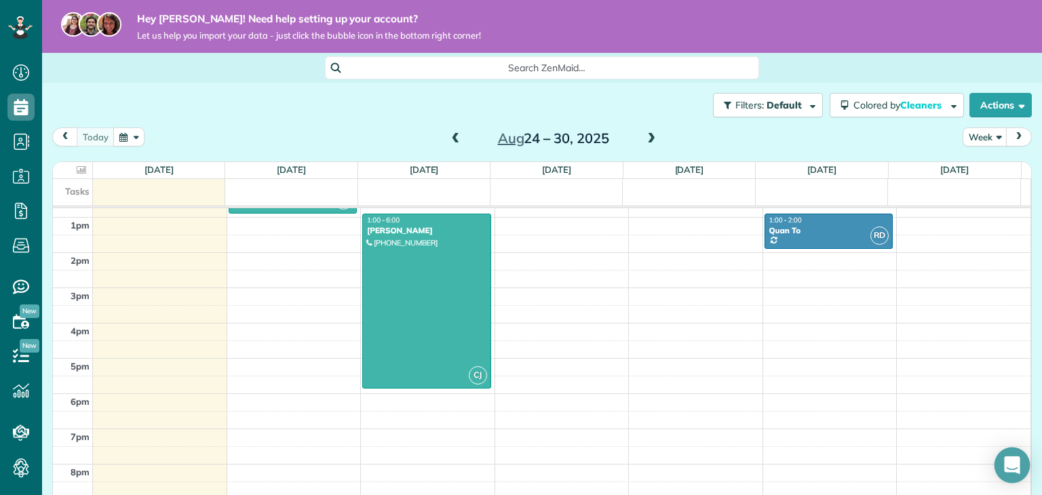
click at [1006, 451] on div "Open Intercom Messenger" at bounding box center [1013, 466] width 36 height 36
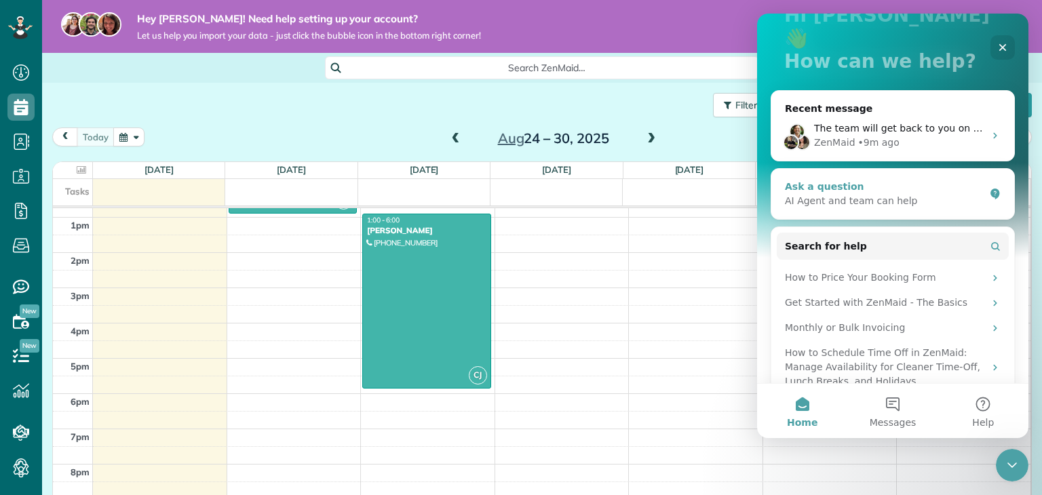
scroll to position [0, 0]
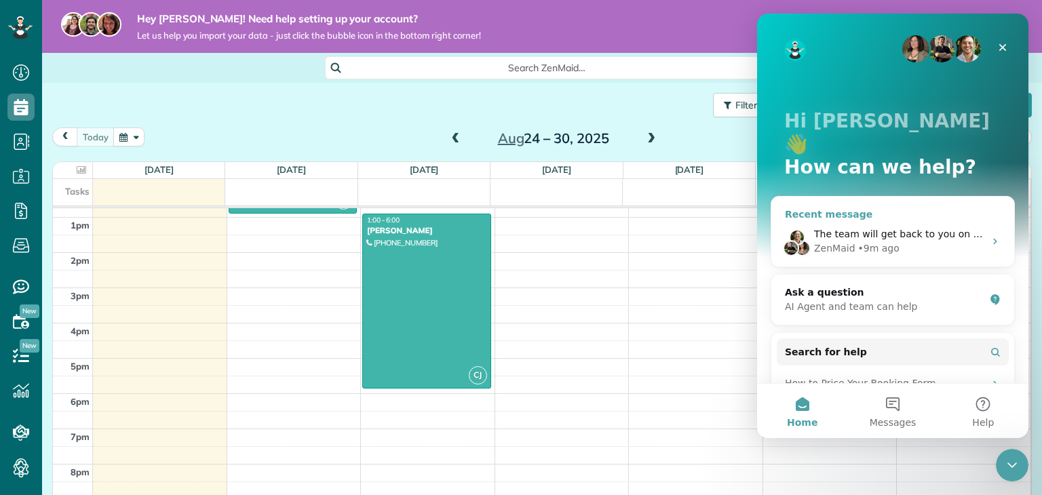
click at [931, 229] on span "The team will get back to you on this. ZenMaid typically replies in a few hours." at bounding box center [1001, 234] width 374 height 11
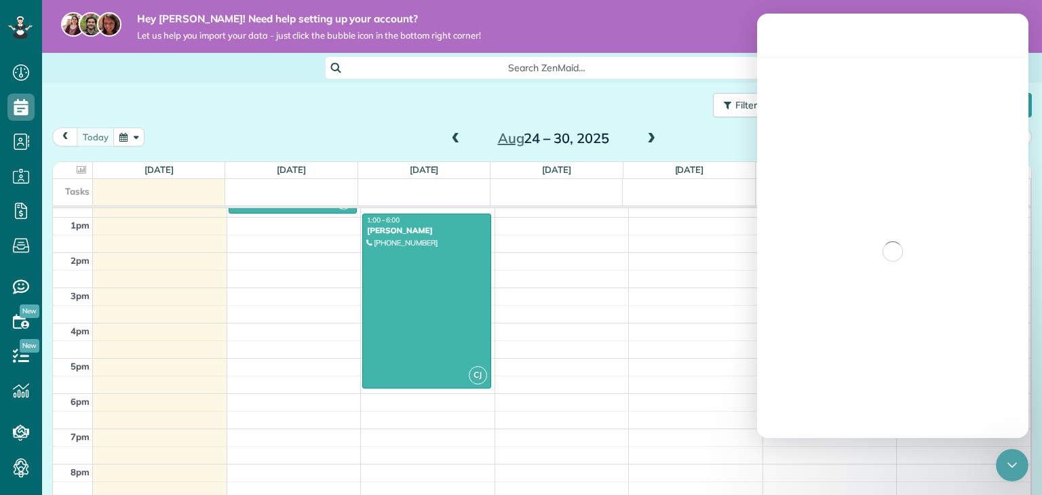
scroll to position [412, 0]
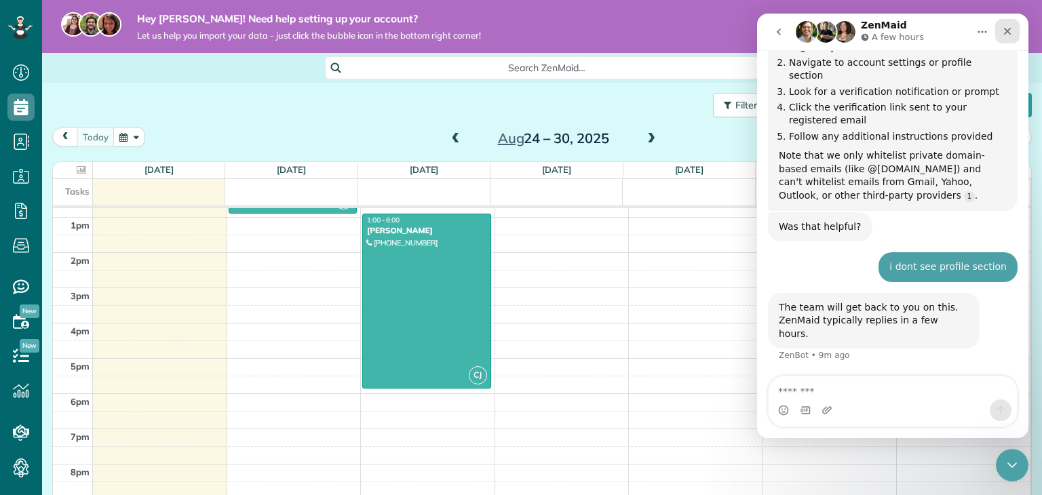
click at [1002, 28] on icon "Close" at bounding box center [1007, 31] width 11 height 11
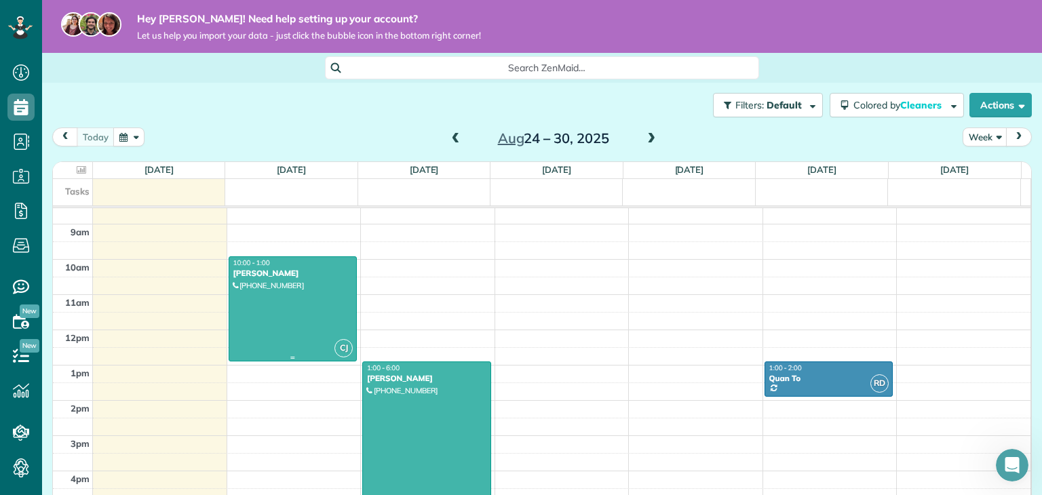
scroll to position [291, 0]
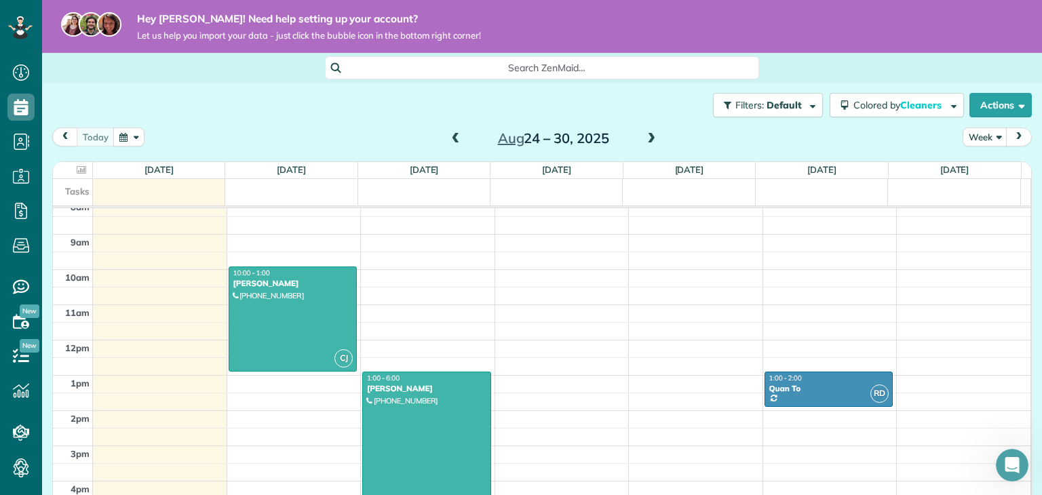
click at [1006, 138] on button "next" at bounding box center [1019, 137] width 26 height 18
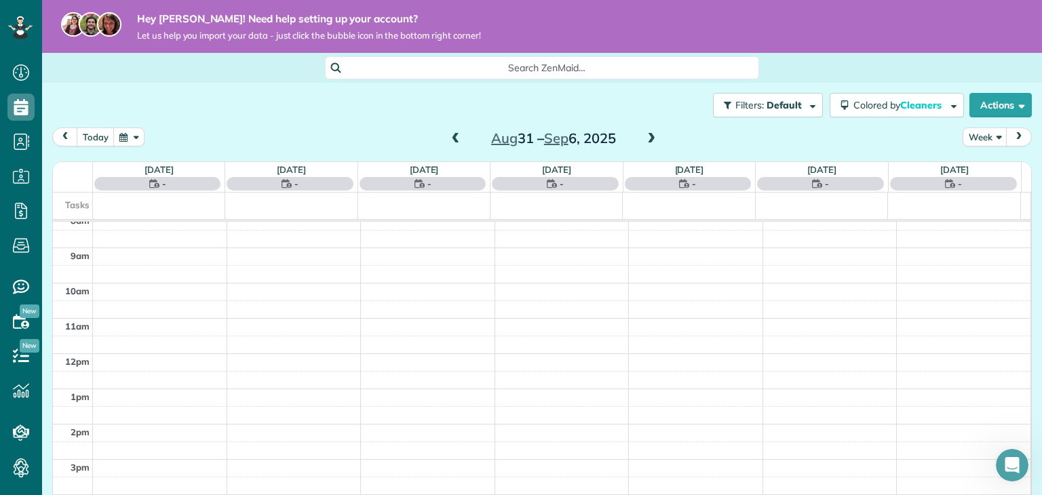
scroll to position [246, 0]
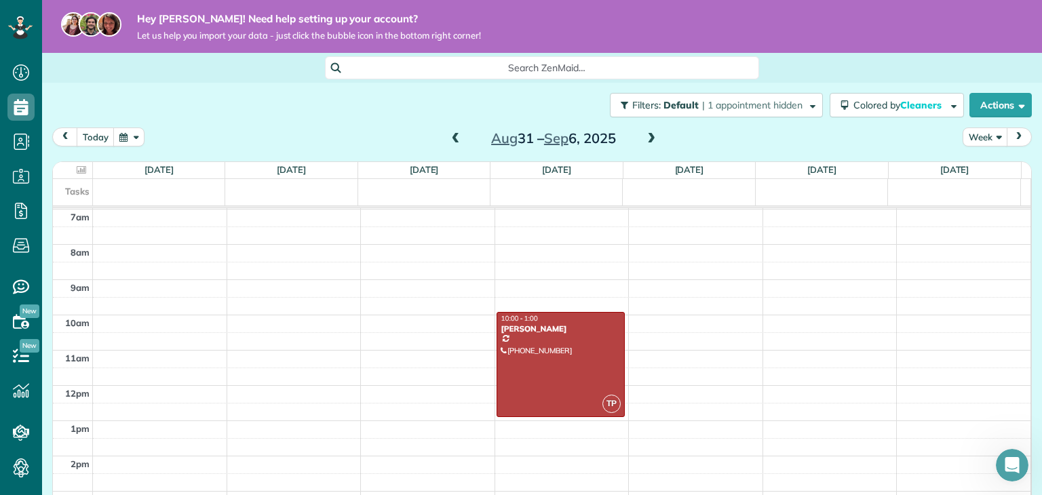
click at [990, 134] on button "Week" at bounding box center [985, 137] width 45 height 18
click at [971, 216] on link "Month" at bounding box center [1016, 223] width 107 height 27
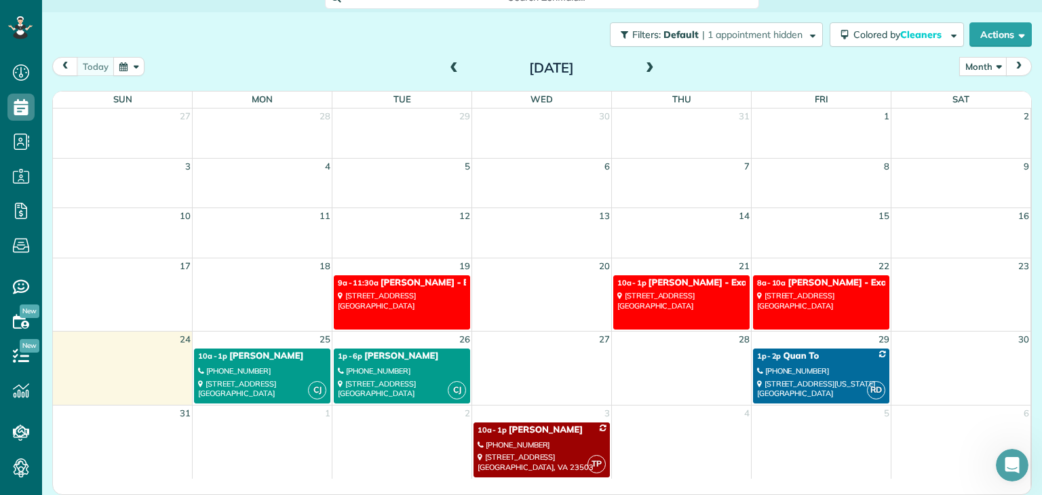
scroll to position [71, 0]
click at [362, 366] on div "[PHONE_NUMBER]" at bounding box center [402, 370] width 128 height 9
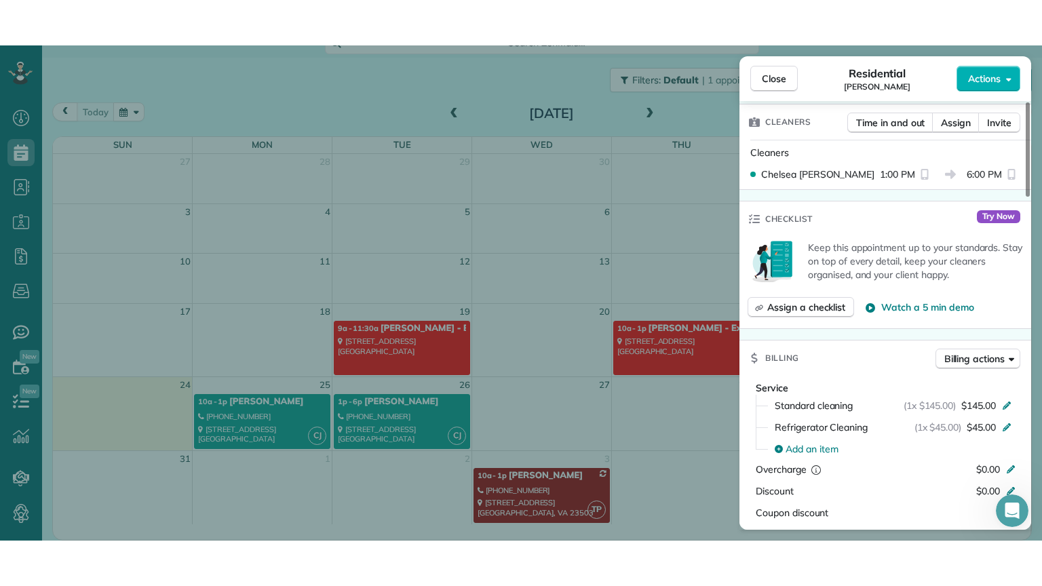
scroll to position [412, 0]
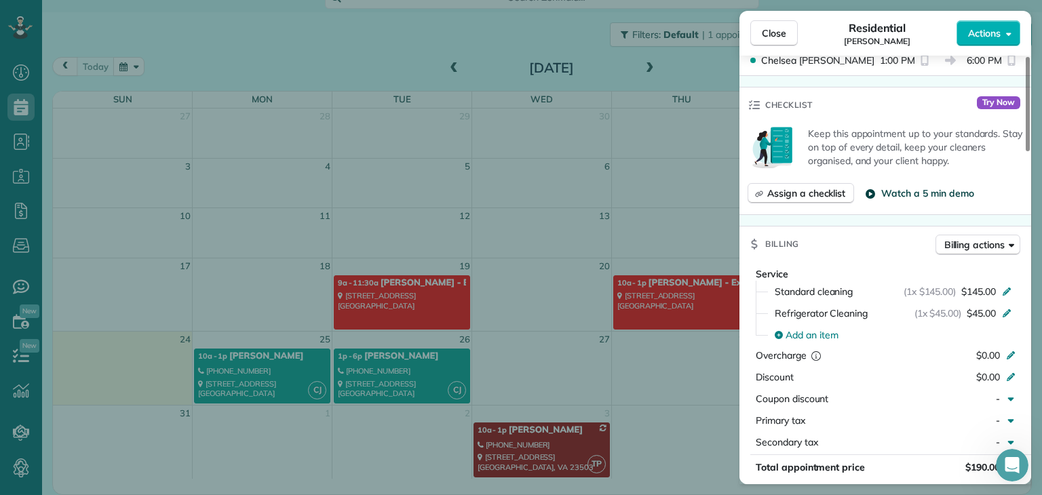
click at [914, 195] on span "Watch a 5 min demo" at bounding box center [927, 194] width 92 height 14
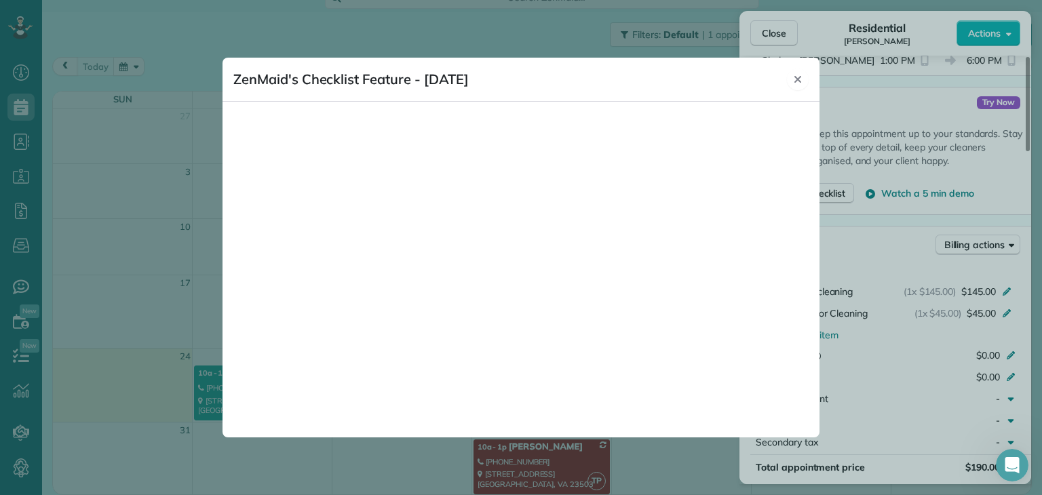
click at [796, 79] on icon "Close" at bounding box center [797, 79] width 11 height 11
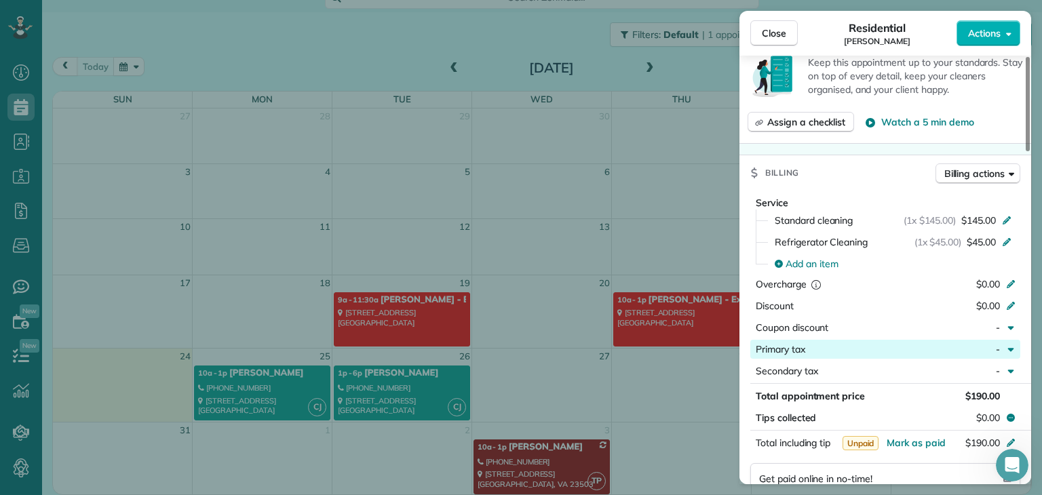
scroll to position [480, 0]
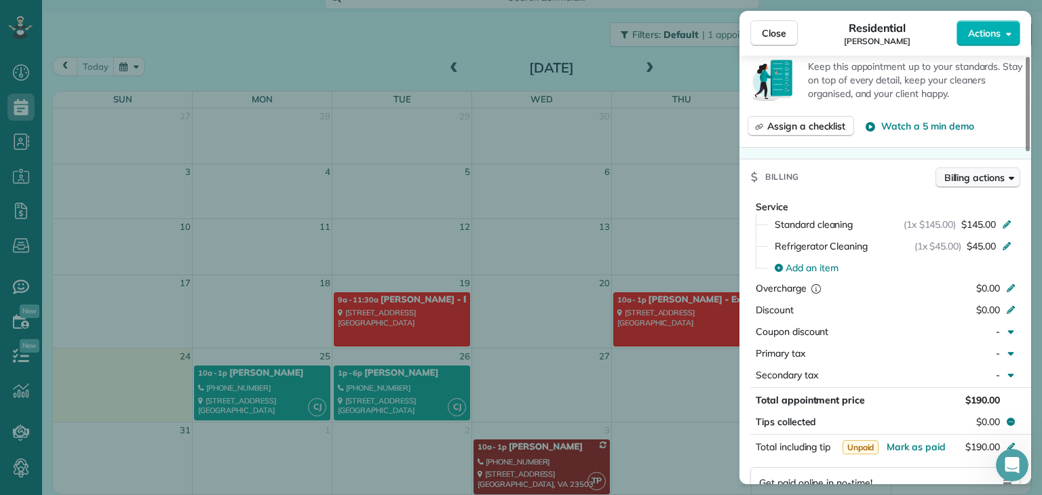
click at [980, 177] on span "Billing actions" at bounding box center [974, 178] width 60 height 14
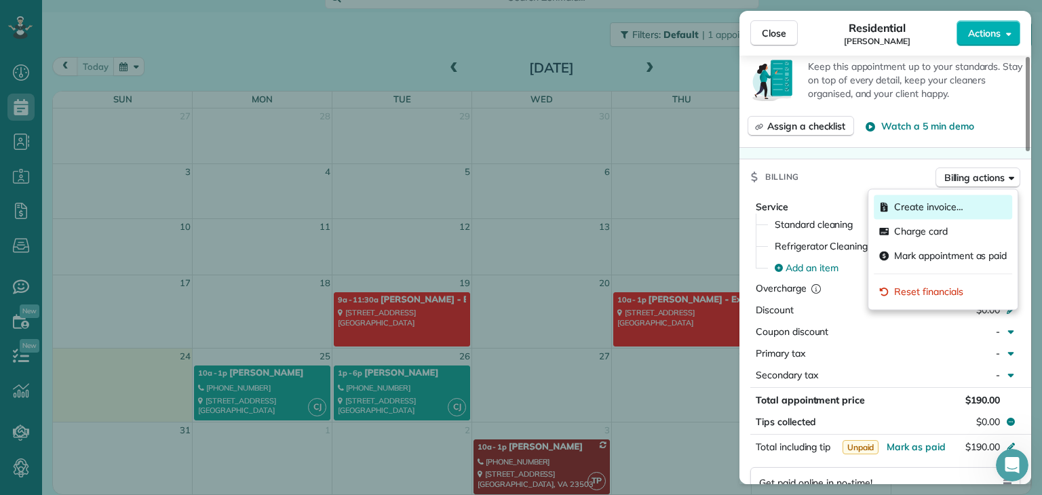
click at [963, 204] on div "Create invoice…" at bounding box center [943, 207] width 138 height 24
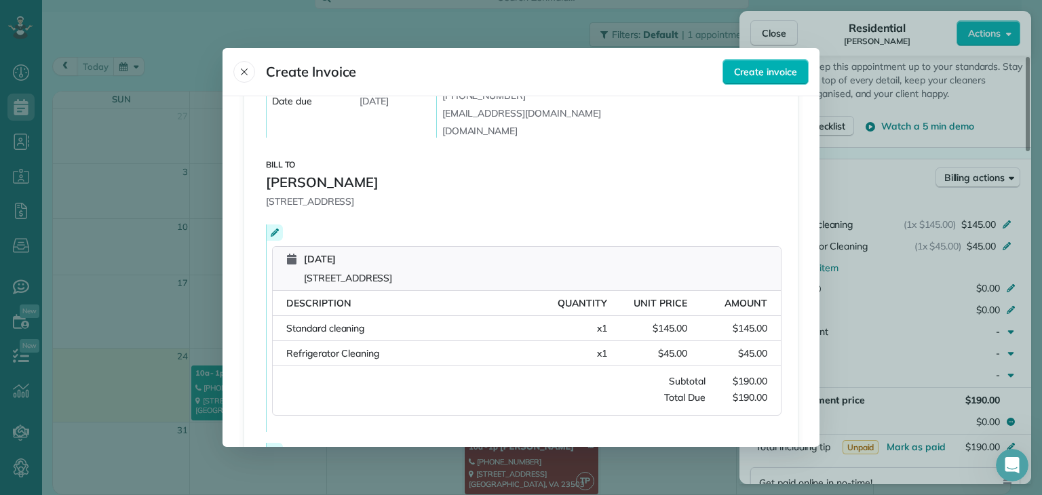
scroll to position [0, 0]
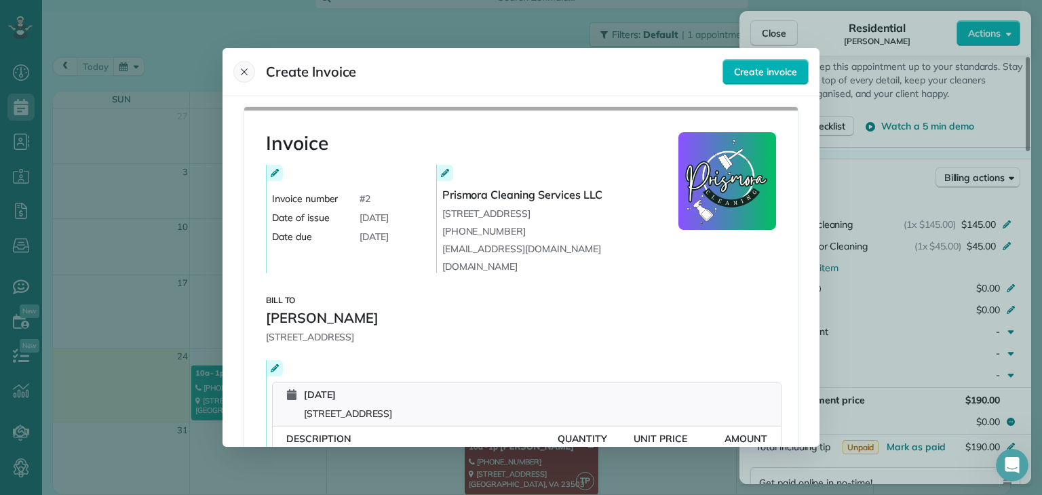
click at [236, 66] on button "Close" at bounding box center [244, 72] width 22 height 22
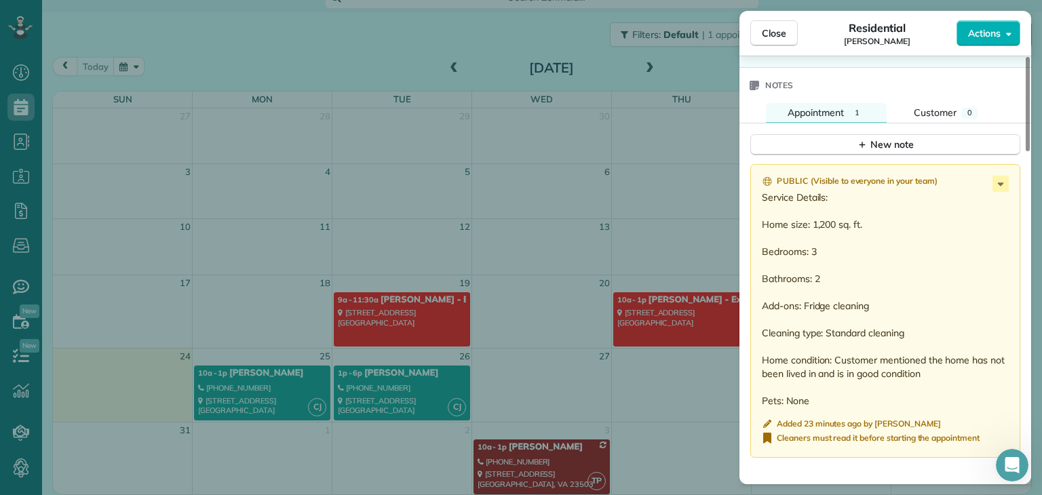
scroll to position [1298, 0]
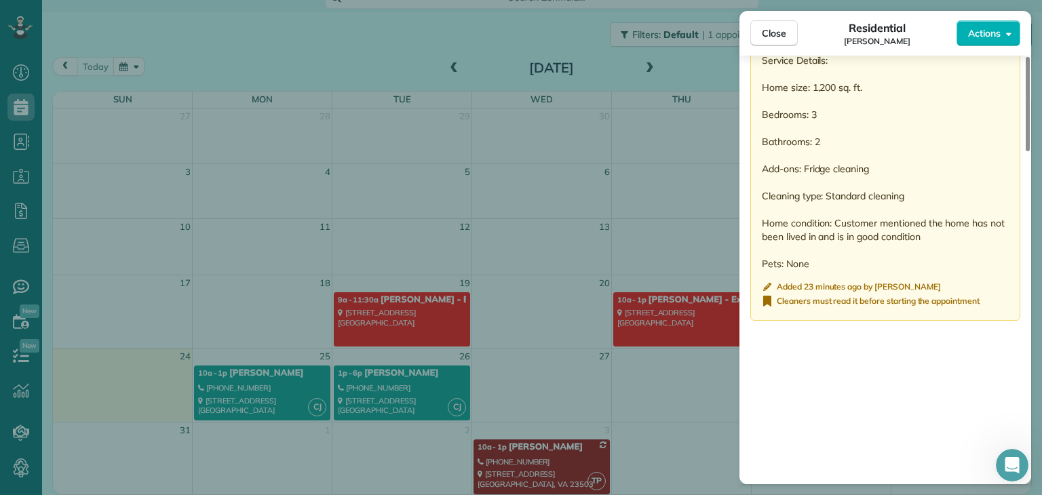
click at [173, 36] on div "Close Residential [PERSON_NAME] Actions Status Active [PERSON_NAME] · Open prof…" at bounding box center [521, 247] width 1042 height 495
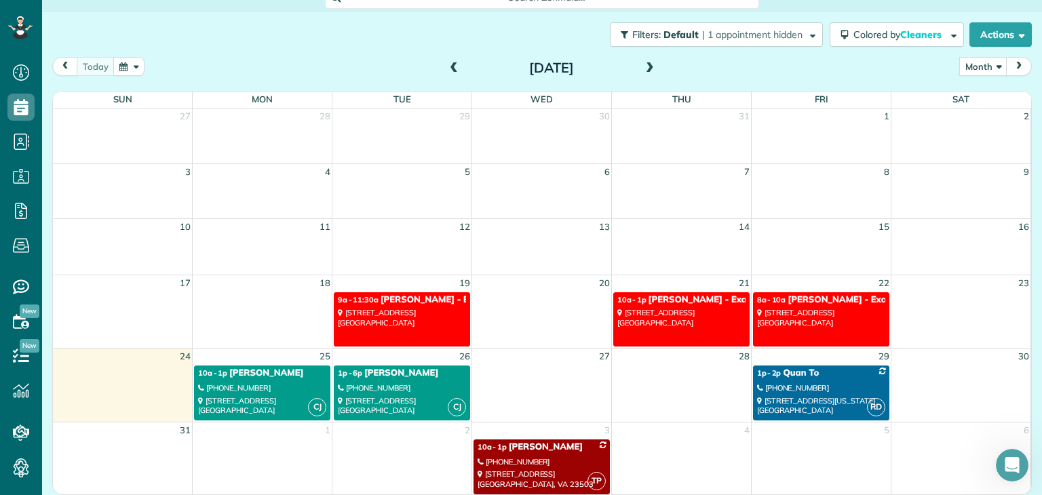
click at [258, 381] on link "CJ 10a - 1p [PERSON_NAME] [PHONE_NUMBER] [STREET_ADDRESS]" at bounding box center [262, 393] width 136 height 55
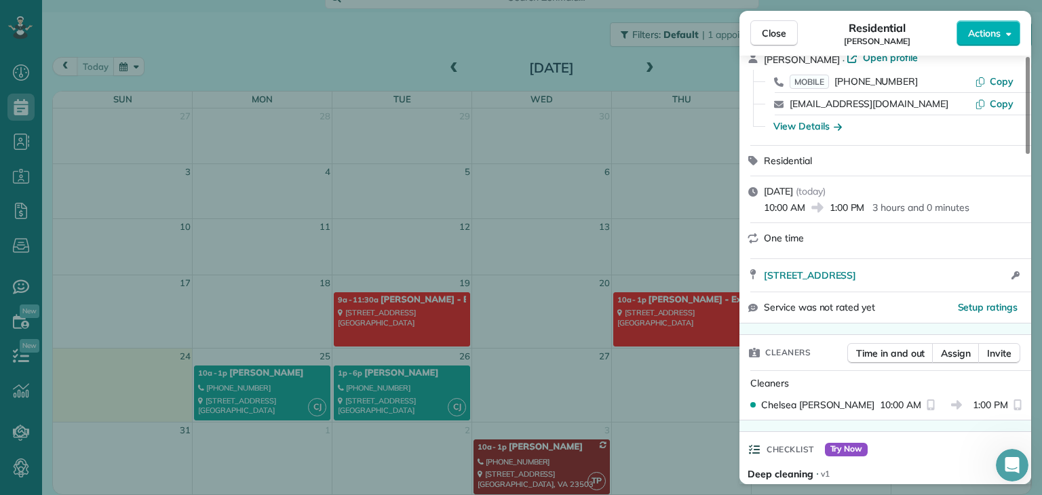
scroll to position [206, 0]
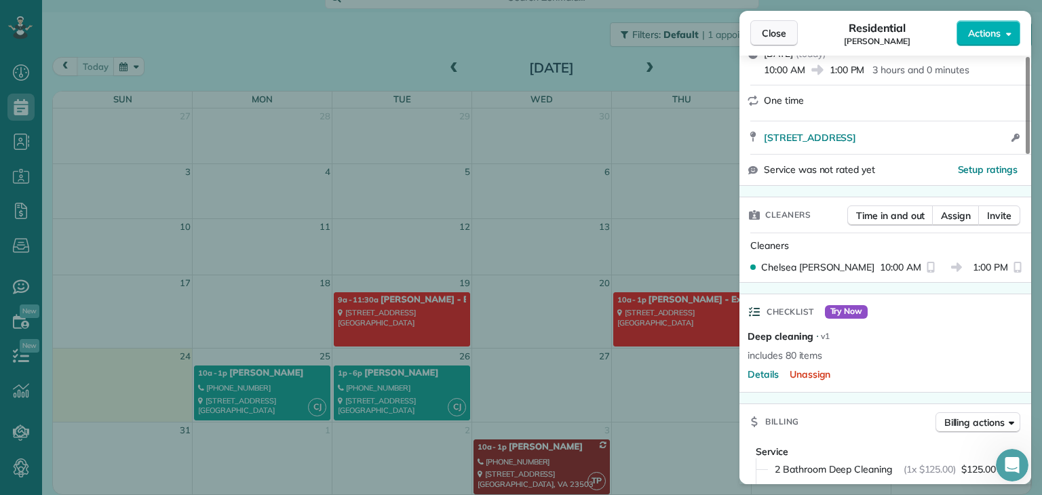
click at [779, 39] on span "Close" at bounding box center [774, 33] width 24 height 14
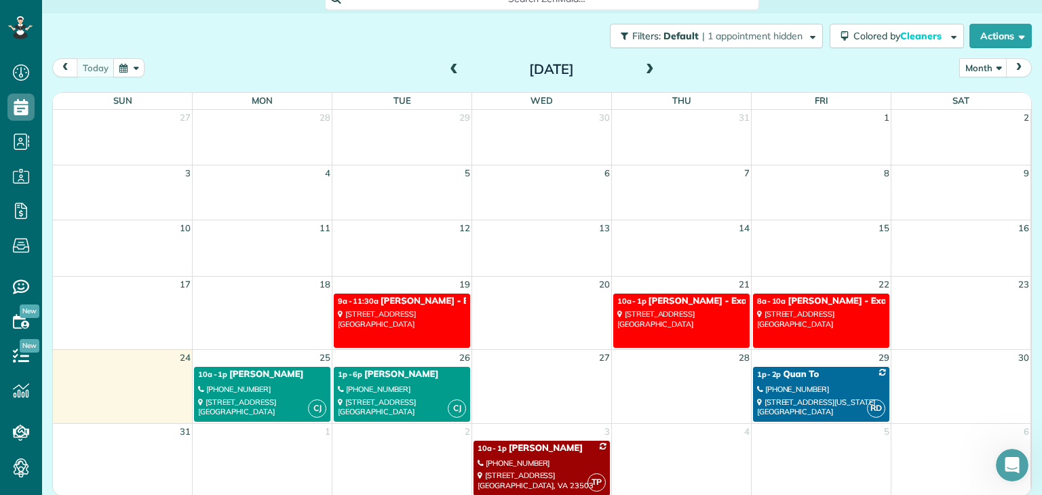
scroll to position [71, 0]
